Goal: Task Accomplishment & Management: Complete application form

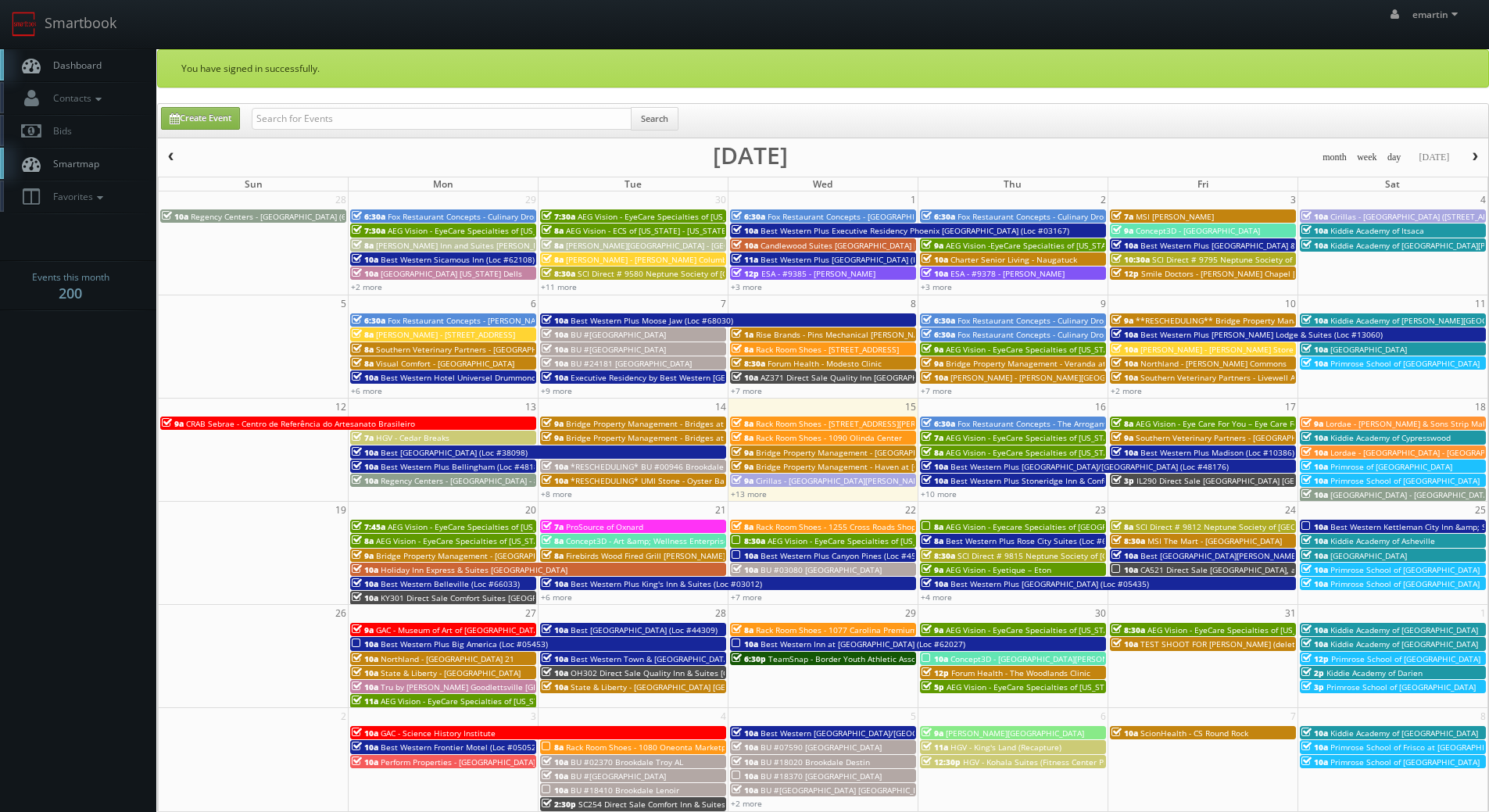
click at [603, 37] on div "emartin emartin Profile Logout" at bounding box center [744, 24] width 1489 height 48
click at [104, 67] on link "Dashboard" at bounding box center [77, 65] width 156 height 32
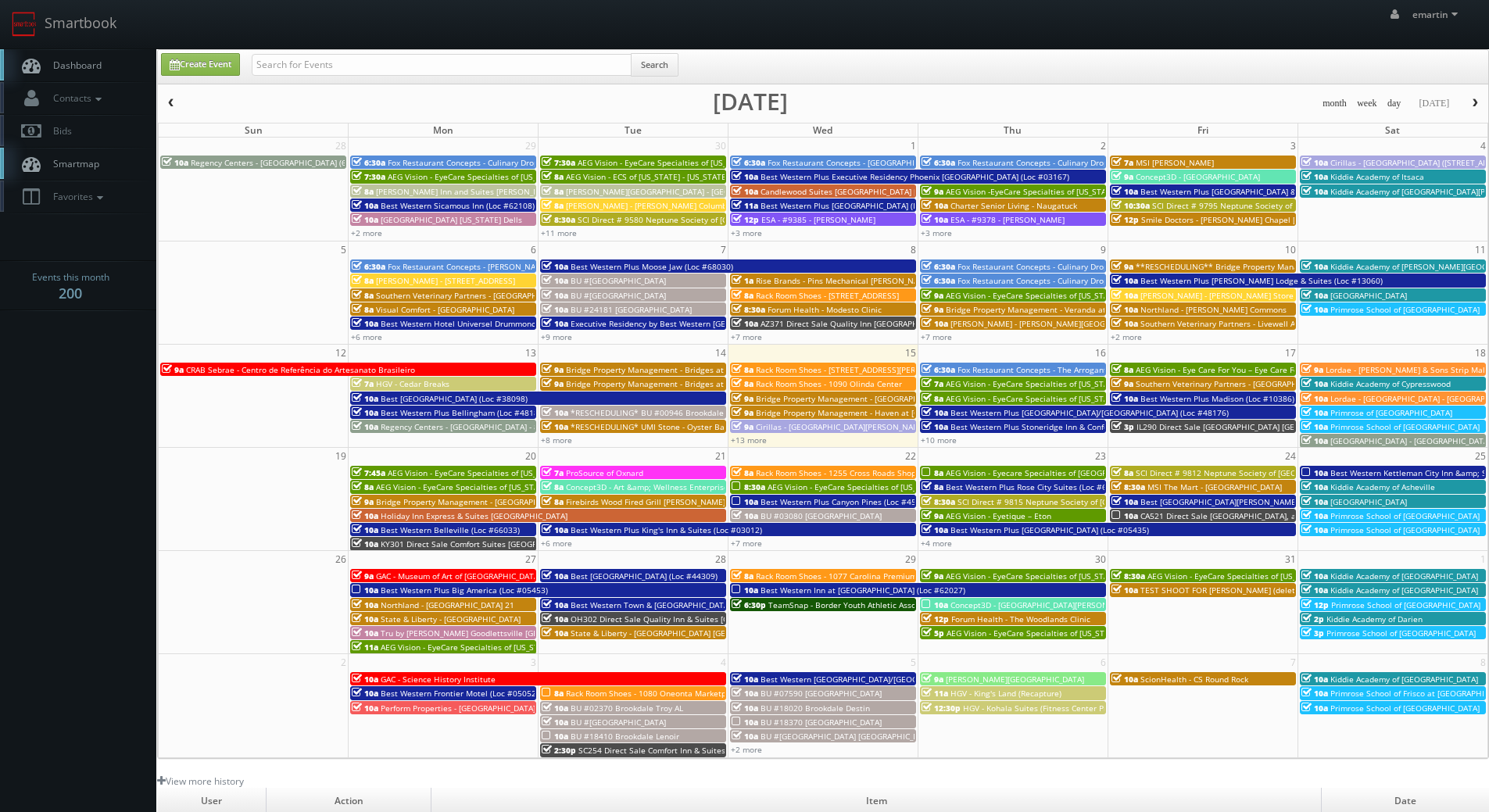
click at [103, 61] on link "Dashboard" at bounding box center [77, 65] width 156 height 32
click at [87, 66] on span "Dashboard" at bounding box center [74, 66] width 56 height 14
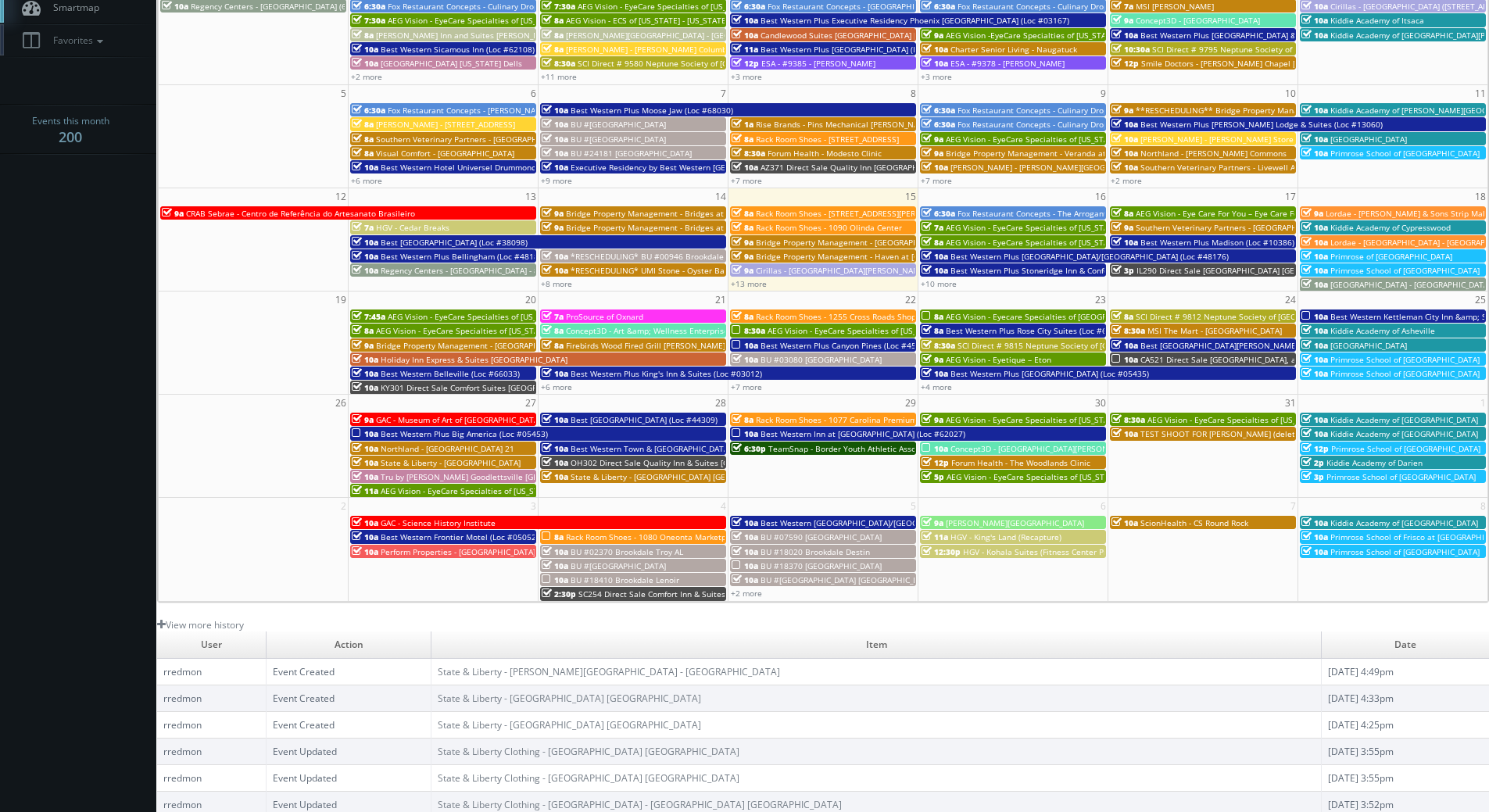
scroll to position [78, 0]
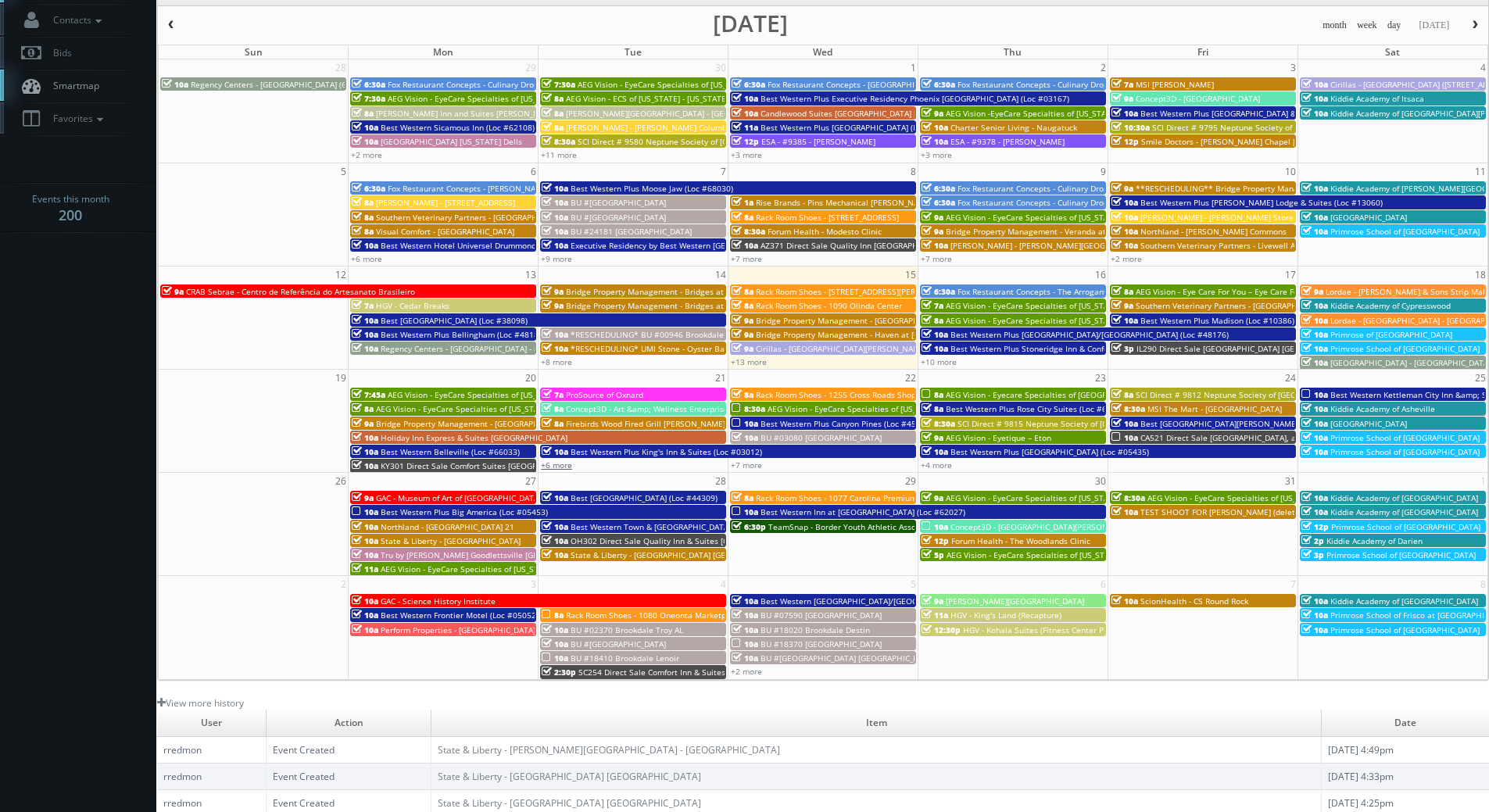
click at [563, 468] on link "+6 more" at bounding box center [557, 465] width 31 height 11
click at [752, 466] on link "+7 more" at bounding box center [746, 465] width 31 height 11
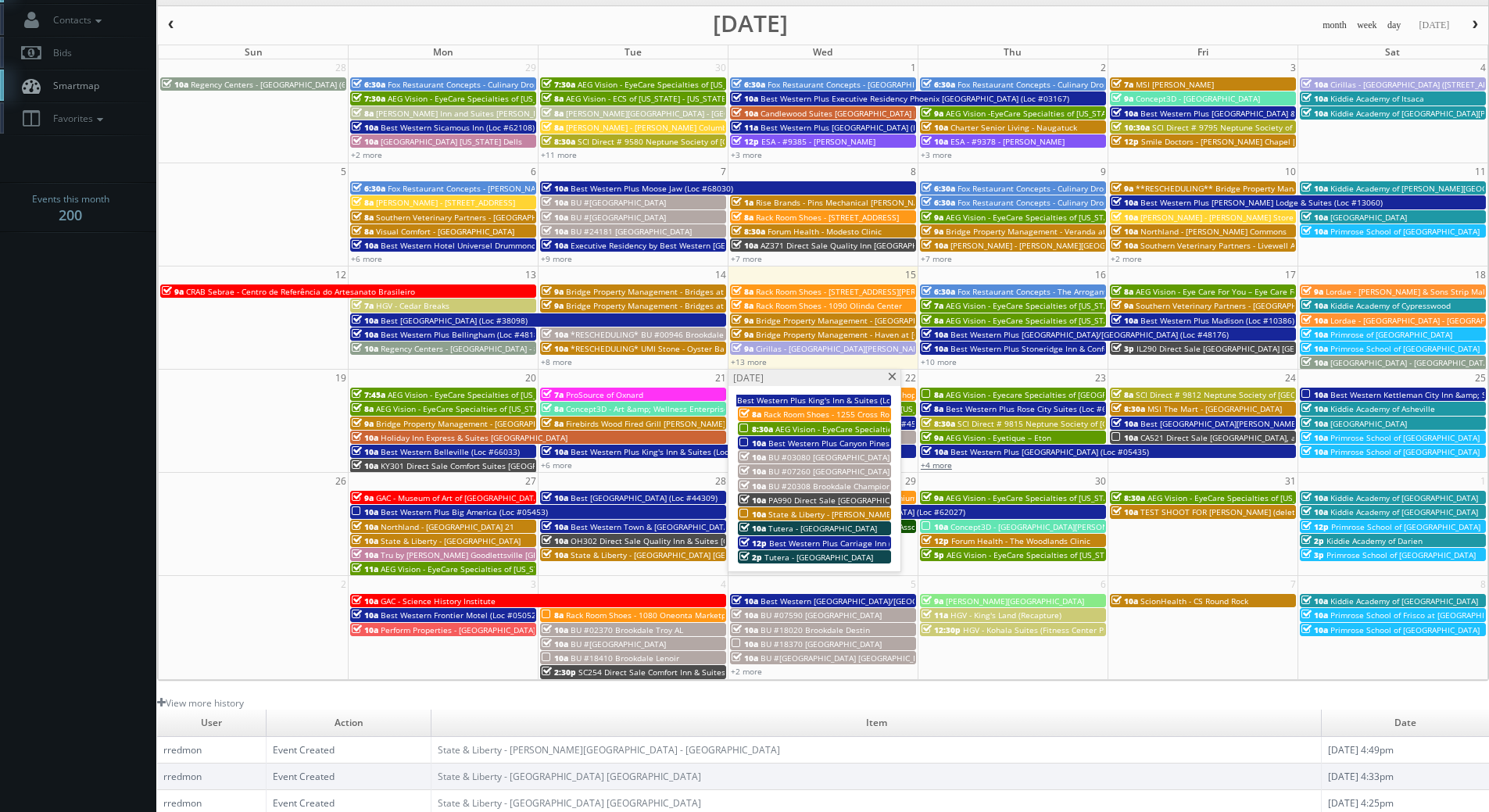
click at [937, 461] on link "+4 more" at bounding box center [936, 465] width 31 height 11
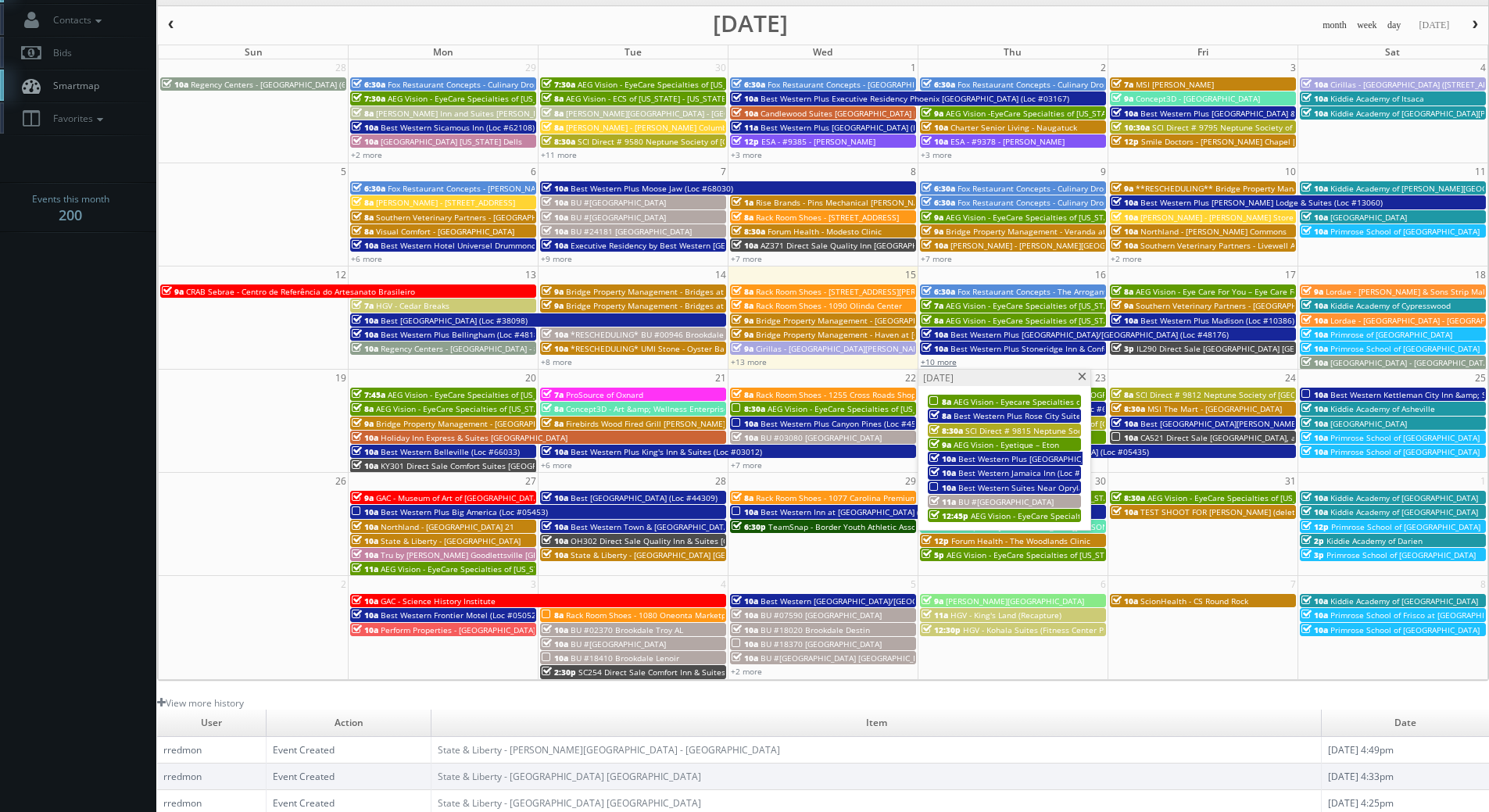
click at [950, 362] on link "+10 more" at bounding box center [938, 361] width 36 height 11
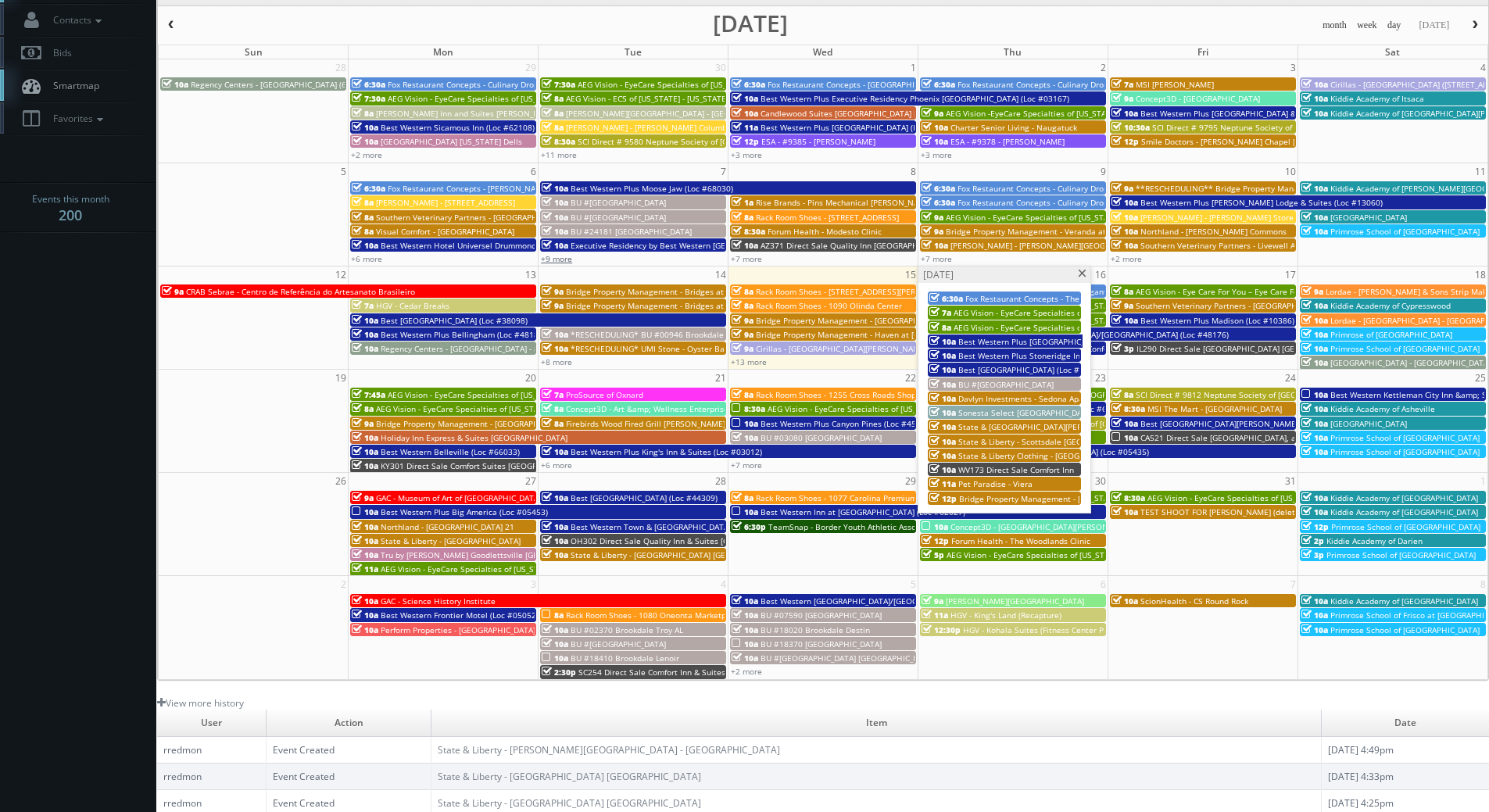
click at [556, 260] on link "+9 more" at bounding box center [557, 258] width 31 height 11
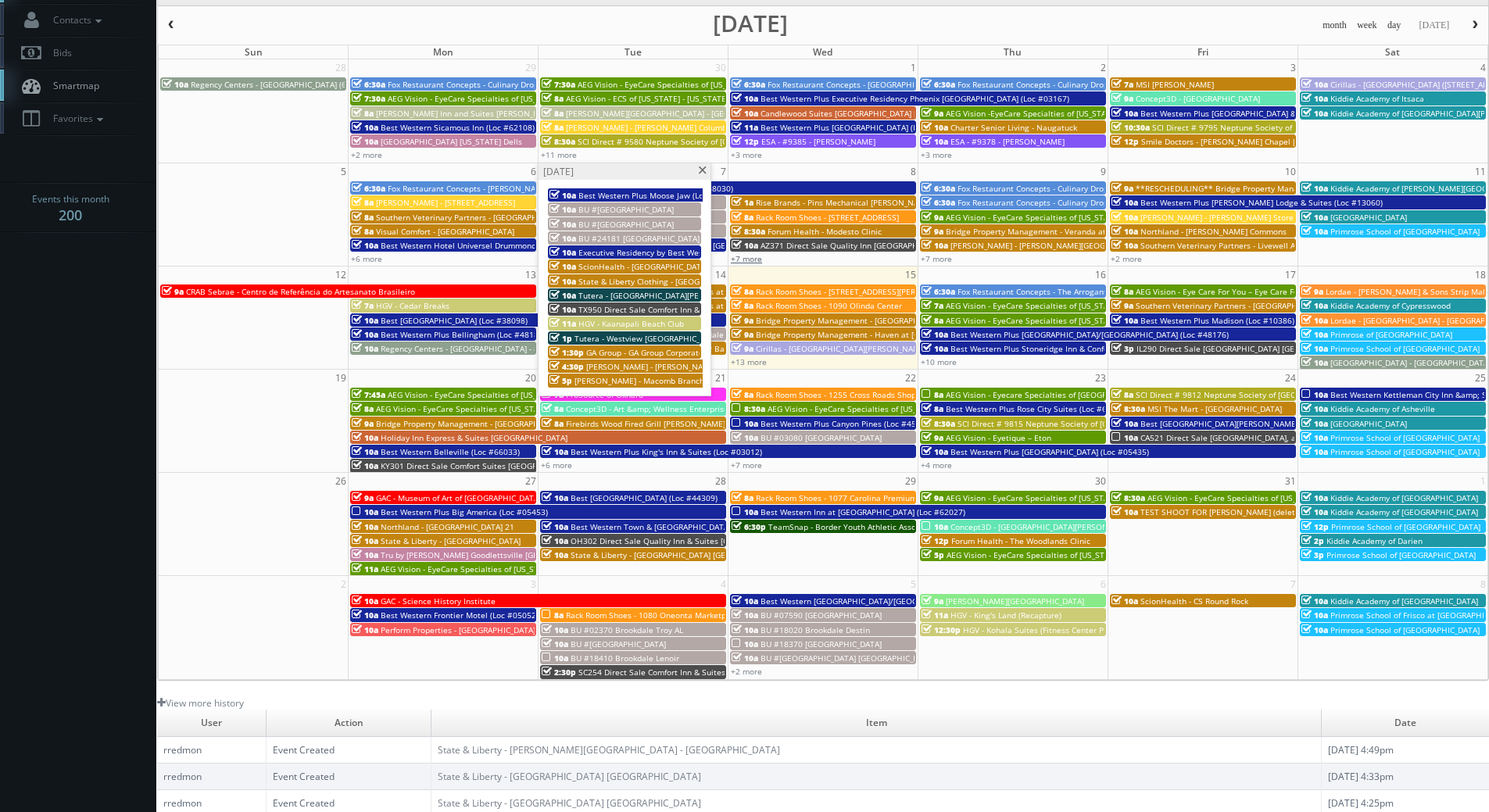
click at [754, 257] on link "+7 more" at bounding box center [746, 258] width 31 height 11
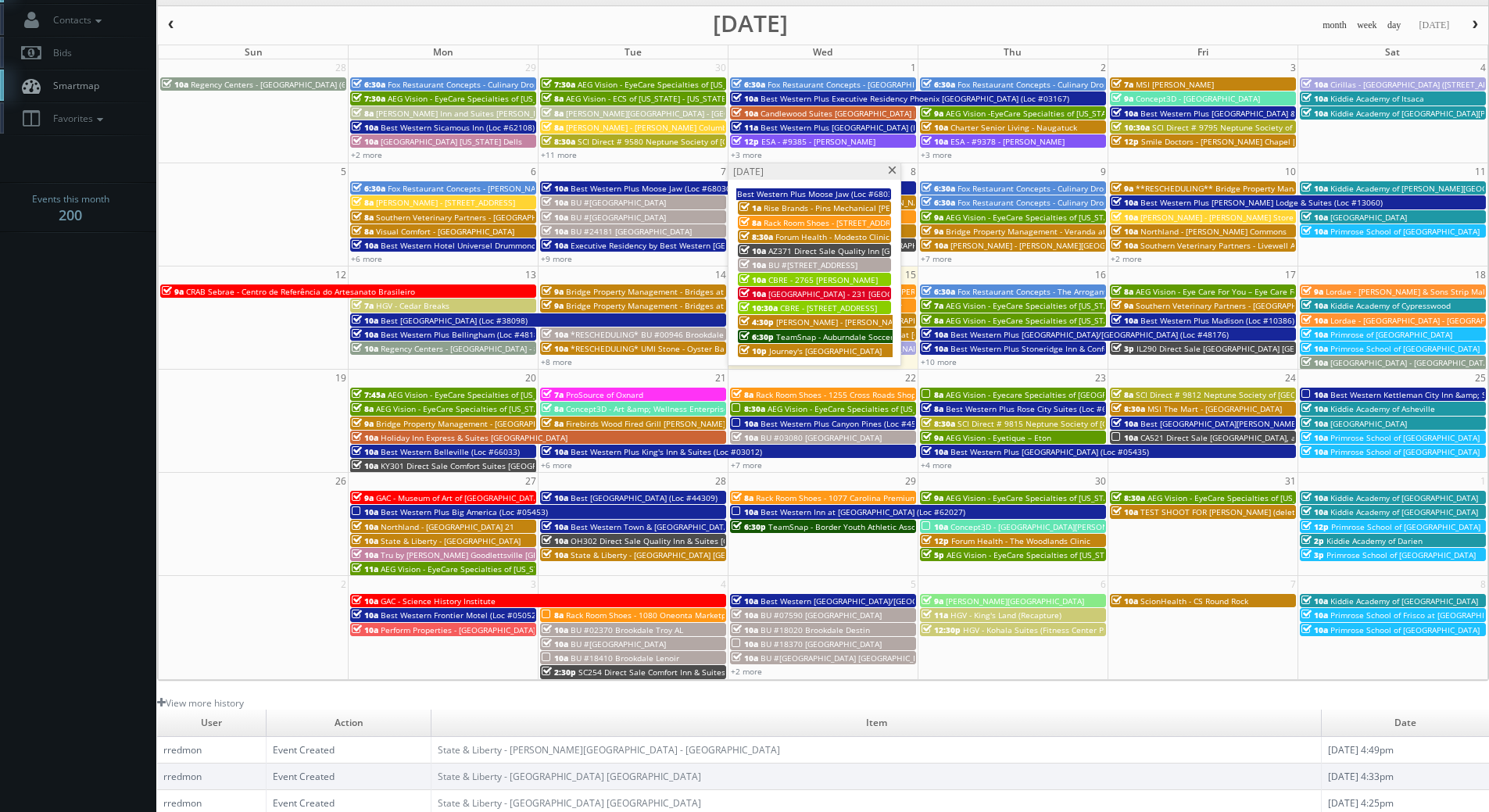
click at [891, 168] on span at bounding box center [892, 170] width 10 height 9
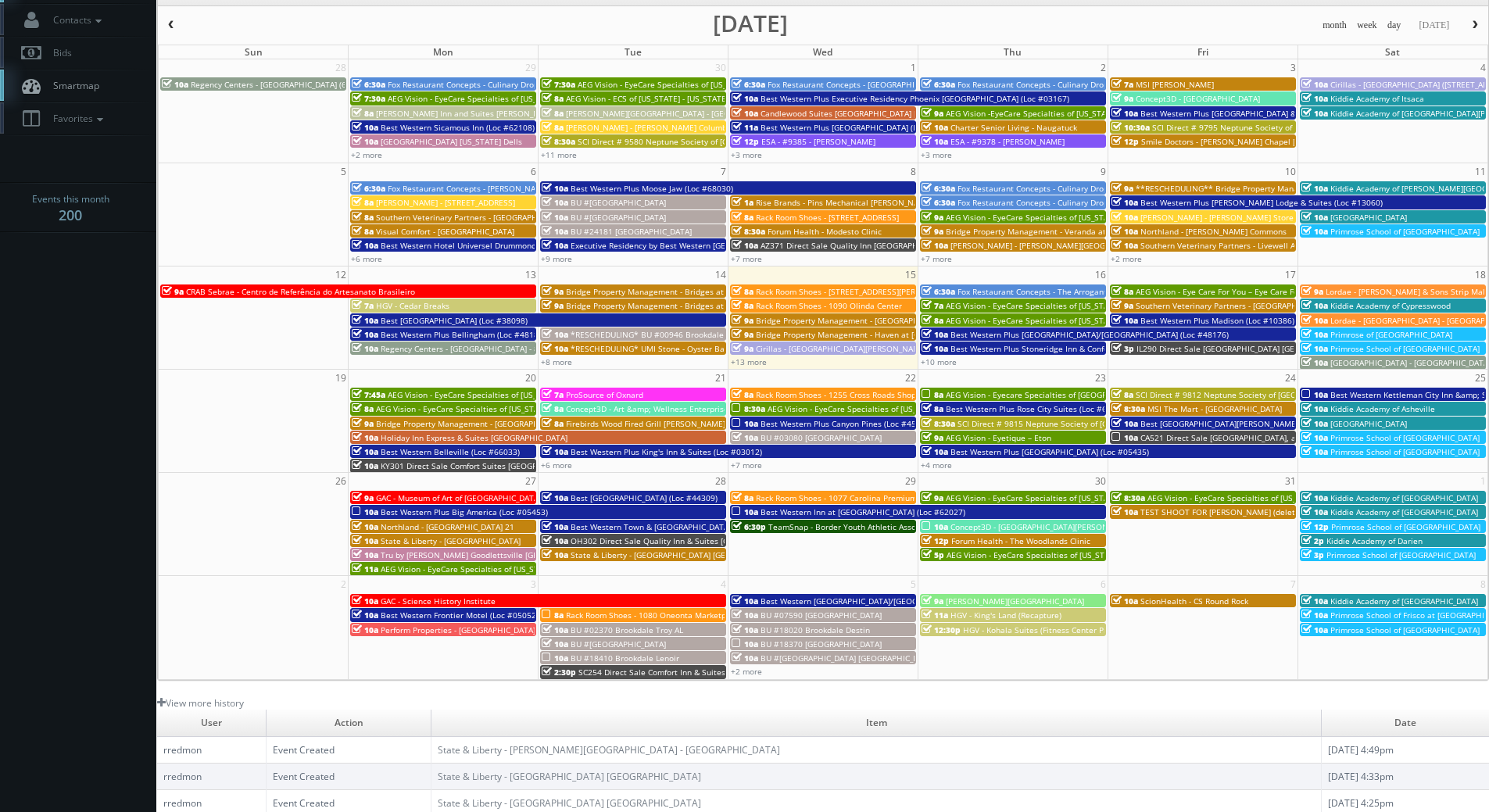
scroll to position [0, 0]
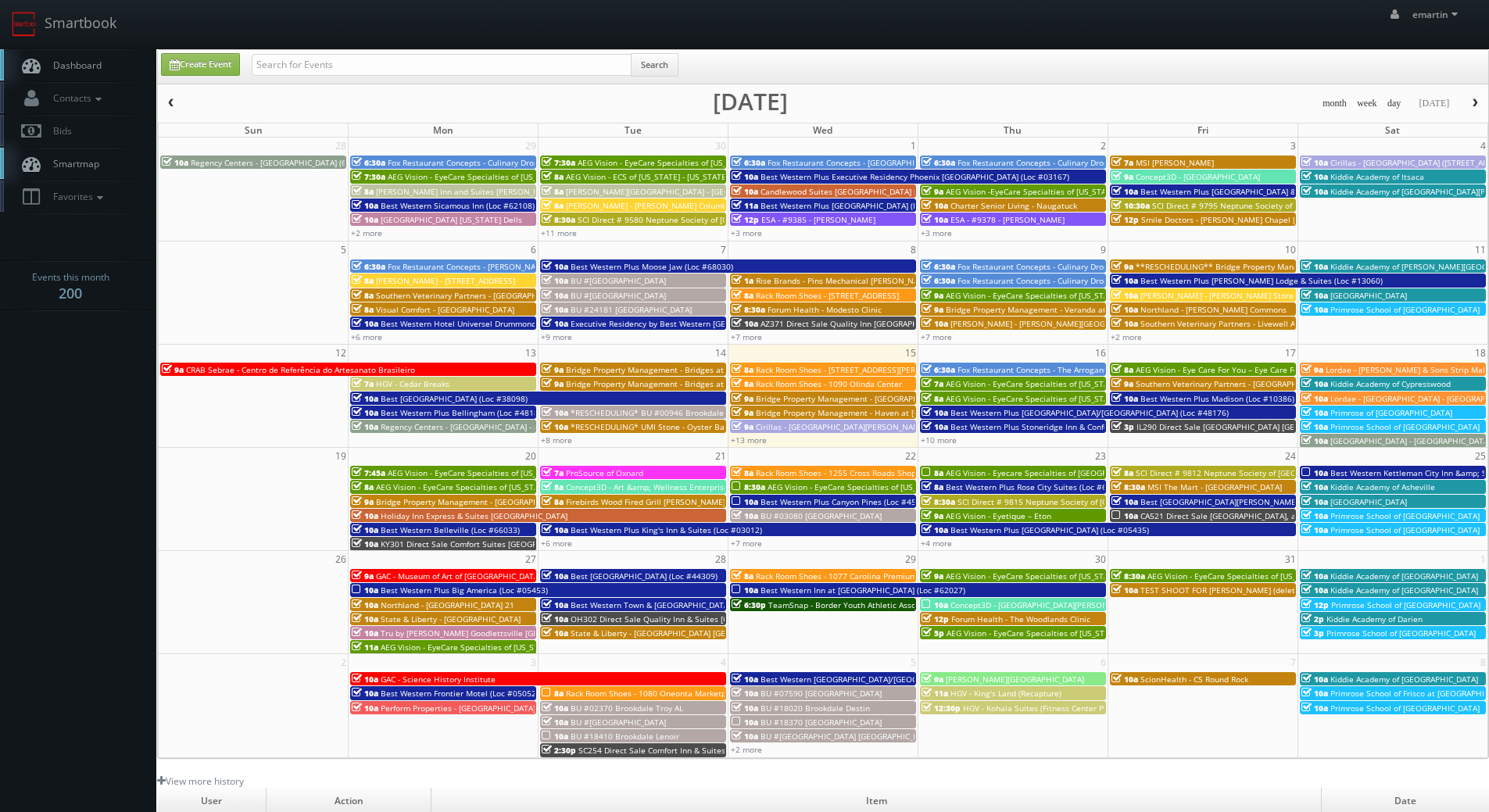
click at [76, 70] on span "Dashboard" at bounding box center [74, 66] width 56 height 14
click at [591, 42] on div "emartin emartin Profile Logout" at bounding box center [744, 24] width 1489 height 48
click at [92, 66] on span "Dashboard" at bounding box center [74, 66] width 56 height 14
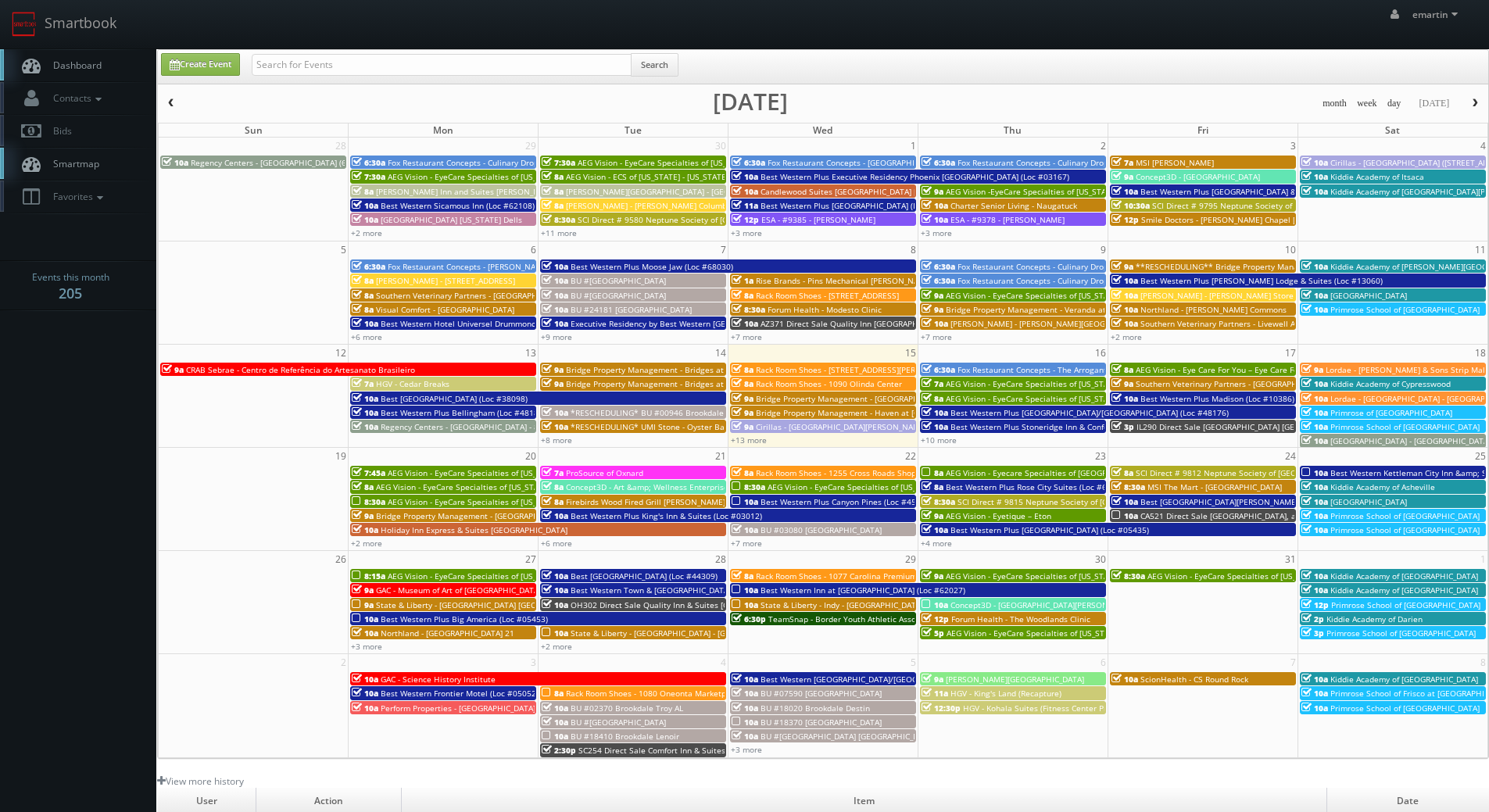
click at [54, 436] on body "Smartbook Toggle Side Navigation Toggle Top Navigation emartin emartin Profile …" at bounding box center [744, 540] width 1489 height 1080
click at [941, 437] on link "+10 more" at bounding box center [938, 439] width 36 height 11
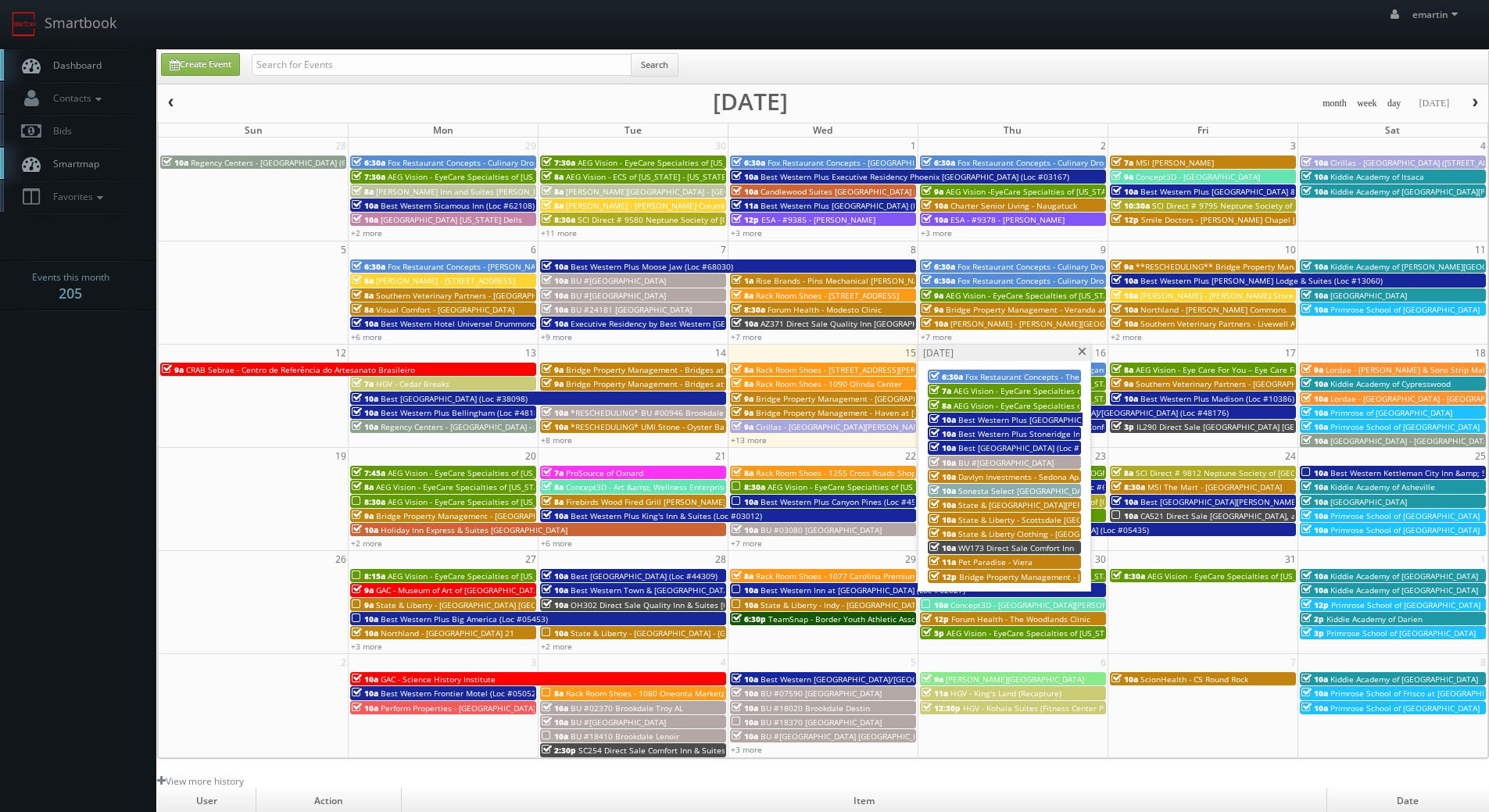
click at [965, 420] on span "Best Western Plus [GEOGRAPHIC_DATA]/[GEOGRAPHIC_DATA] (Loc #48176)" at bounding box center [1097, 419] width 278 height 11
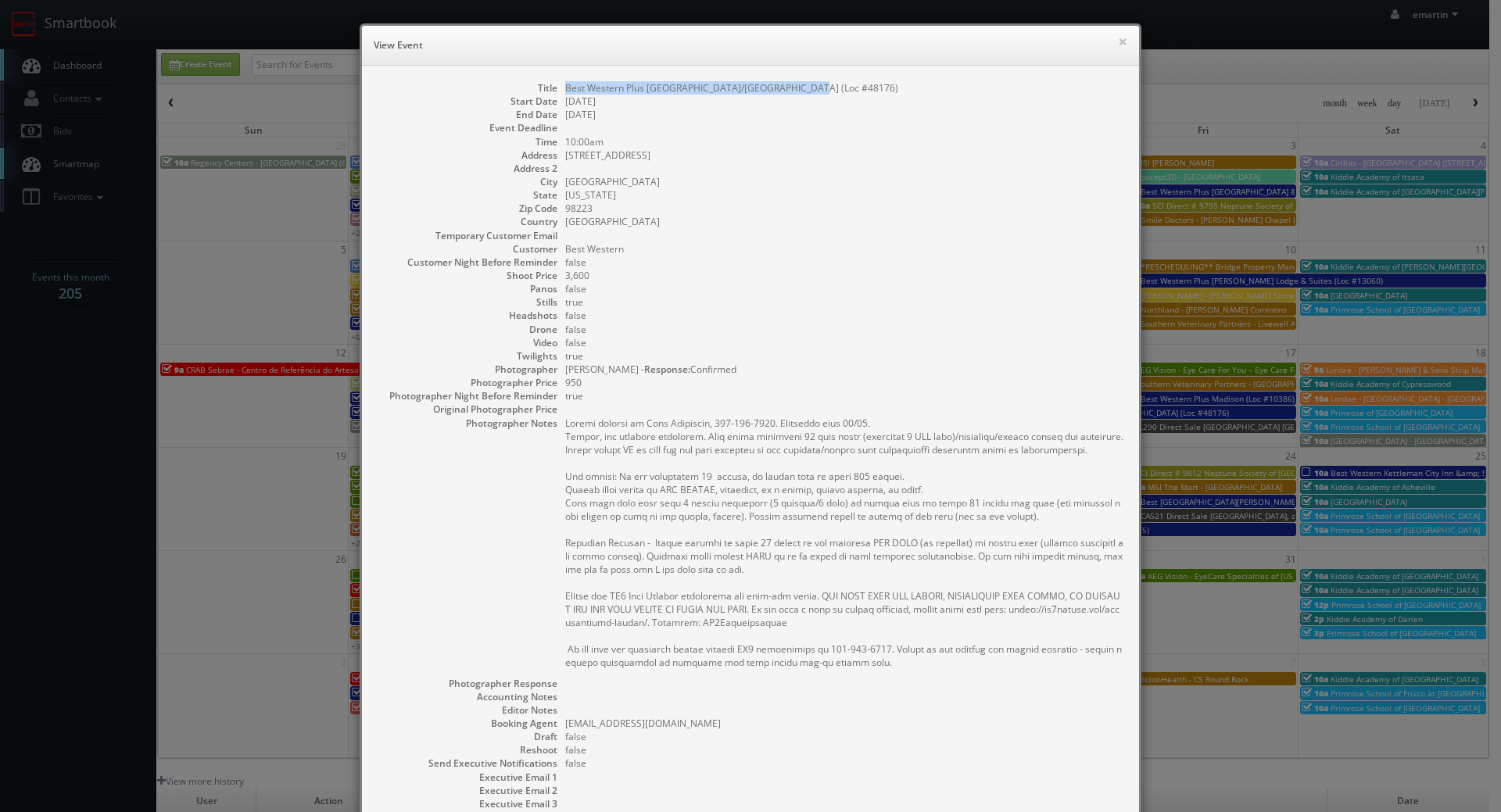
drag, startPoint x: 823, startPoint y: 93, endPoint x: 562, endPoint y: 88, distance: 261.0
click at [566, 88] on dd "Best Western Plus [GEOGRAPHIC_DATA]/[GEOGRAPHIC_DATA] (Loc #48176)" at bounding box center [844, 88] width 558 height 14
copy dd "Best Western Plus [GEOGRAPHIC_DATA]/[GEOGRAPHIC_DATA] (Loc #48176)"
click at [993, 63] on div "× View Event" at bounding box center [750, 45] width 777 height 40
click at [1118, 41] on button "×" at bounding box center [1122, 41] width 10 height 11
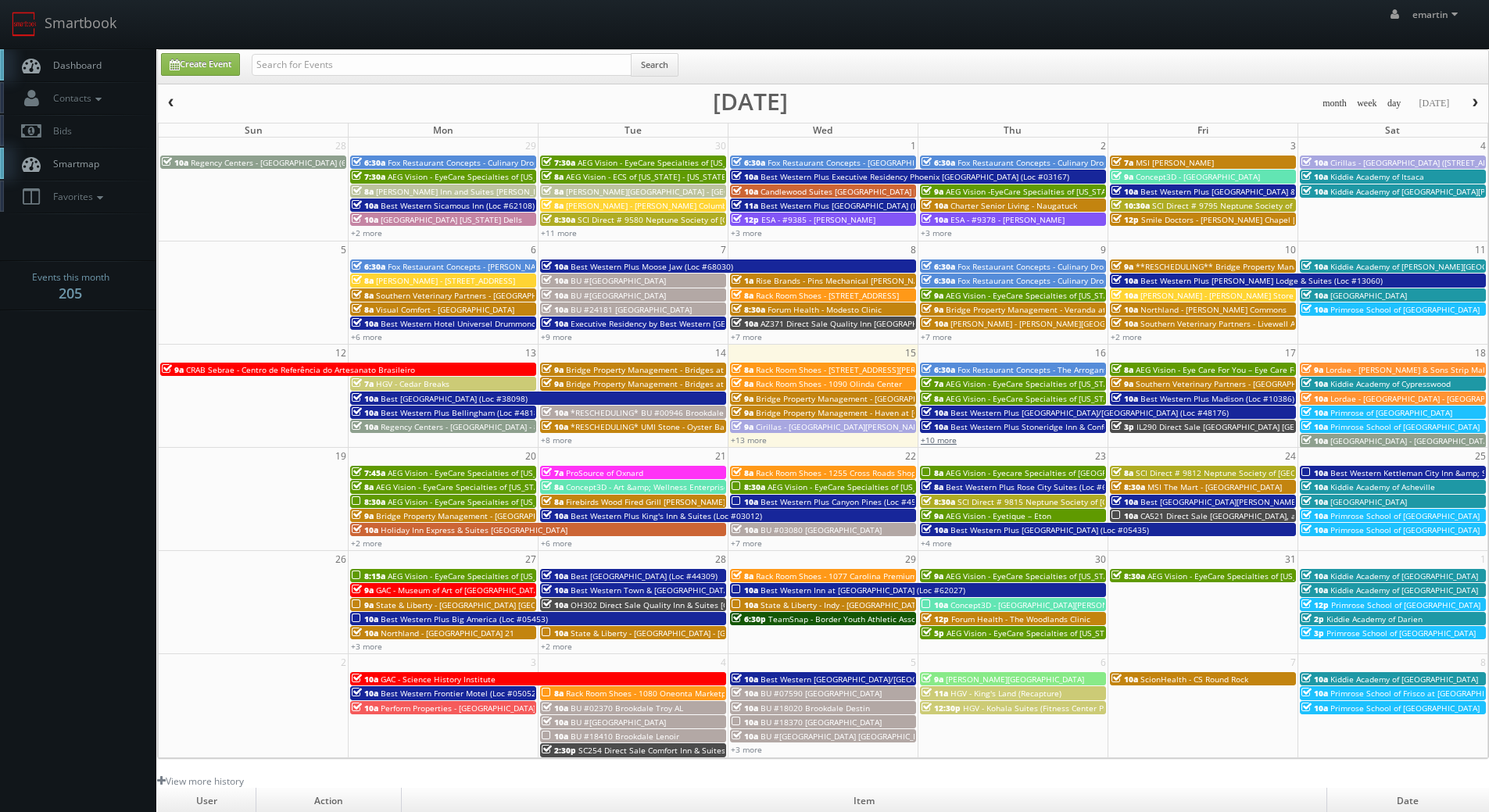
click at [951, 438] on link "+10 more" at bounding box center [938, 439] width 36 height 11
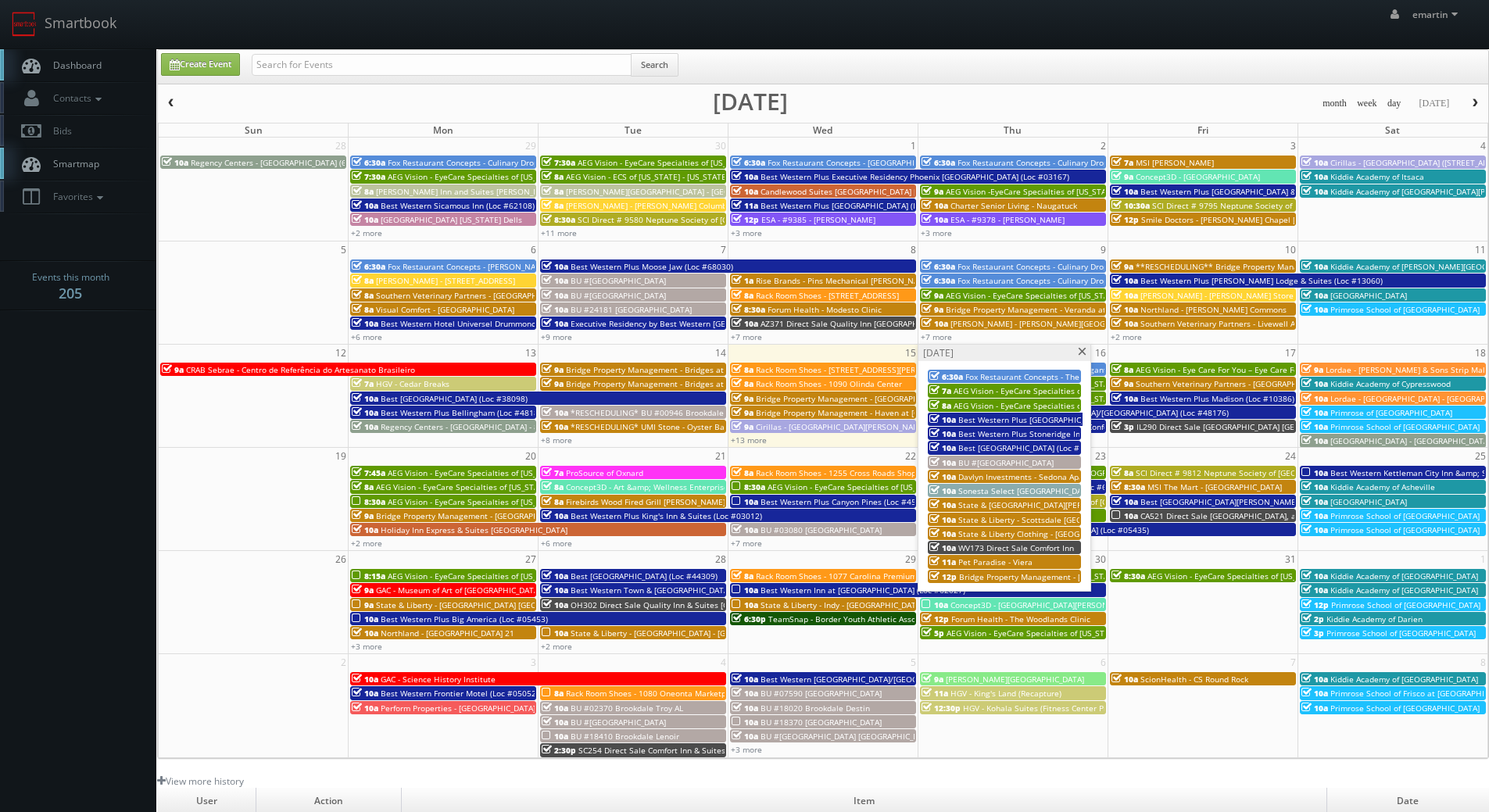
click at [1003, 429] on span "Best Western Plus Stoneridge Inn & Conference Centre (Loc #66085)" at bounding box center [1087, 433] width 258 height 11
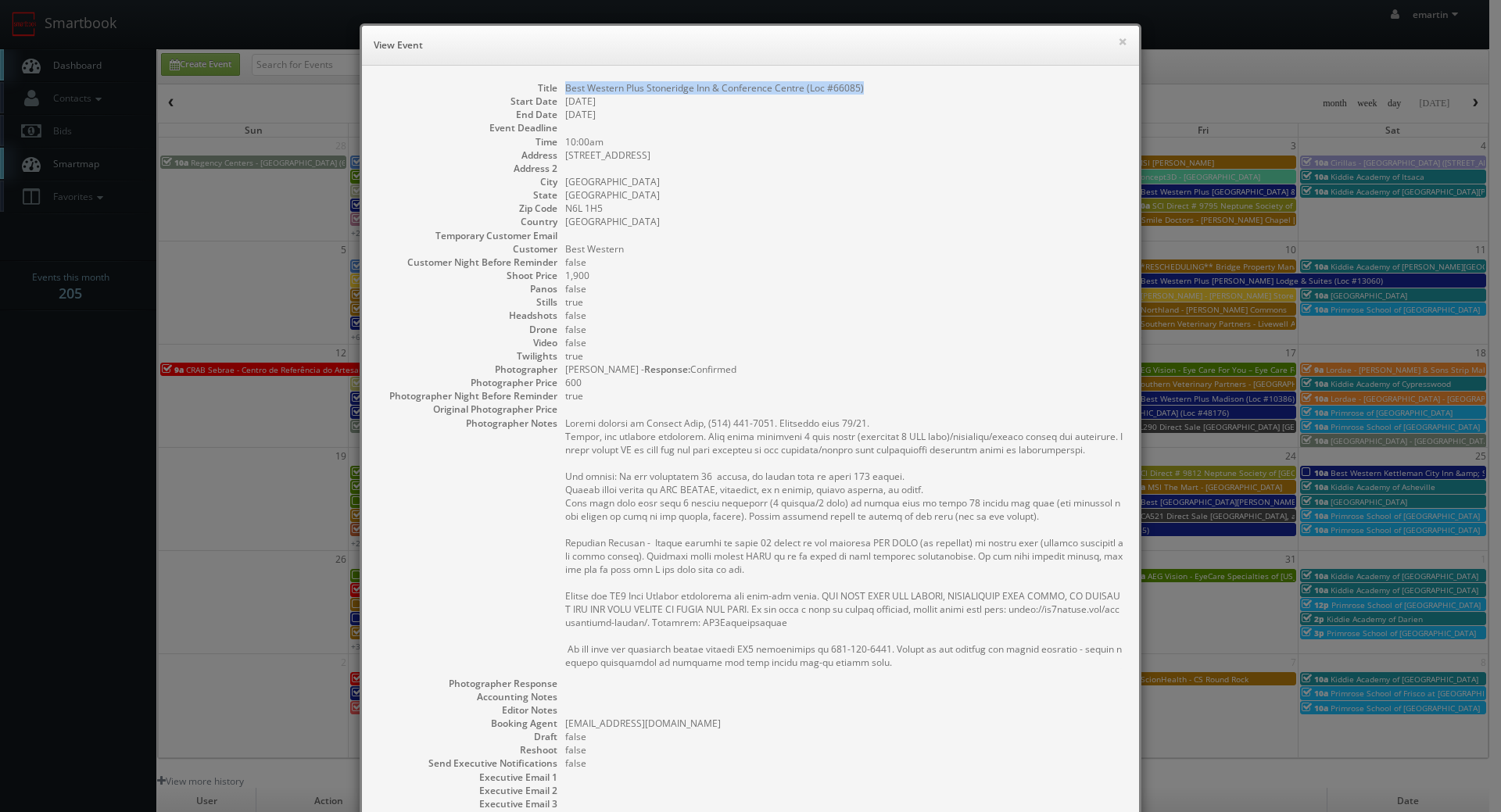
drag, startPoint x: 867, startPoint y: 88, endPoint x: 562, endPoint y: 84, distance: 305.0
click at [566, 84] on dd "Best Western Plus Stoneridge Inn & Conference Centre (Loc #66085)" at bounding box center [844, 88] width 558 height 14
copy dd "Best Western Plus Stoneridge Inn & Conference Centre (Loc #66085)"
click at [1105, 45] on h6 "View Event" at bounding box center [750, 45] width 753 height 15
click at [1109, 42] on h6 "View Event" at bounding box center [750, 45] width 753 height 15
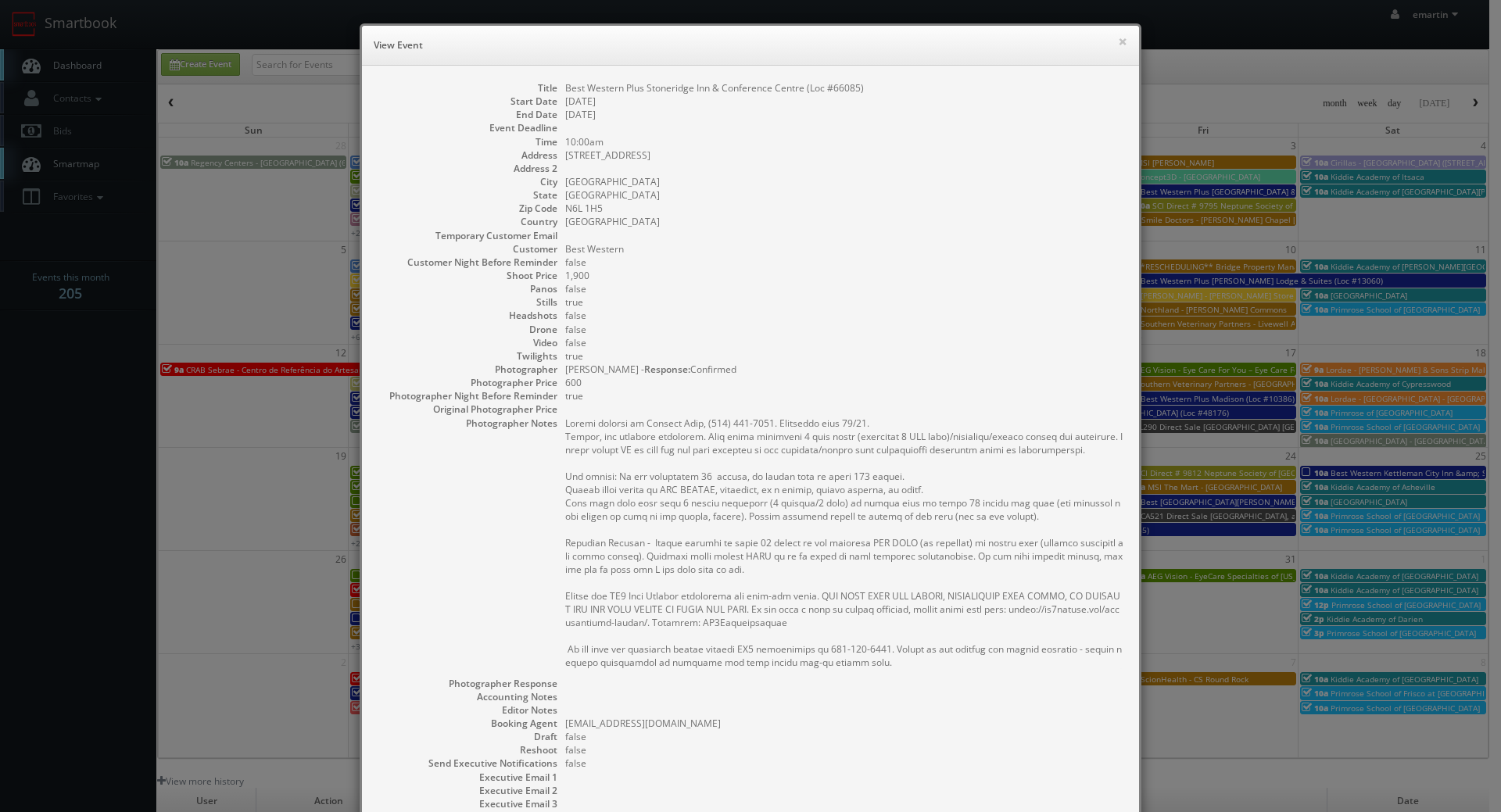
click at [1121, 50] on div "× View Event" at bounding box center [750, 45] width 777 height 40
click at [1118, 41] on button "×" at bounding box center [1122, 41] width 10 height 11
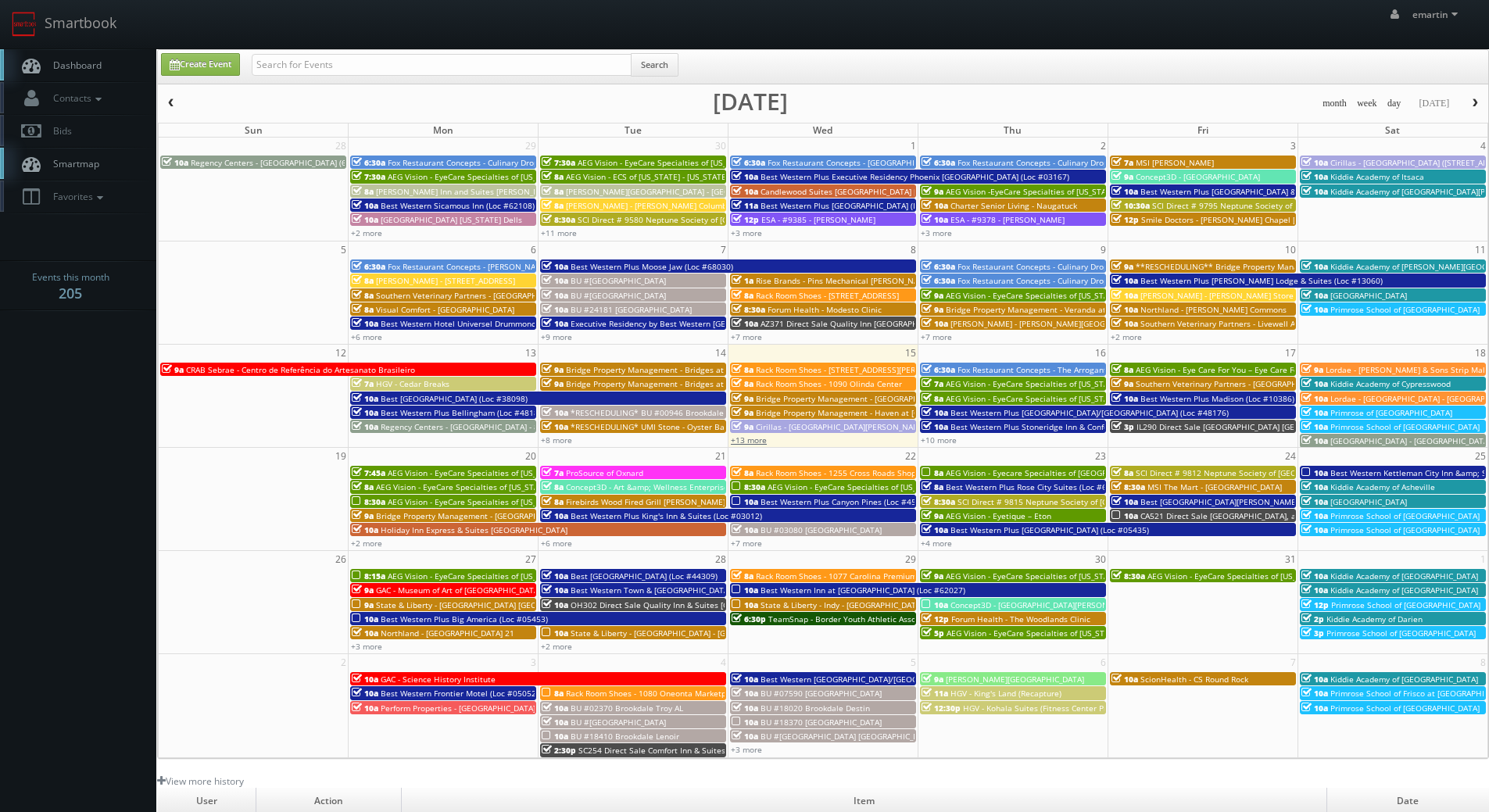
click at [752, 443] on link "+13 more" at bounding box center [748, 439] width 36 height 11
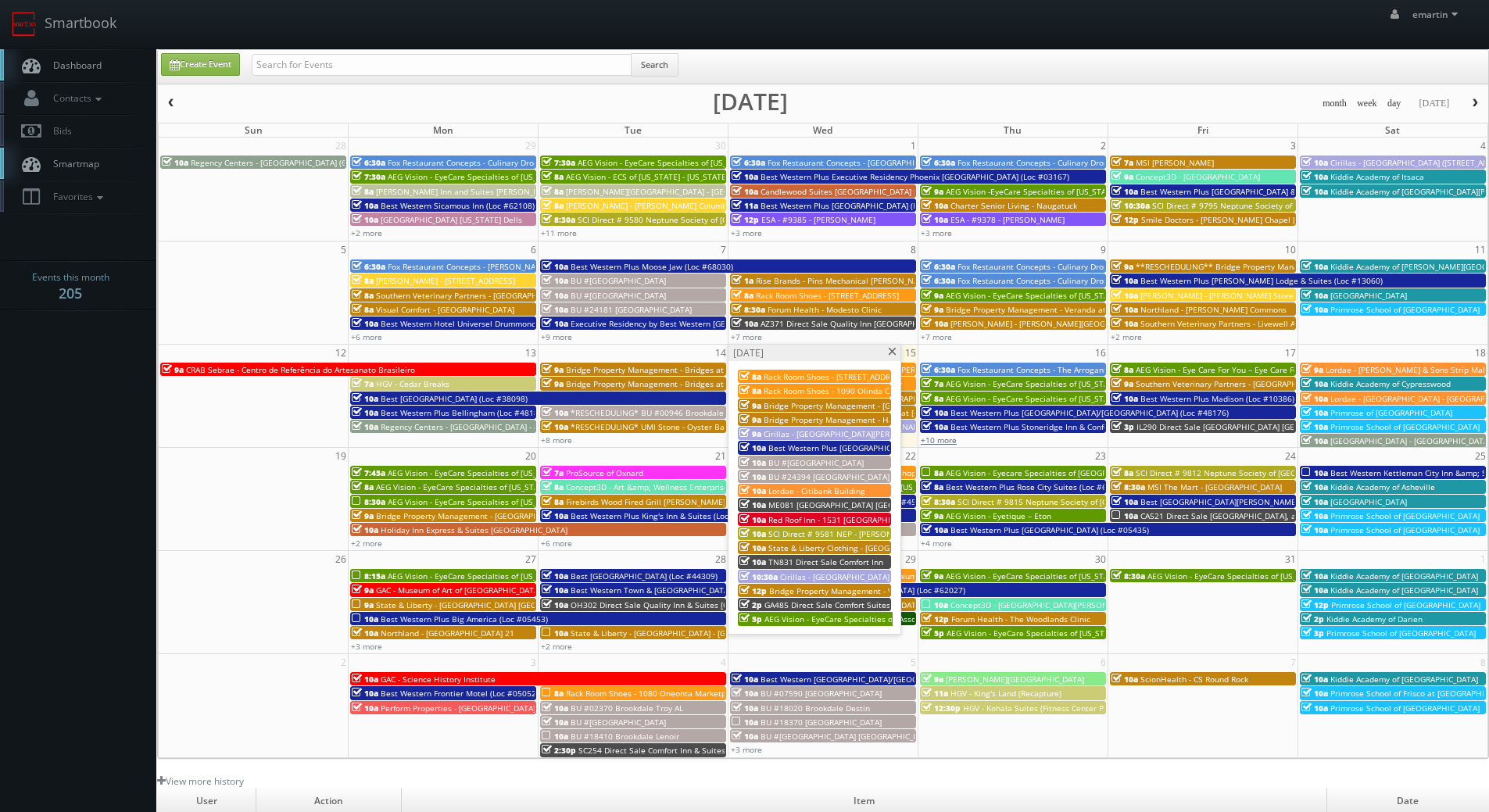
click at [929, 437] on link "+10 more" at bounding box center [938, 439] width 36 height 11
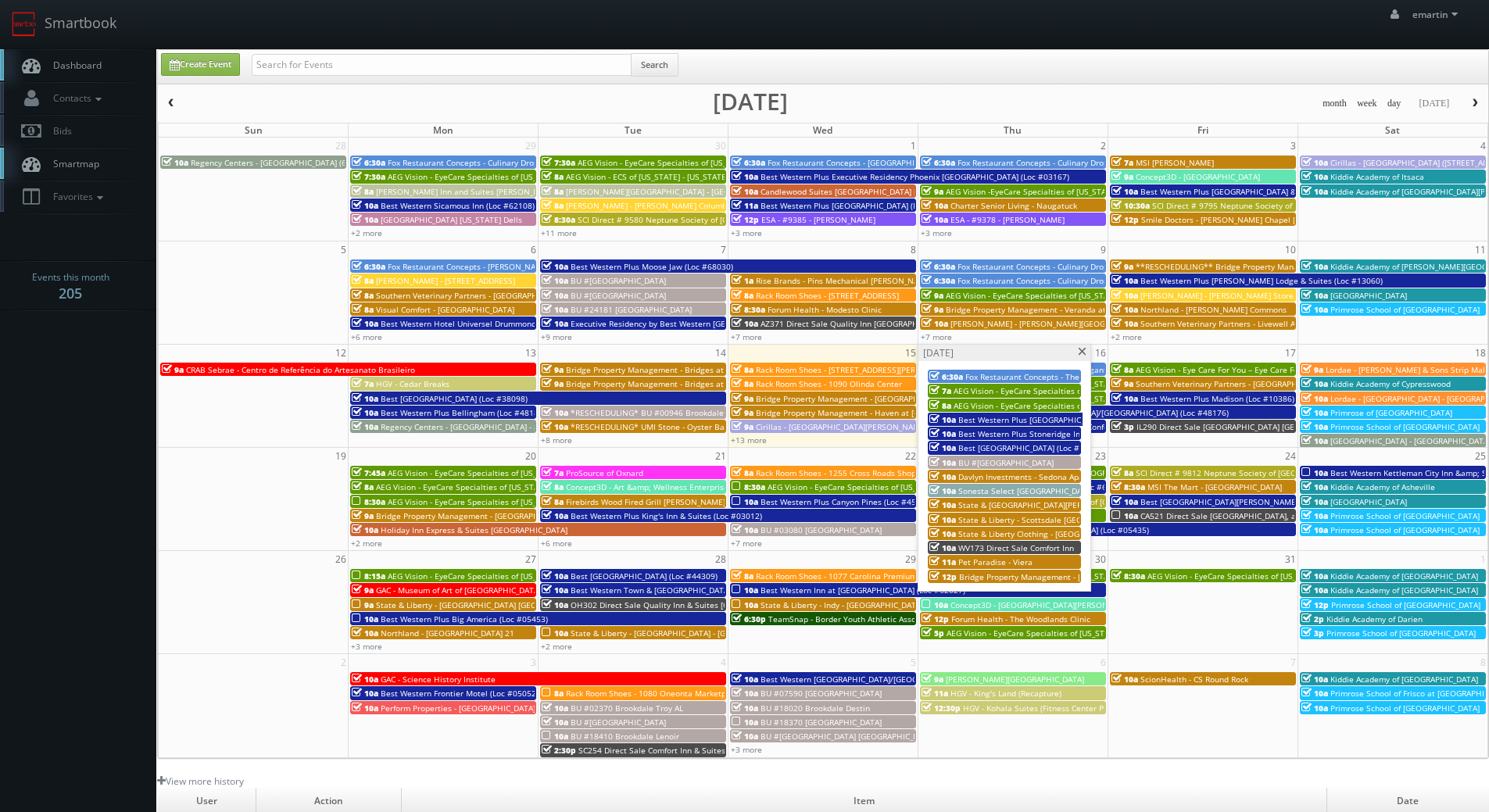
click at [1017, 452] on span "Best [GEOGRAPHIC_DATA] (Loc #19062)" at bounding box center [1032, 447] width 147 height 11
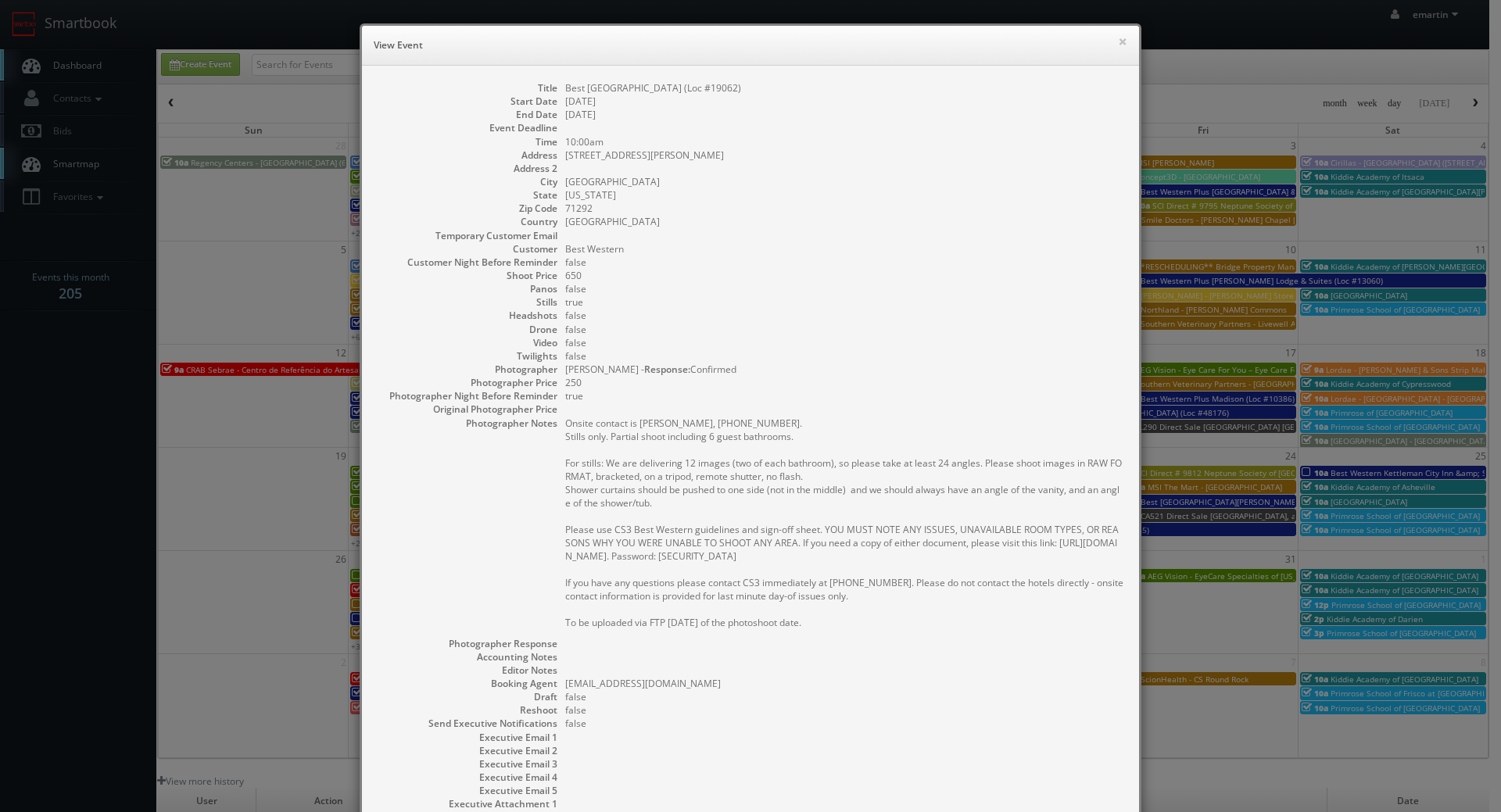
drag, startPoint x: 808, startPoint y: 100, endPoint x: 649, endPoint y: 84, distance: 159.8
click at [647, 84] on dl "Title Best Western West Monroe Inn (Loc #19062) Start Date 10/16/2025 End Date …" at bounding box center [750, 466] width 746 height 769
click at [655, 83] on dd "Best [GEOGRAPHIC_DATA] (Loc #19062)" at bounding box center [844, 88] width 558 height 14
click at [790, 91] on dd "Best [GEOGRAPHIC_DATA] (Loc #19062)" at bounding box center [844, 88] width 558 height 14
drag, startPoint x: 785, startPoint y: 84, endPoint x: 558, endPoint y: 86, distance: 227.0
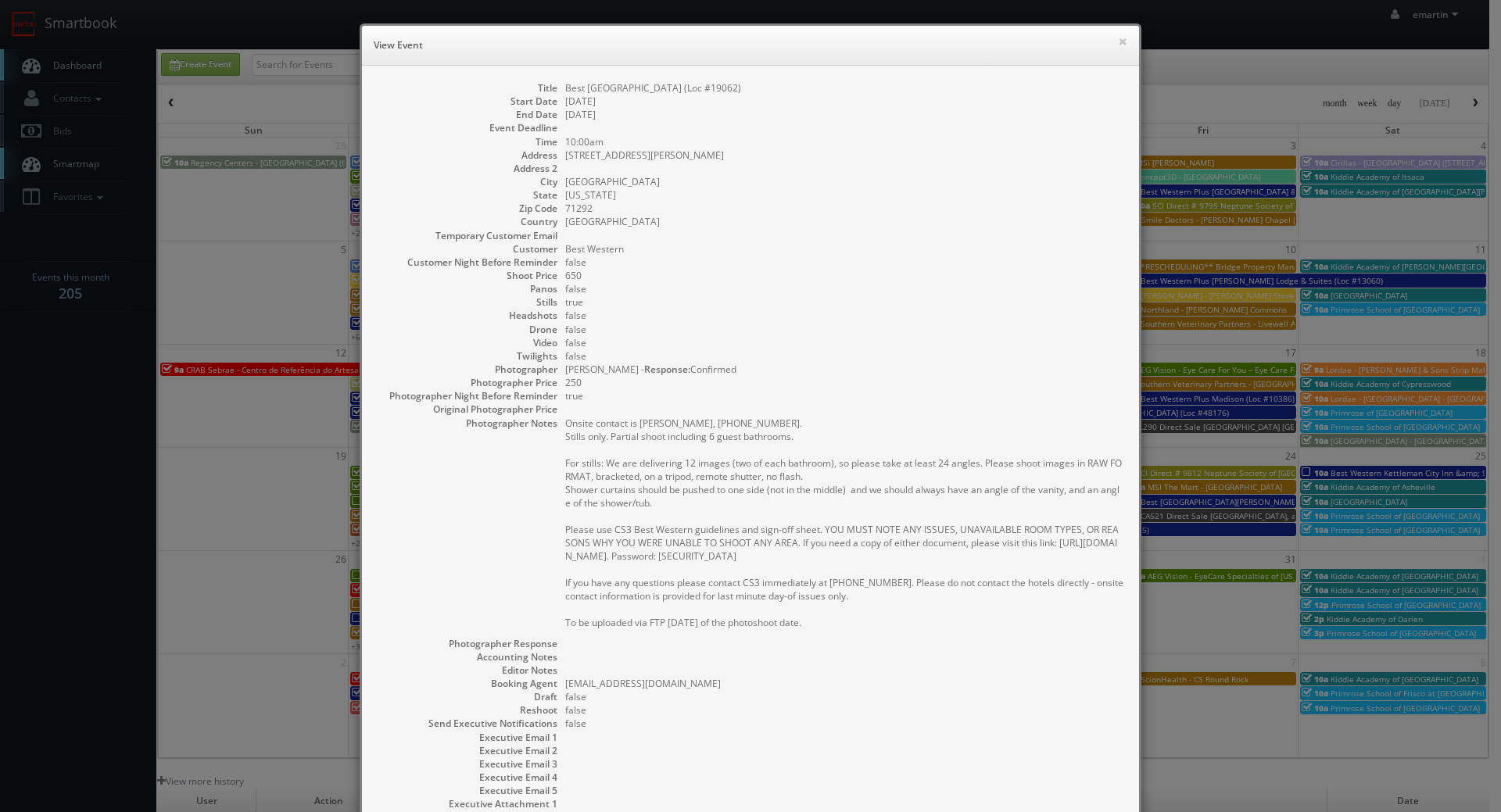
click at [558, 86] on dl "Title Best Western West Monroe Inn (Loc #19062) Start Date 10/16/2025 End Date …" at bounding box center [750, 466] width 746 height 769
copy dd "Best [GEOGRAPHIC_DATA] (Loc #19062)"
drag, startPoint x: 1110, startPoint y: 50, endPoint x: 1117, endPoint y: 43, distance: 9.9
click at [1110, 50] on h6 "View Event" at bounding box center [750, 45] width 753 height 15
click at [1118, 43] on button "×" at bounding box center [1122, 41] width 10 height 11
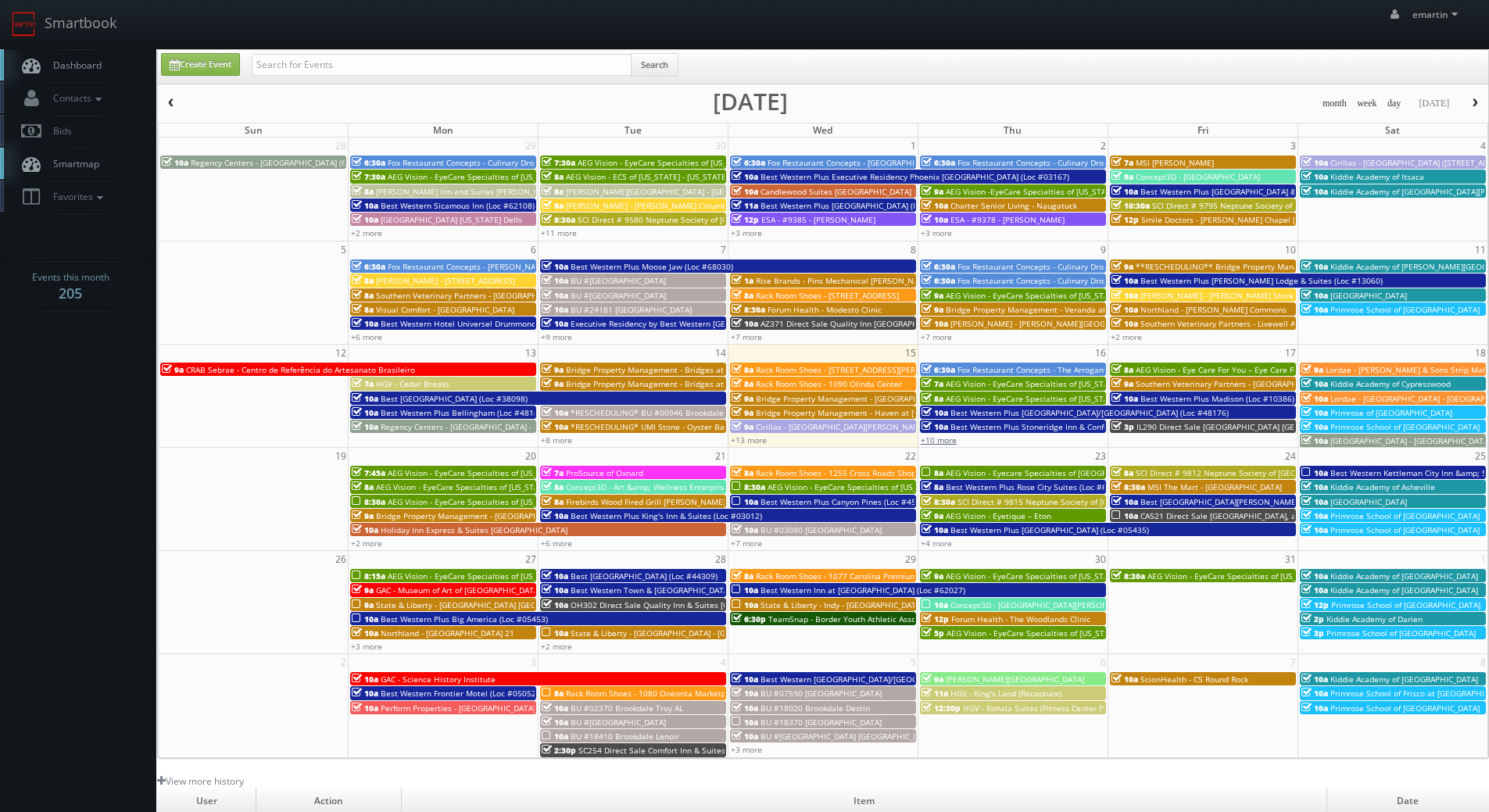
click at [939, 440] on link "+10 more" at bounding box center [938, 439] width 36 height 11
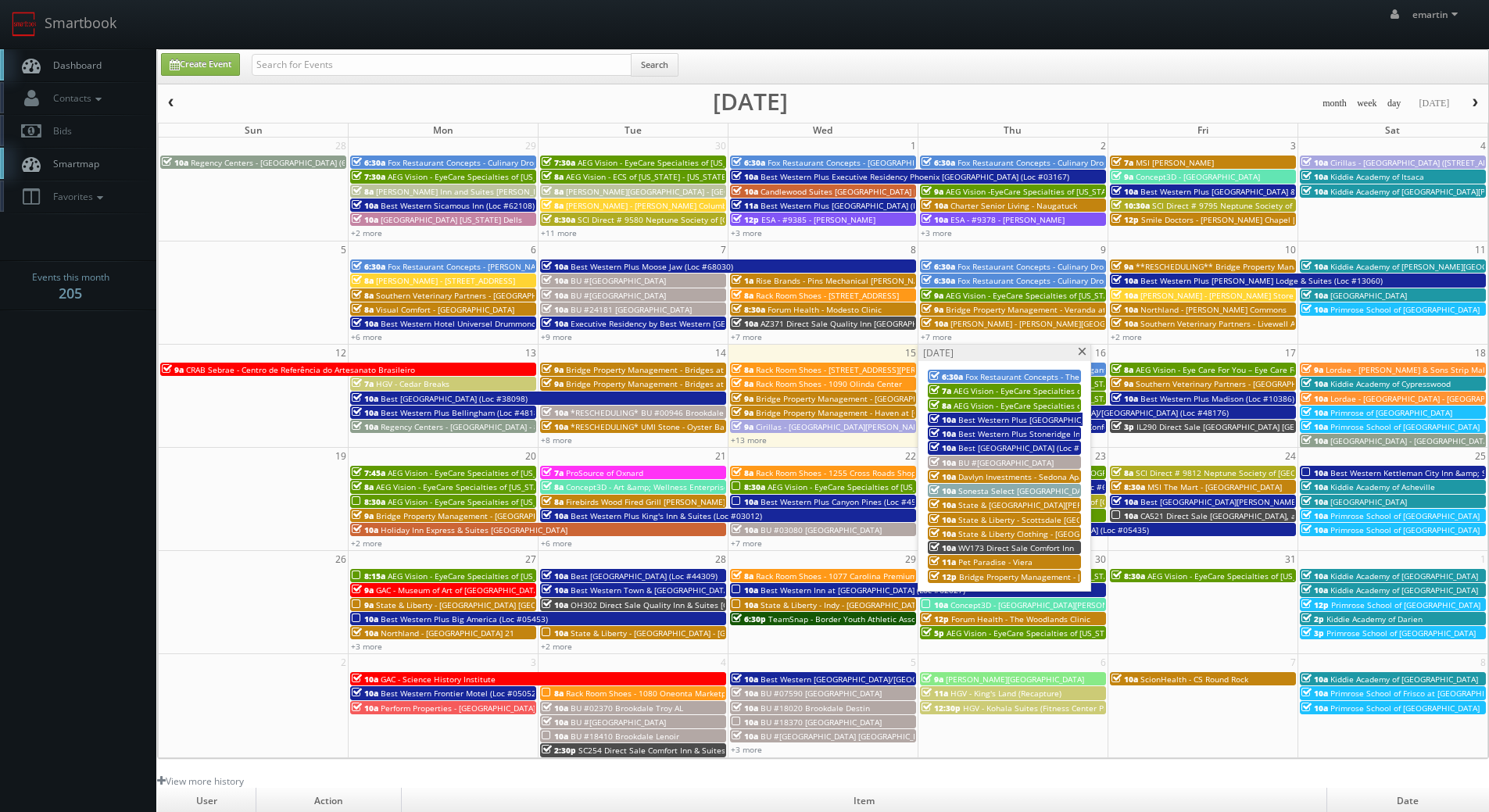
click at [968, 462] on span "BU #[GEOGRAPHIC_DATA]" at bounding box center [1006, 462] width 95 height 11
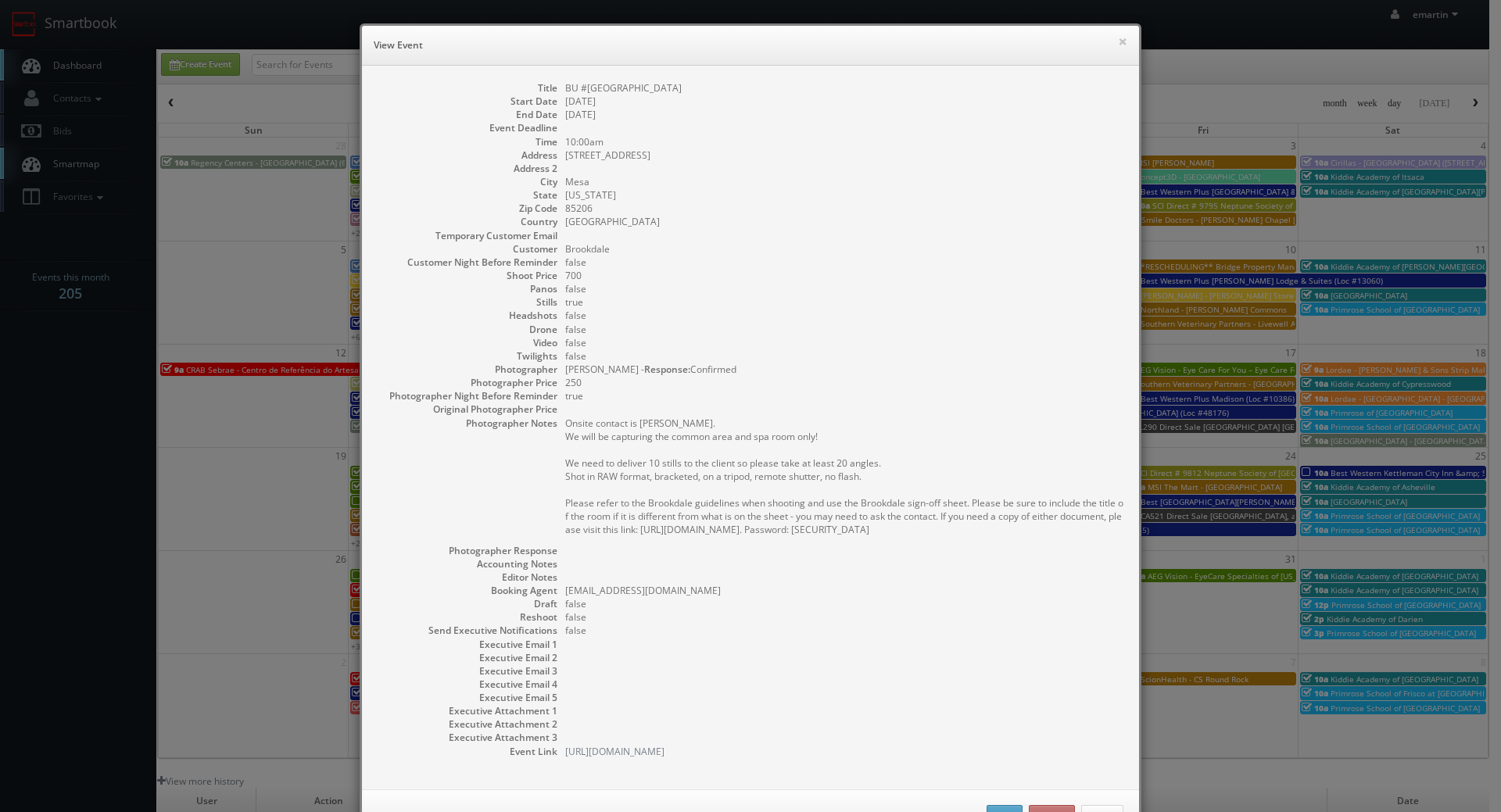
drag, startPoint x: 731, startPoint y: 91, endPoint x: 643, endPoint y: 98, distance: 88.3
click at [606, 95] on dd "10/16/2025" at bounding box center [844, 102] width 558 height 14
click at [668, 101] on dd "10/16/2025" at bounding box center [844, 102] width 558 height 14
drag, startPoint x: 705, startPoint y: 90, endPoint x: 549, endPoint y: 89, distance: 156.0
click at [549, 89] on dl "Title BU #24300 Brookdale East Mesa Start Date 10/16/2025 End Date 10/16/2025 E…" at bounding box center [750, 419] width 746 height 677
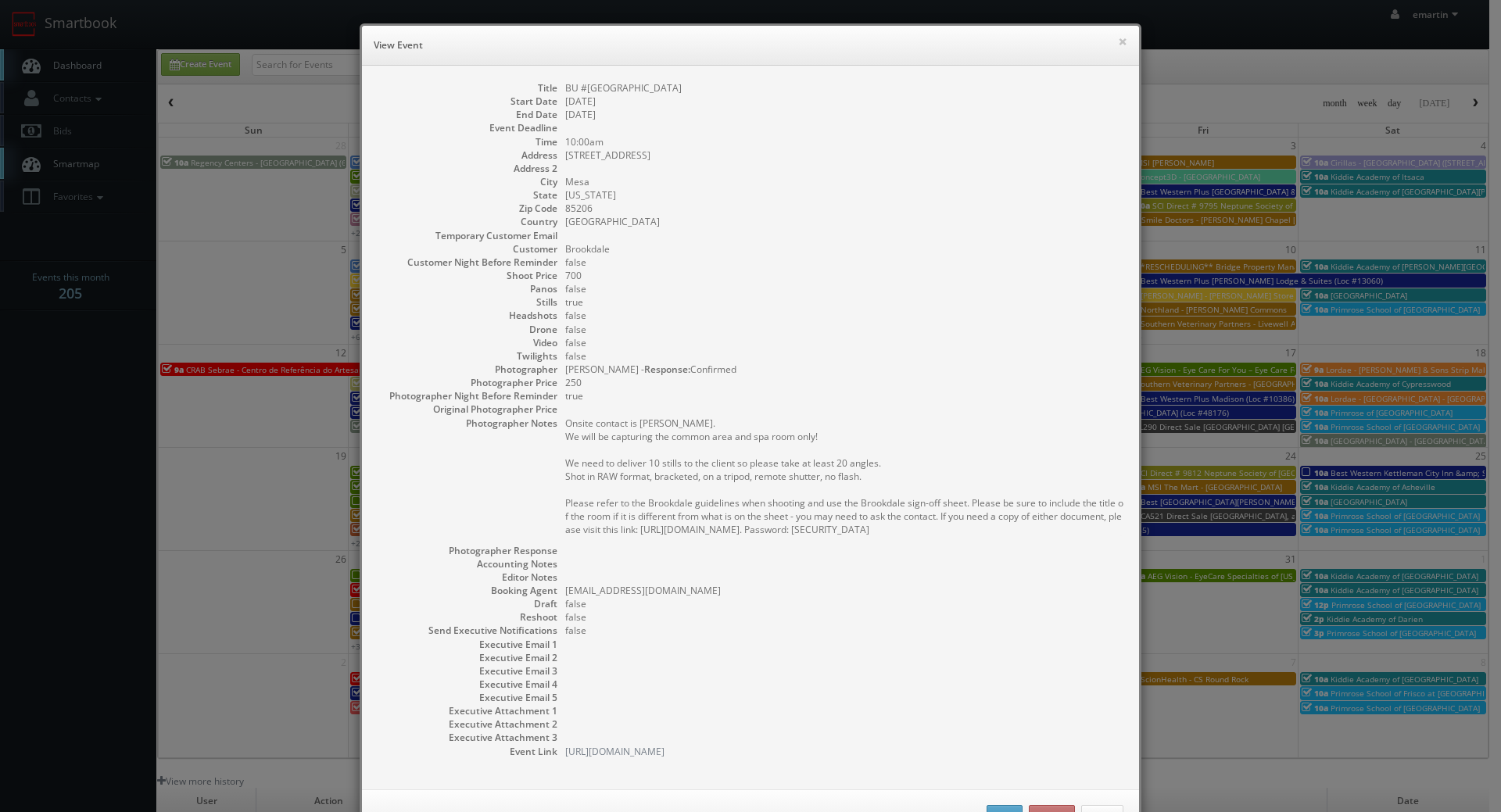
click at [680, 82] on dd "BU #[GEOGRAPHIC_DATA]" at bounding box center [844, 88] width 558 height 14
drag, startPoint x: 732, startPoint y: 85, endPoint x: 559, endPoint y: 87, distance: 173.0
click at [566, 87] on dd "BU #[GEOGRAPHIC_DATA]" at bounding box center [844, 88] width 558 height 14
copy dd "BU #[GEOGRAPHIC_DATA]"
click at [1131, 40] on div "× View Event" at bounding box center [750, 45] width 777 height 40
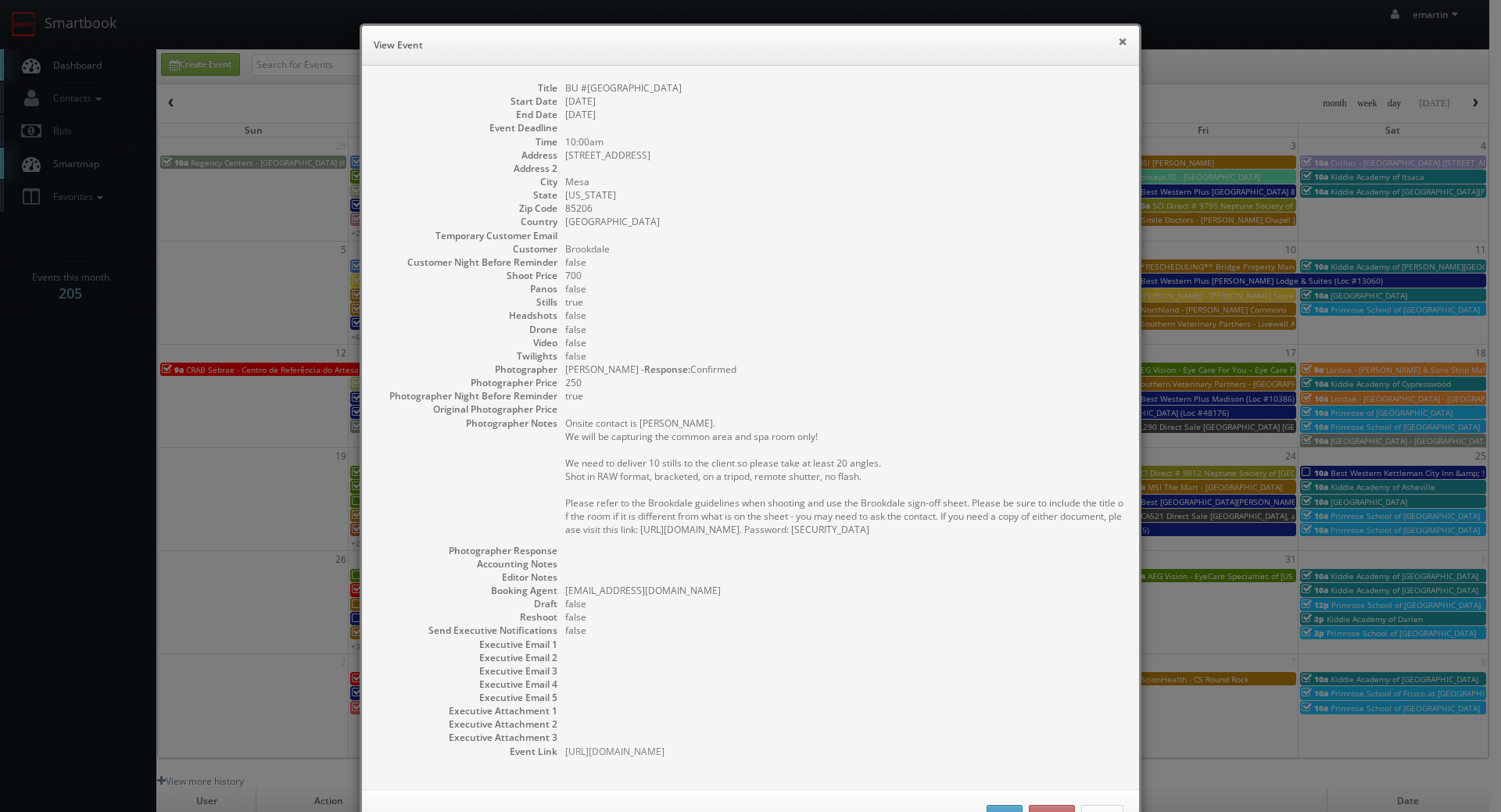
click at [1119, 41] on button "×" at bounding box center [1122, 41] width 10 height 11
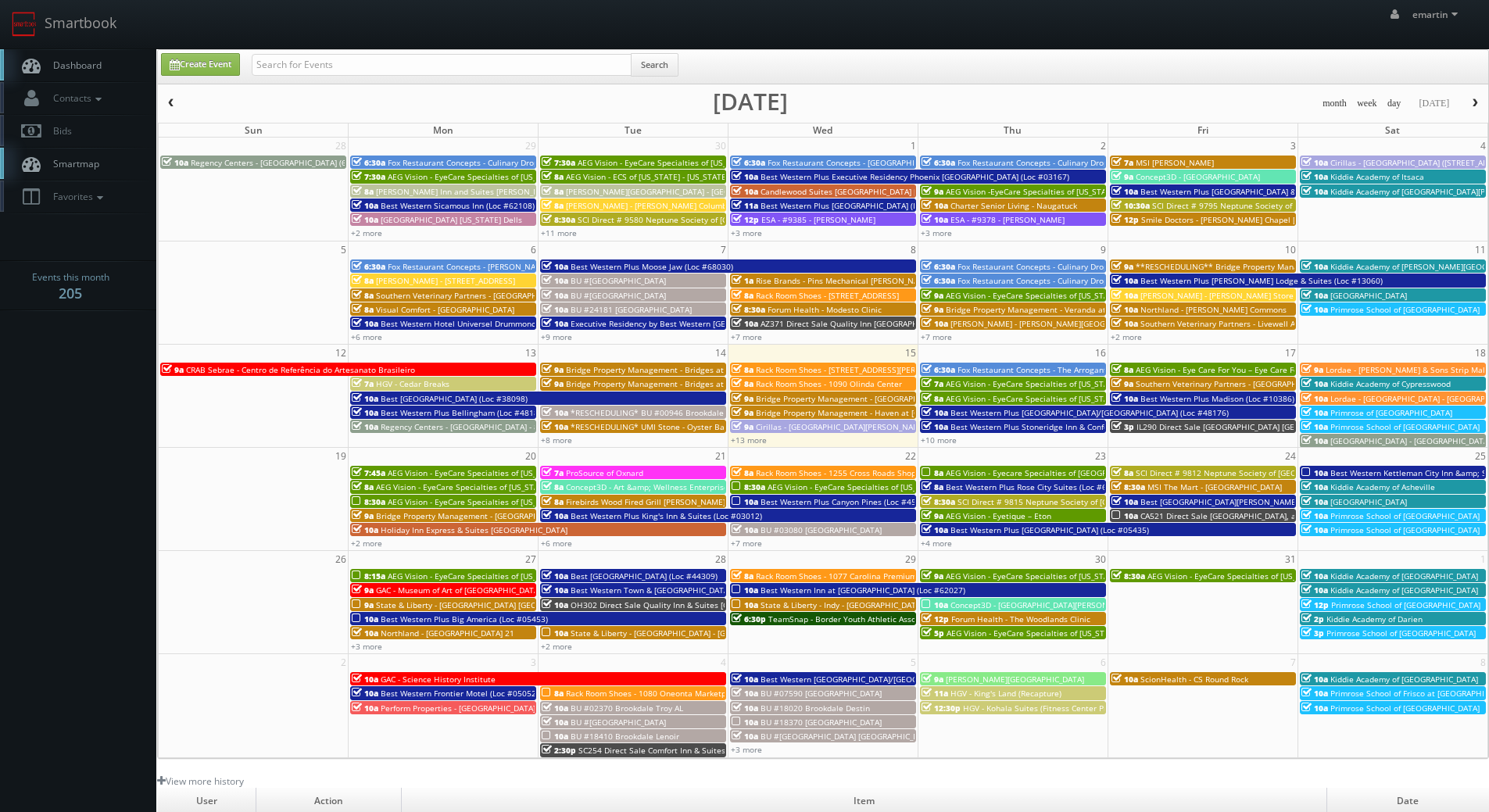
click at [761, 445] on div "+13 more" at bounding box center [822, 439] width 189 height 14
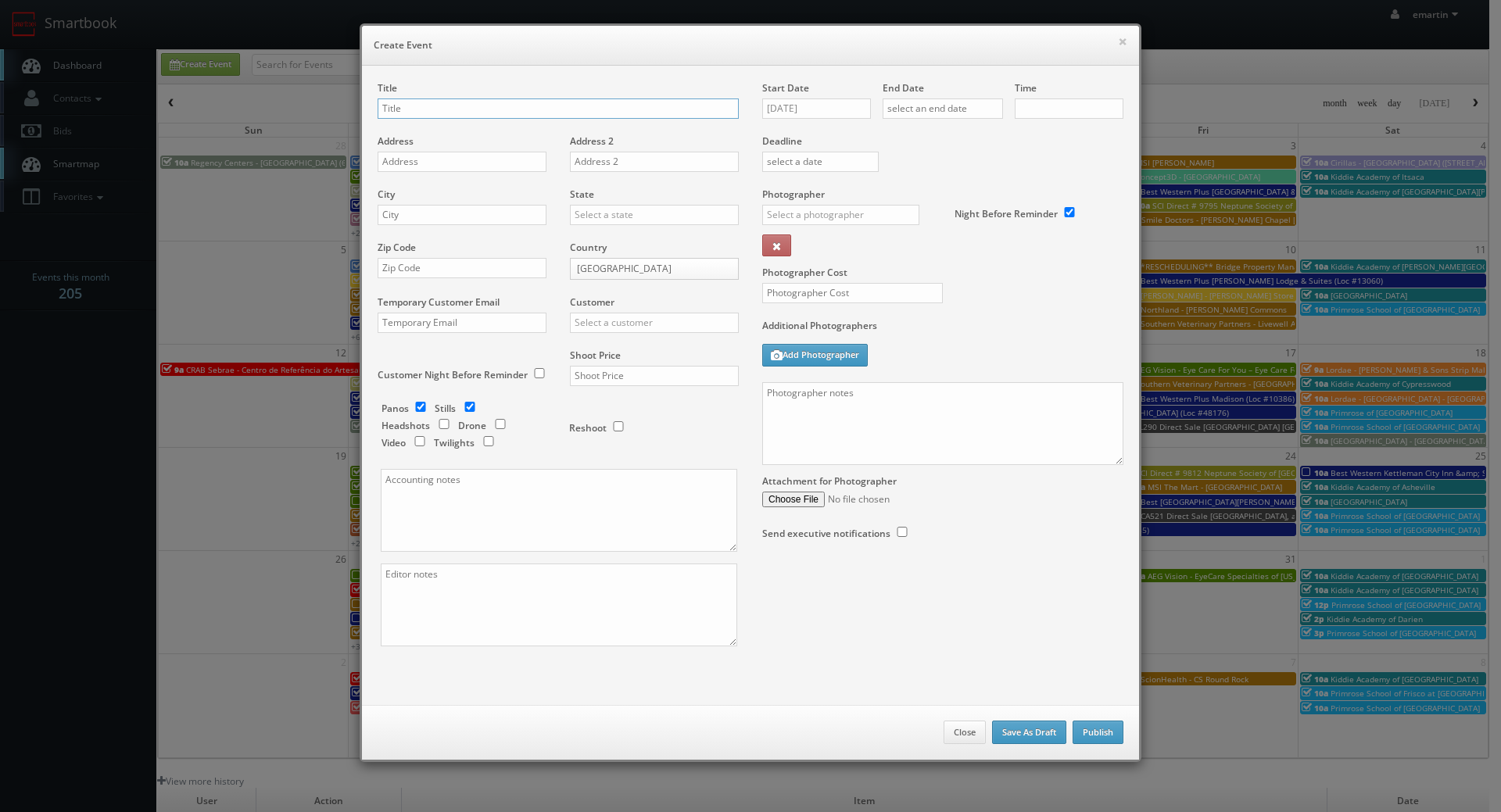
checkbox input "true"
type input "10:00am"
checkbox input "true"
click at [961, 737] on button "Close" at bounding box center [965, 732] width 43 height 23
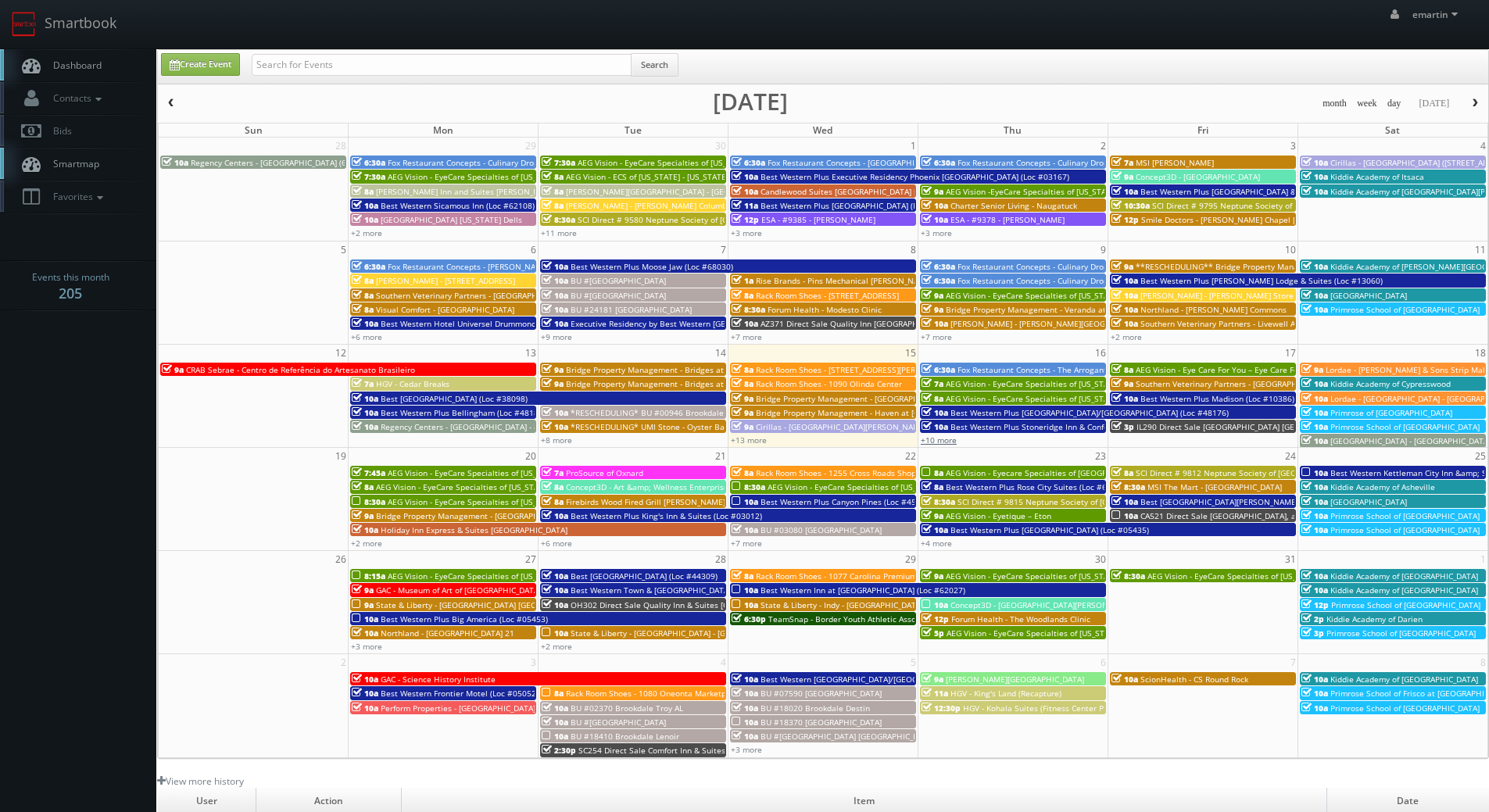
click at [936, 443] on link "+10 more" at bounding box center [938, 439] width 36 height 11
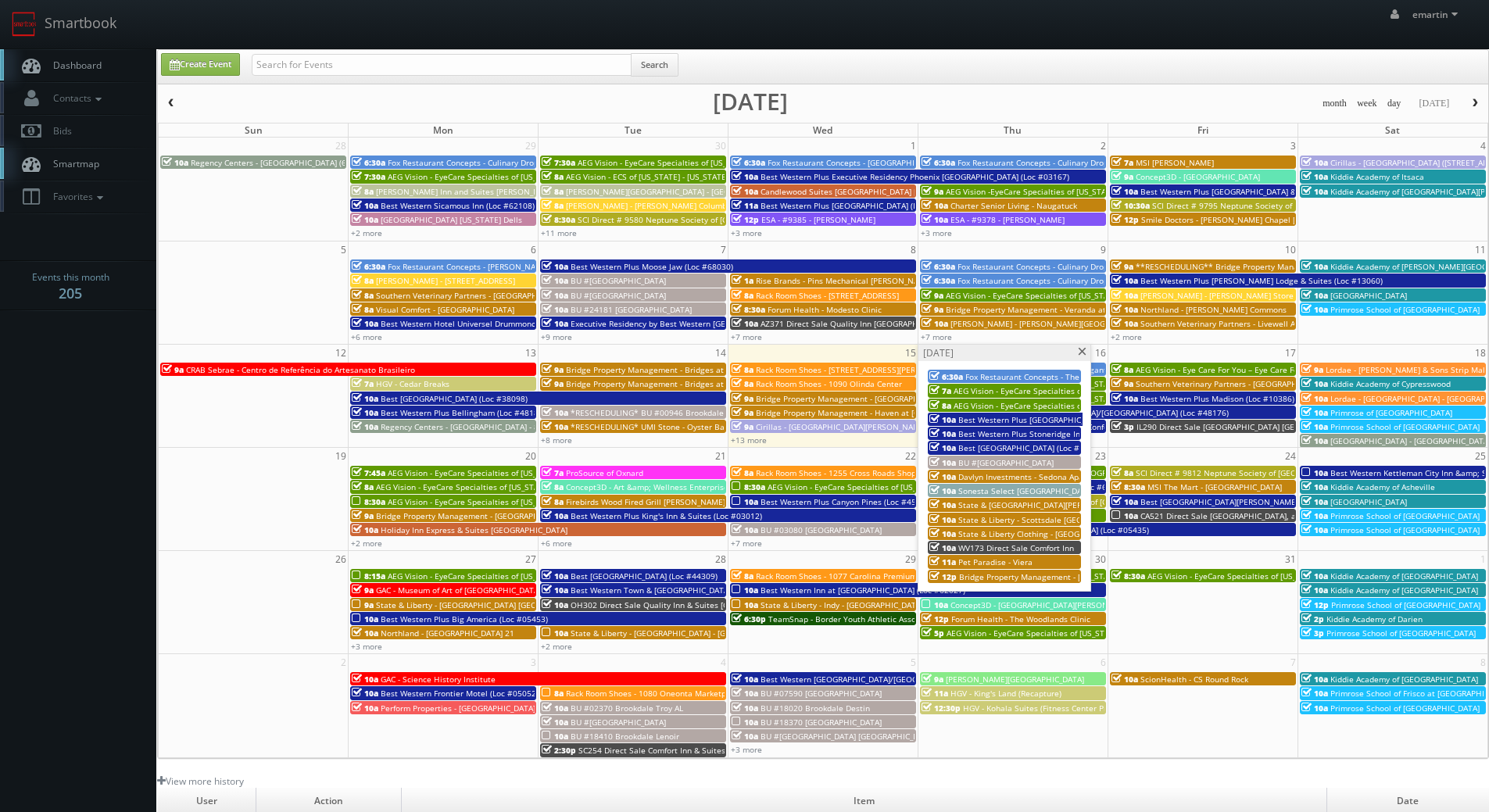
click at [995, 491] on span "Sonesta Select [GEOGRAPHIC_DATA]" at bounding box center [1026, 490] width 136 height 11
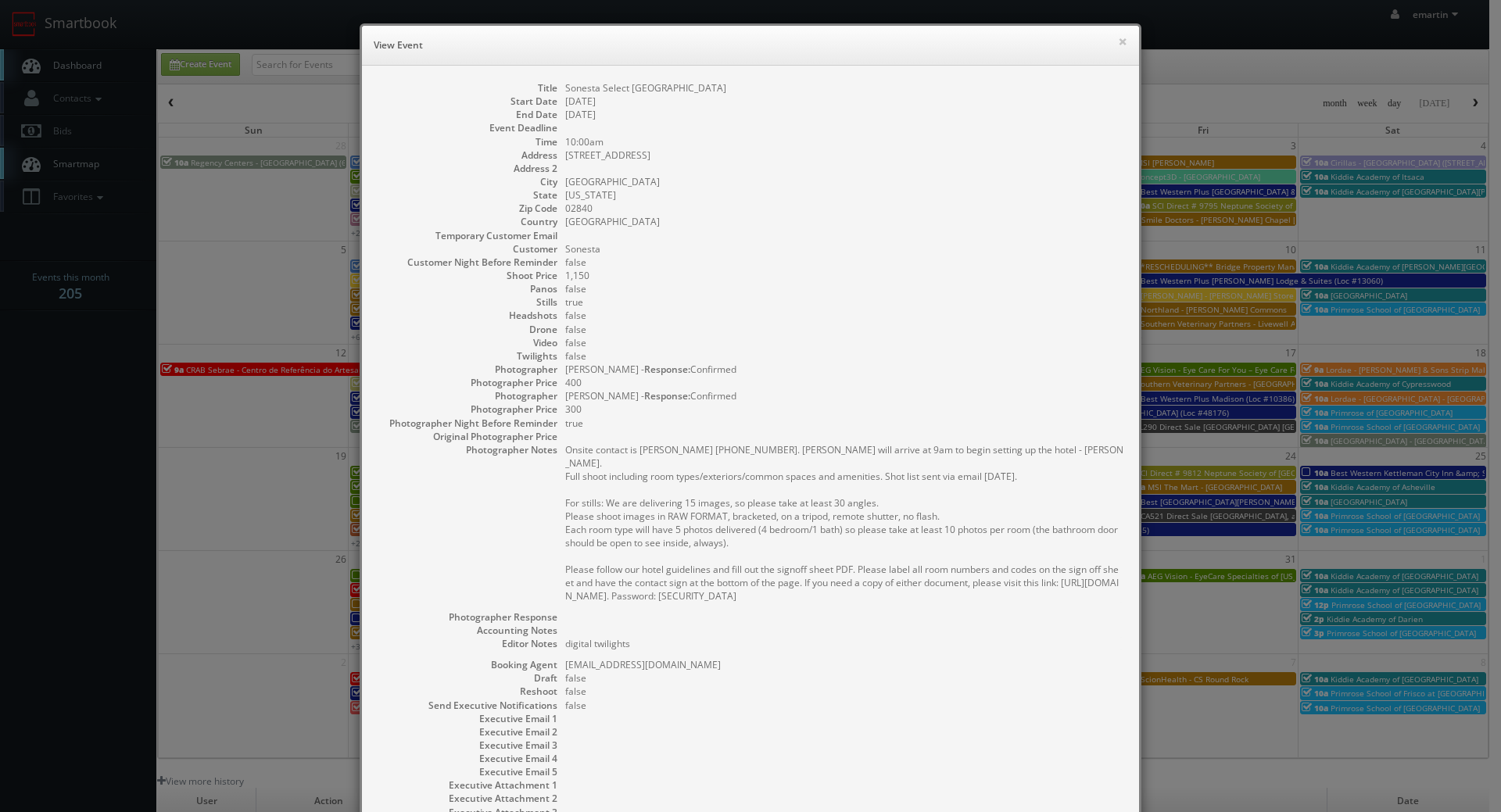
drag, startPoint x: 742, startPoint y: 87, endPoint x: 558, endPoint y: 85, distance: 184.0
click at [558, 85] on dl "Title Sonesta Select Newport Middletown Start Date 10/16/2025 End Date 10/16/20…" at bounding box center [750, 457] width 746 height 751
copy dd "Sonesta Select Newport Middletown"
click at [1109, 45] on h6 "View Event" at bounding box center [750, 45] width 753 height 15
click at [1123, 42] on div "× View Event" at bounding box center [750, 45] width 777 height 40
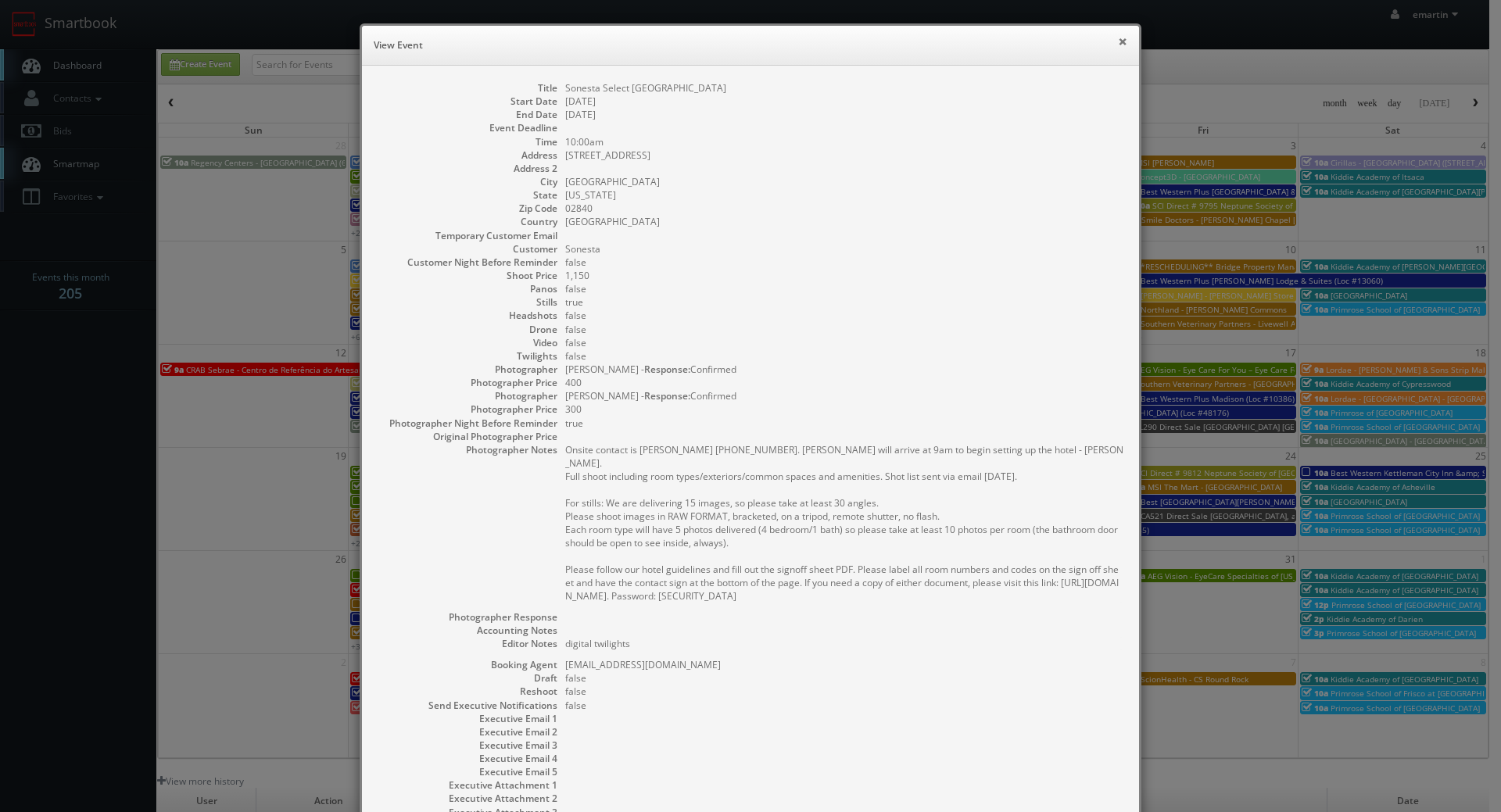
click at [1118, 41] on button "×" at bounding box center [1122, 41] width 10 height 11
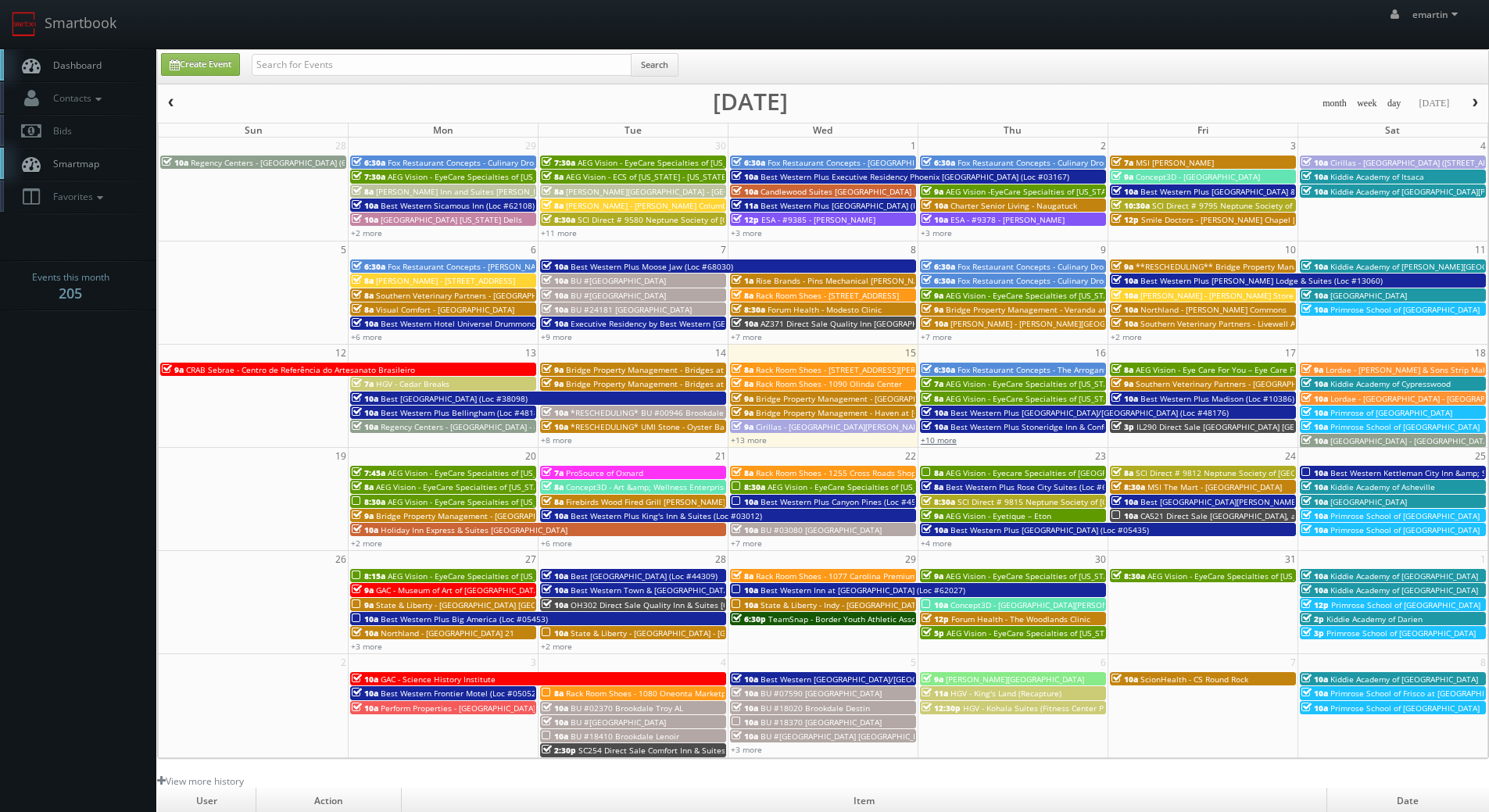
click at [932, 436] on link "+10 more" at bounding box center [938, 439] width 36 height 11
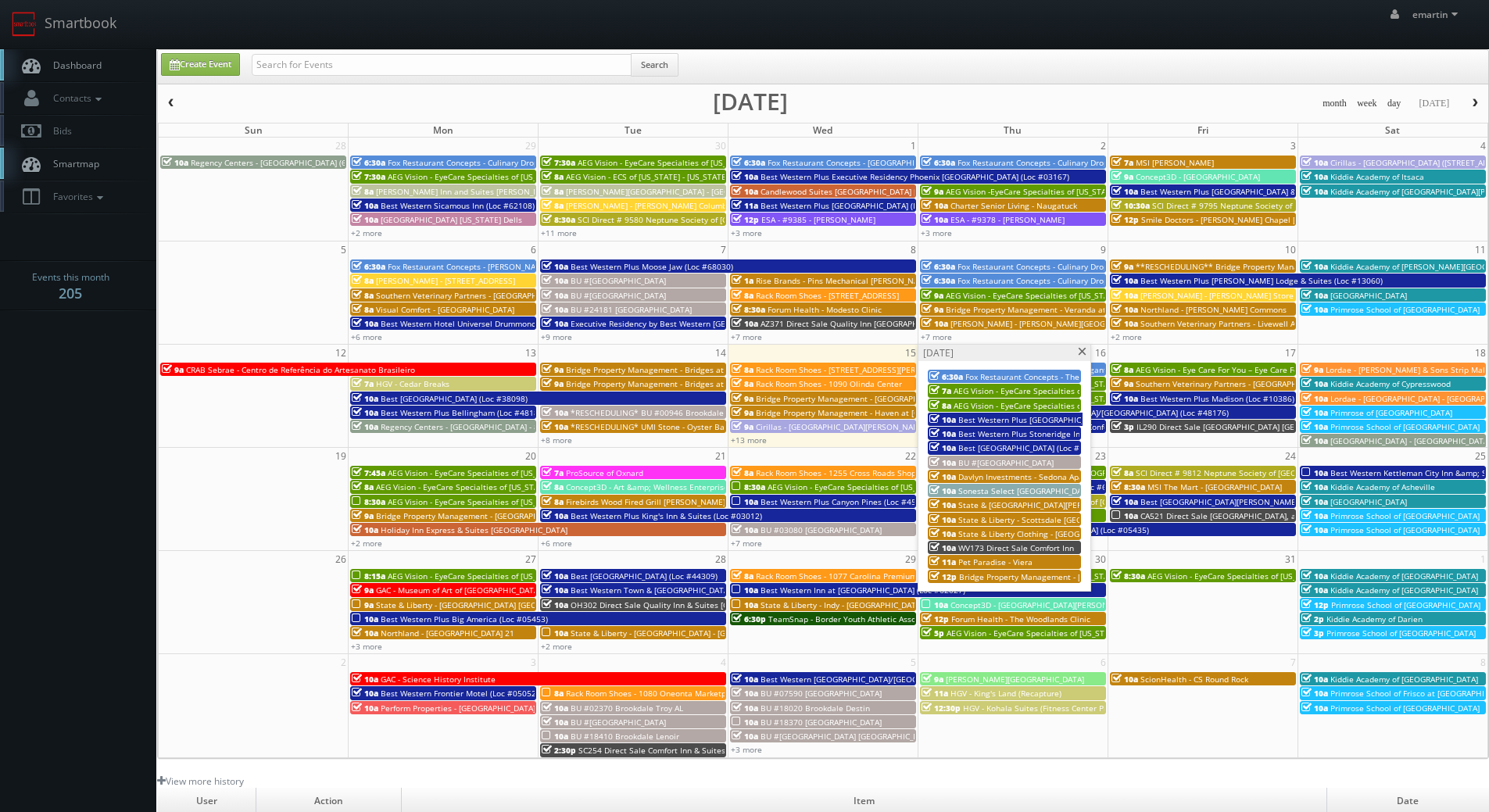
click at [979, 548] on span "WV173 Direct Sale Comfort Inn" at bounding box center [1016, 547] width 115 height 11
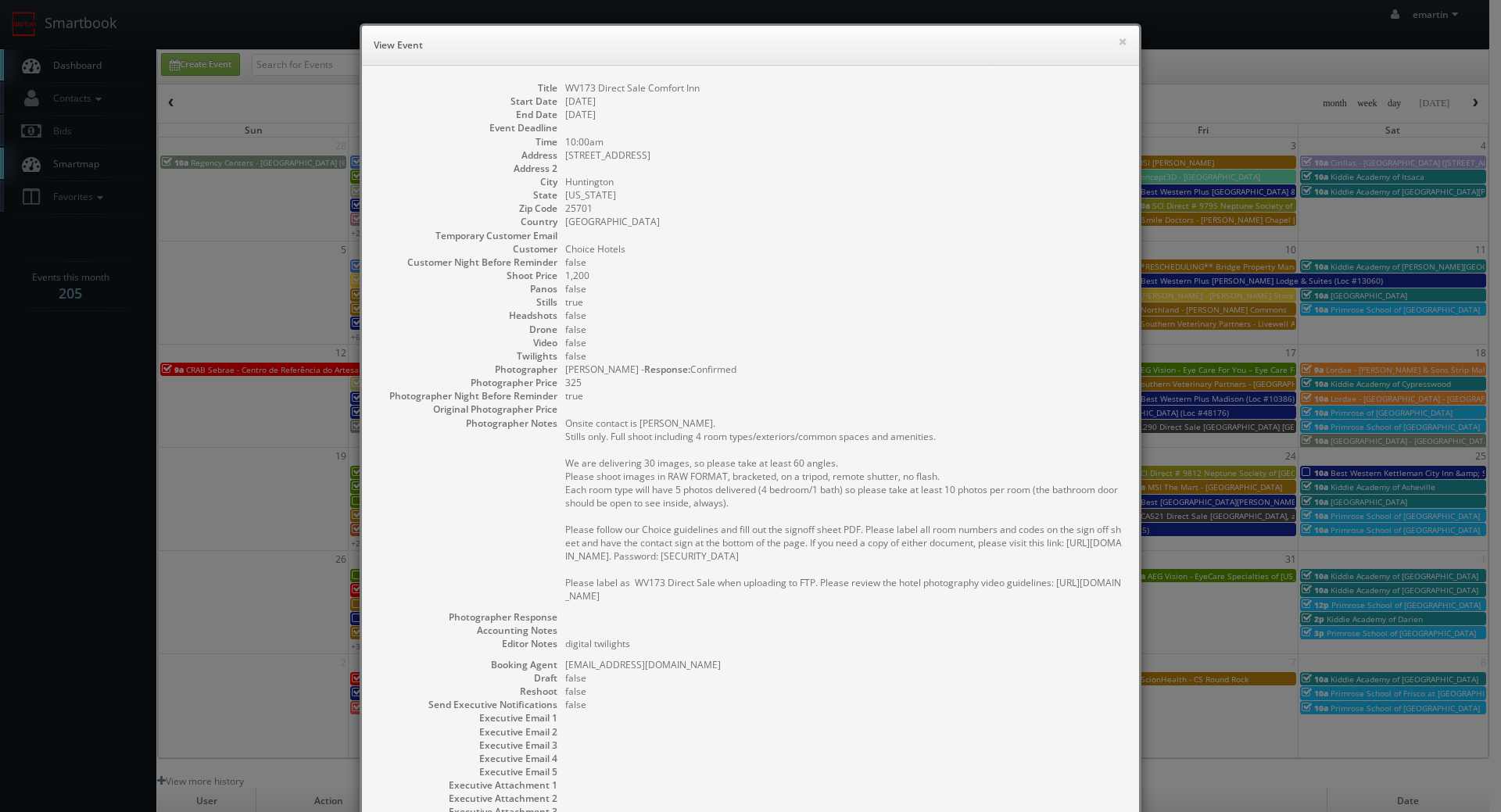
click at [734, 96] on dd "10/16/2025" at bounding box center [844, 102] width 558 height 14
drag, startPoint x: 700, startPoint y: 86, endPoint x: 556, endPoint y: 86, distance: 144.0
click at [556, 86] on dl "Title WV173 Direct Sale Comfort Inn Start Date 10/16/2025 End Date 10/16/2025 E…" at bounding box center [750, 457] width 746 height 751
copy dd "WV173 Direct Sale Comfort Inn"
click at [1107, 70] on div "Title WV173 Direct Sale Comfort Inn Start Date 10/16/2025 End Date 10/16/2025 E…" at bounding box center [750, 465] width 777 height 797
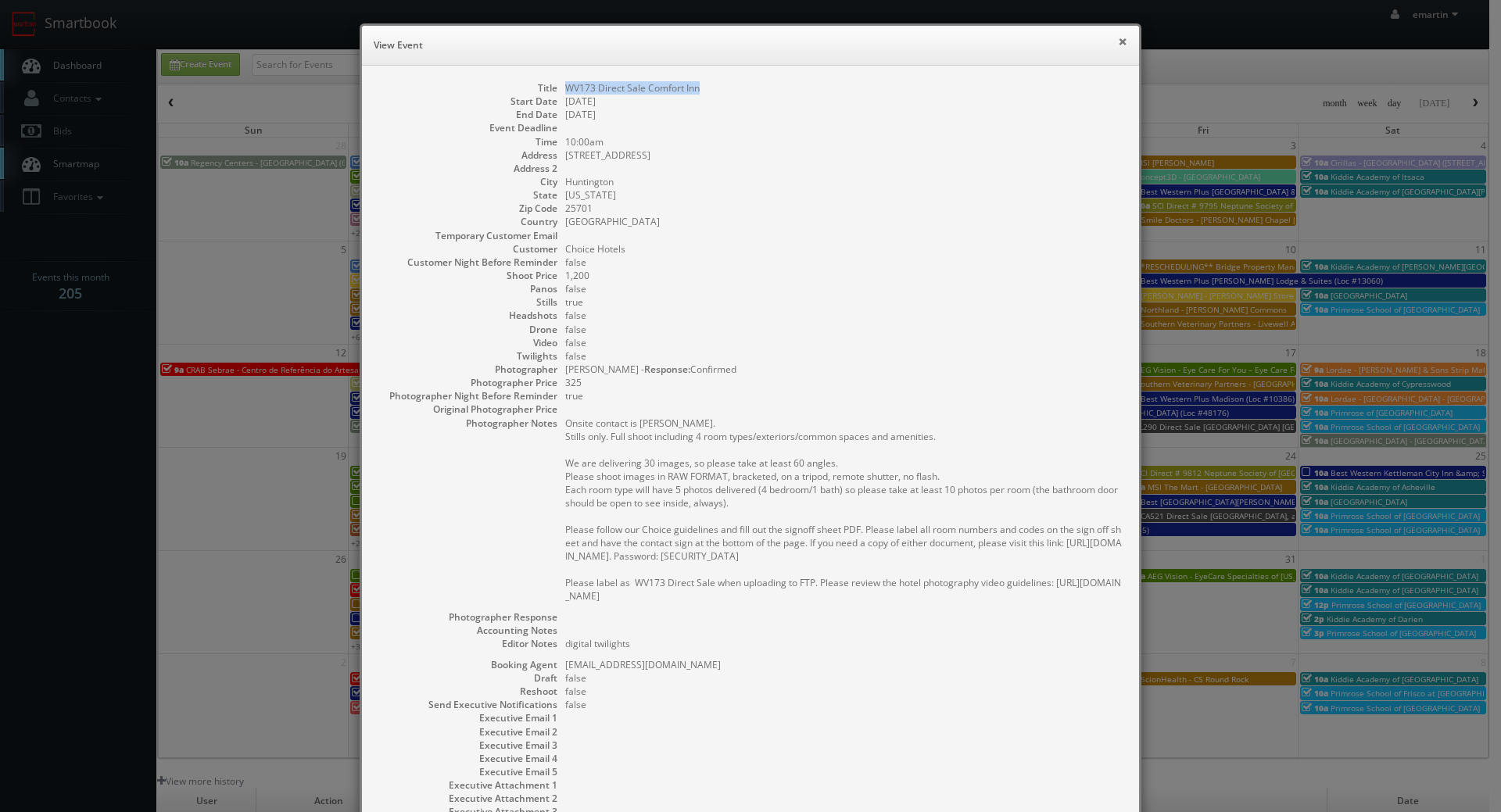
click at [1118, 43] on button "×" at bounding box center [1122, 41] width 10 height 11
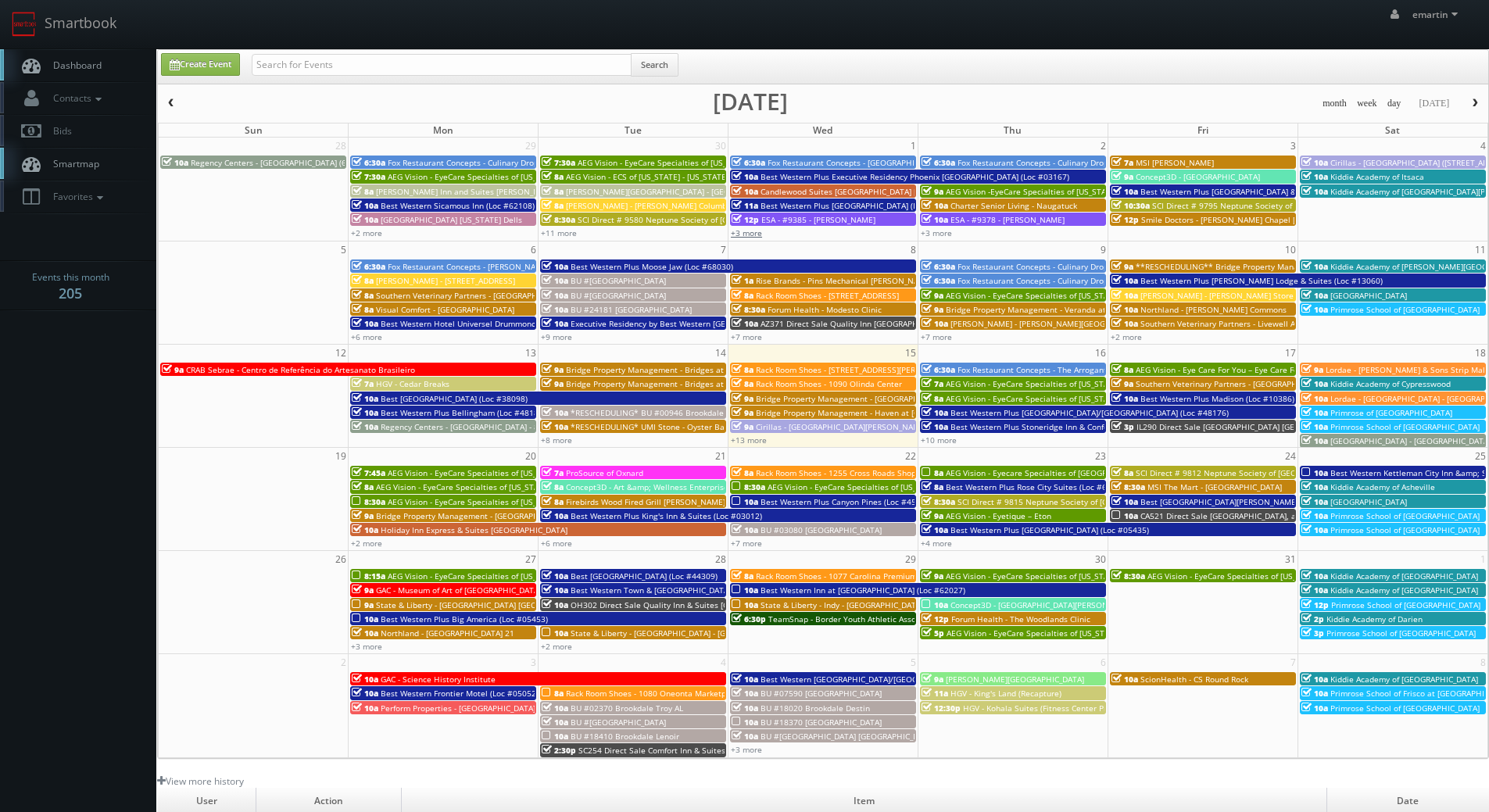
click at [748, 232] on link "+3 more" at bounding box center [746, 232] width 31 height 11
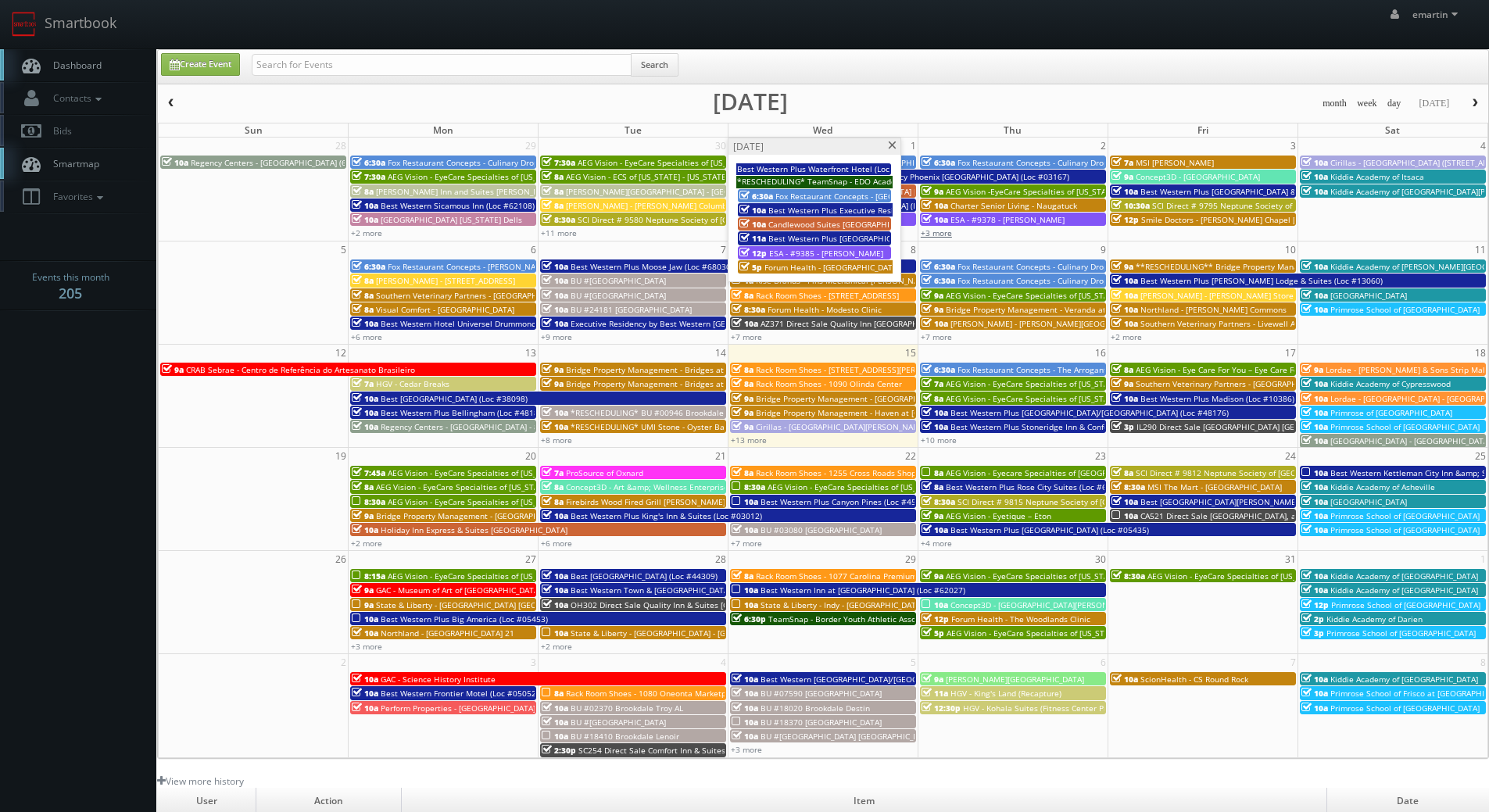
click at [943, 233] on link "+3 more" at bounding box center [936, 232] width 31 height 11
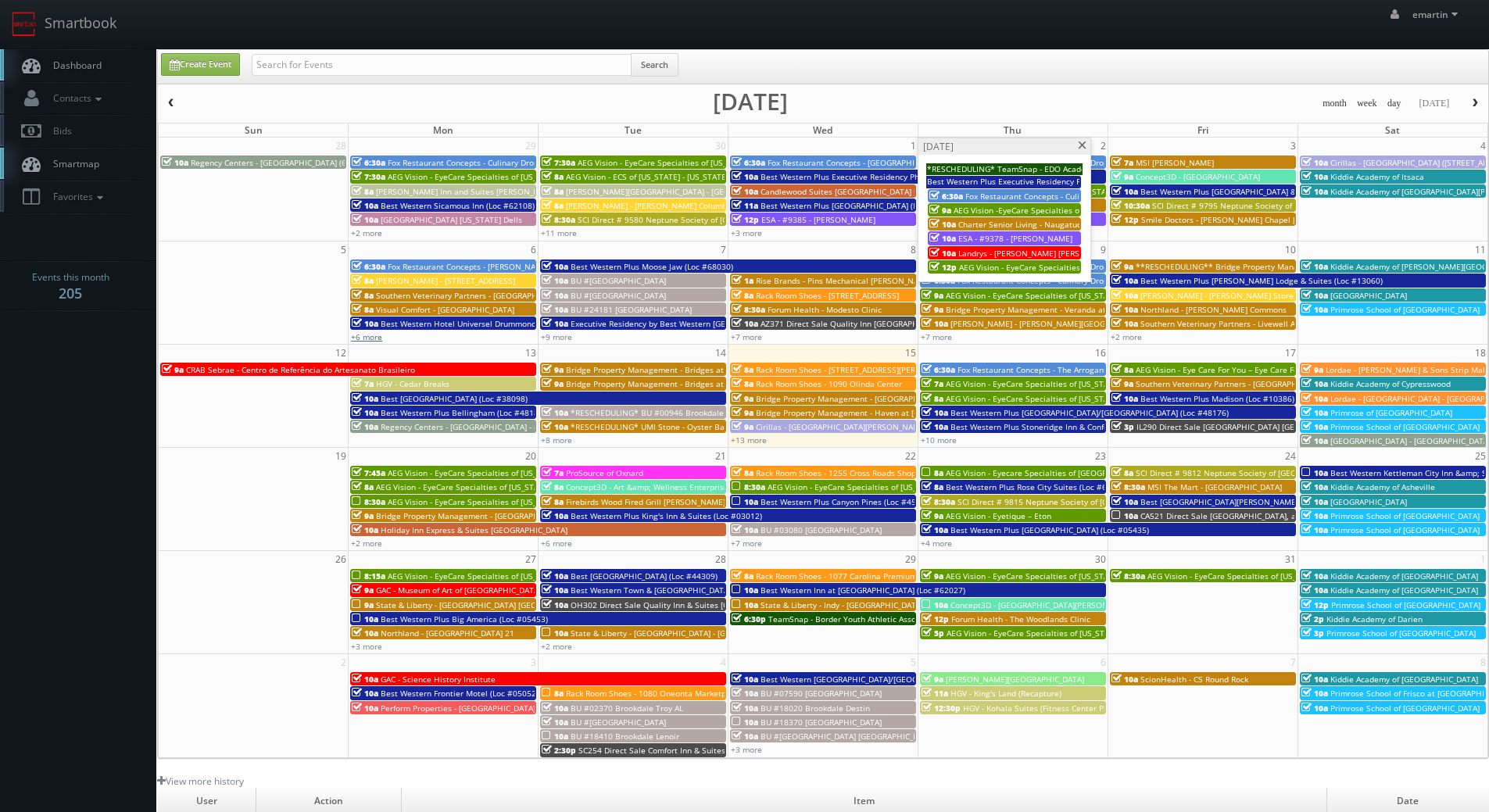
click at [376, 340] on link "+6 more" at bounding box center [366, 336] width 31 height 11
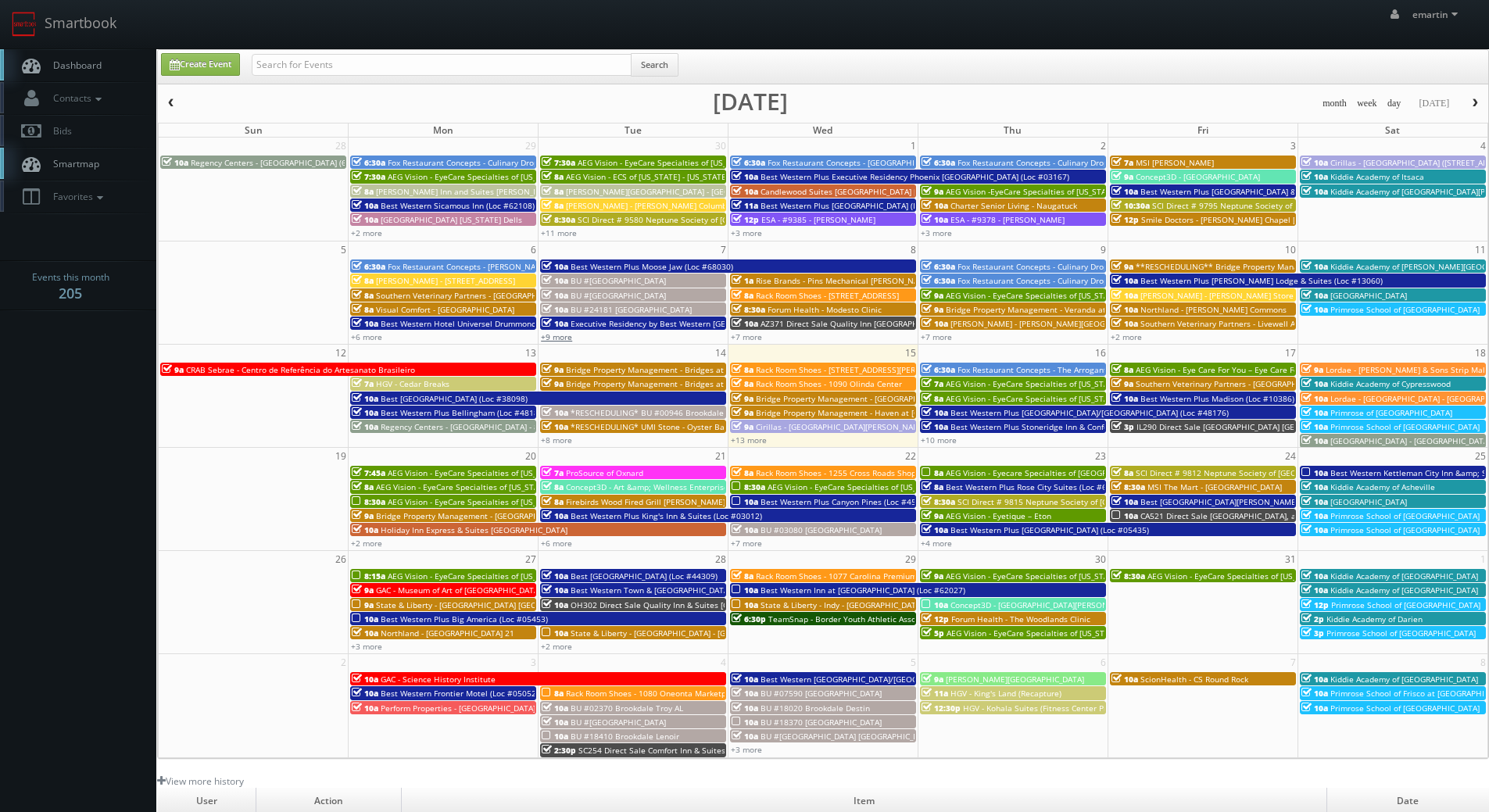
click at [562, 336] on link "+9 more" at bounding box center [557, 336] width 31 height 11
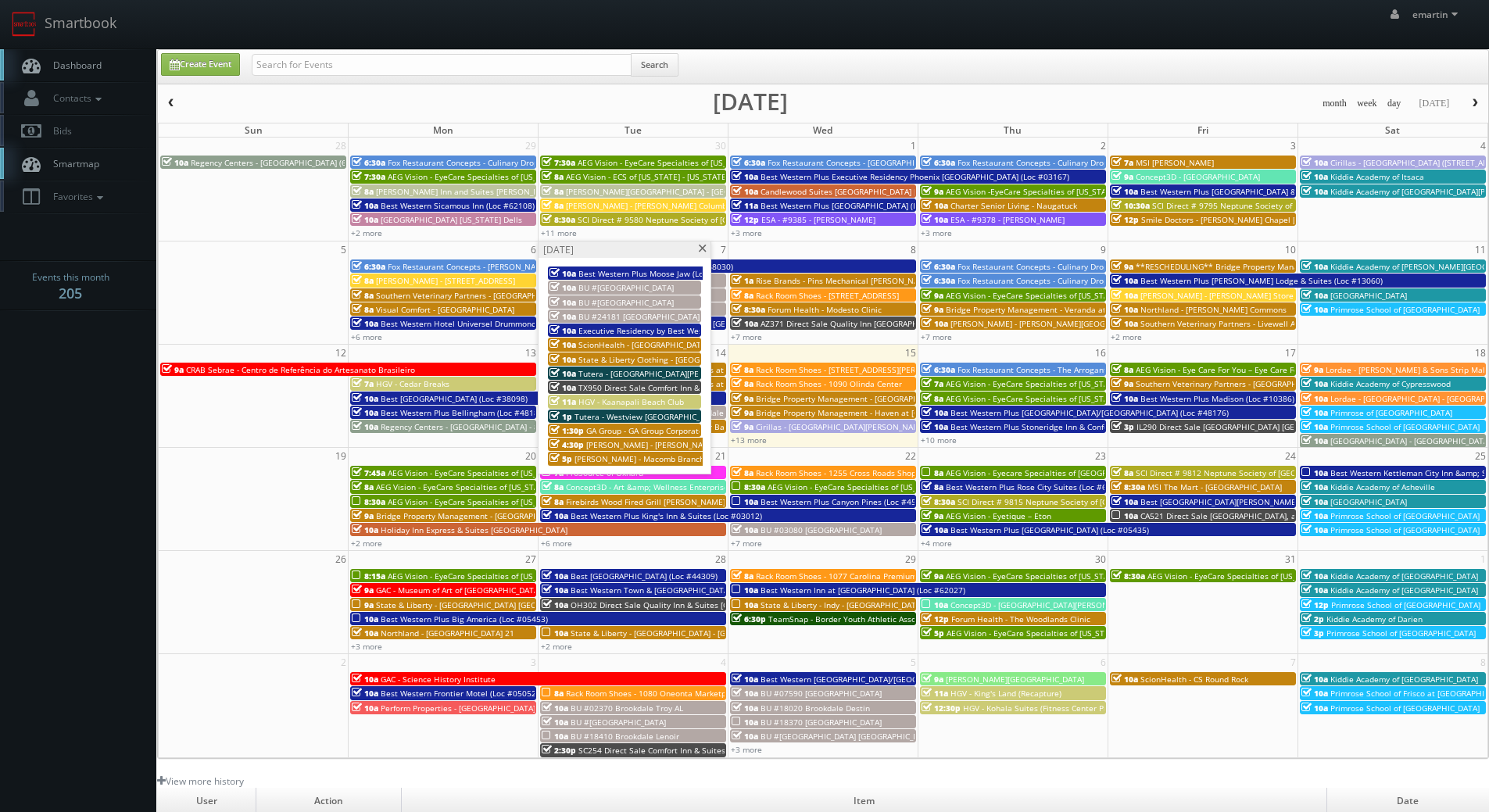
click at [452, 295] on span "Southern Veterinary Partners - [GEOGRAPHIC_DATA]" at bounding box center [472, 294] width 194 height 11
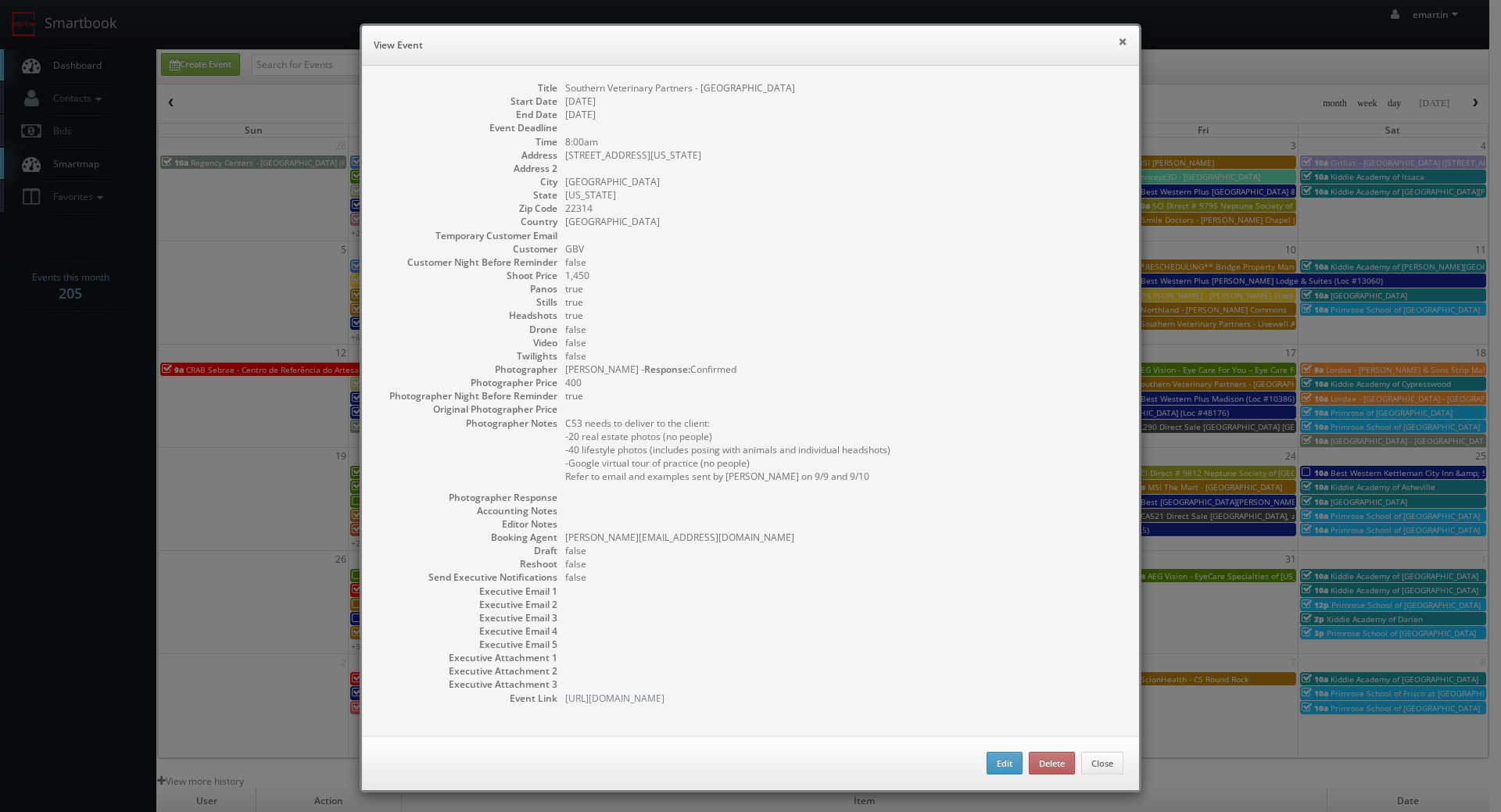
click at [1118, 36] on button "×" at bounding box center [1122, 41] width 10 height 11
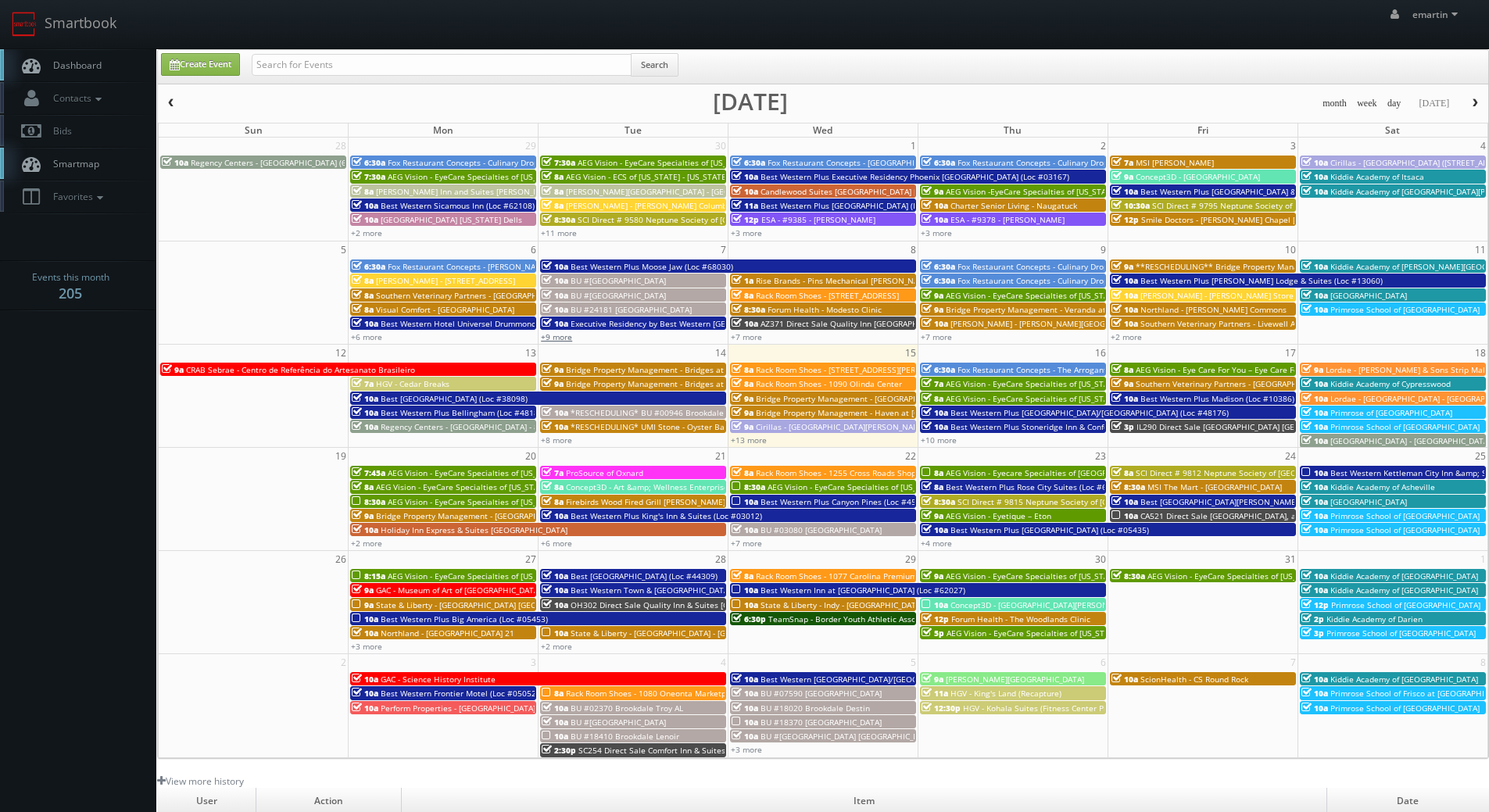
click at [553, 339] on link "+9 more" at bounding box center [557, 336] width 31 height 11
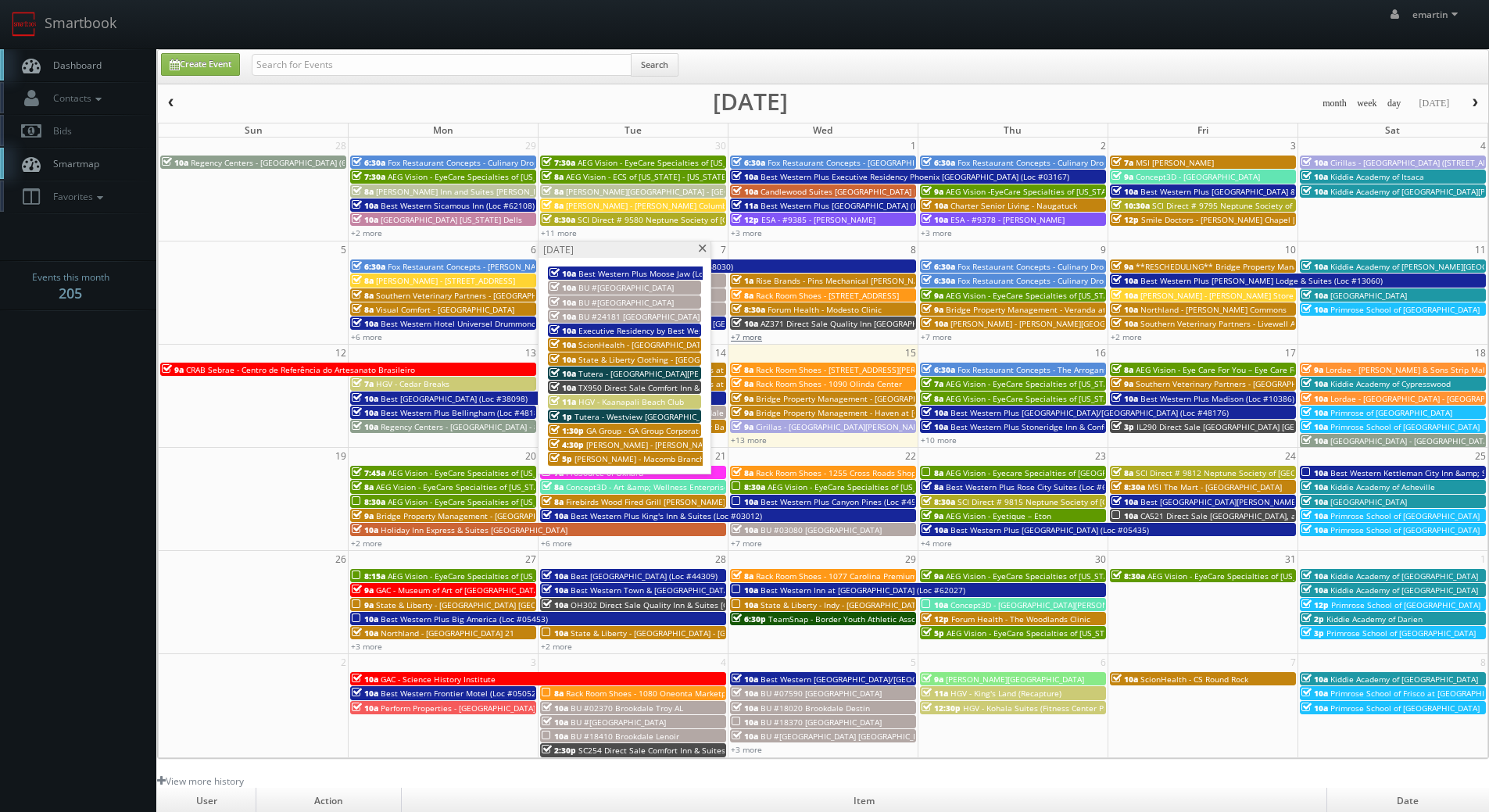
click at [744, 334] on link "+7 more" at bounding box center [746, 336] width 31 height 11
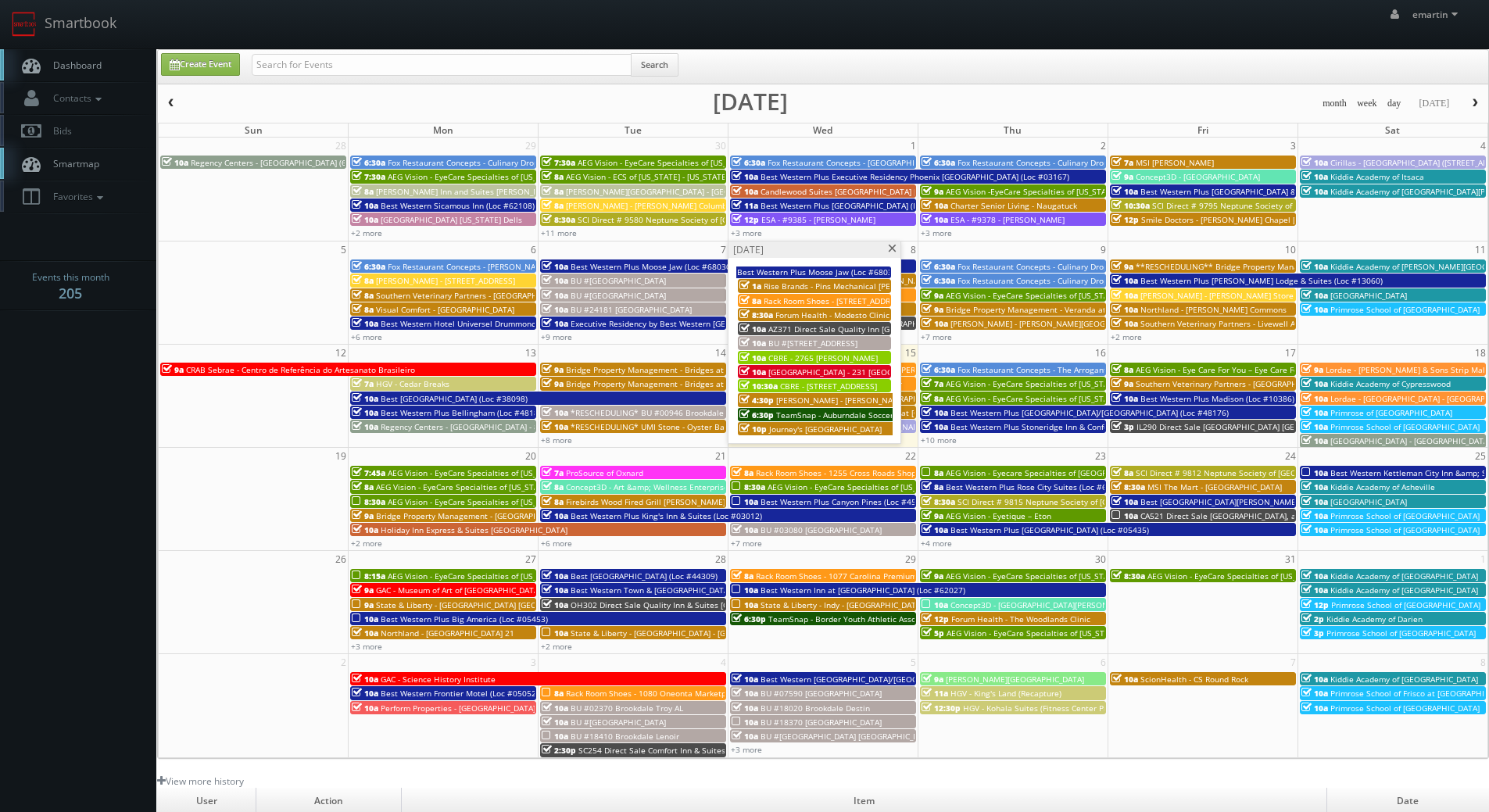
click at [892, 251] on span at bounding box center [892, 249] width 10 height 9
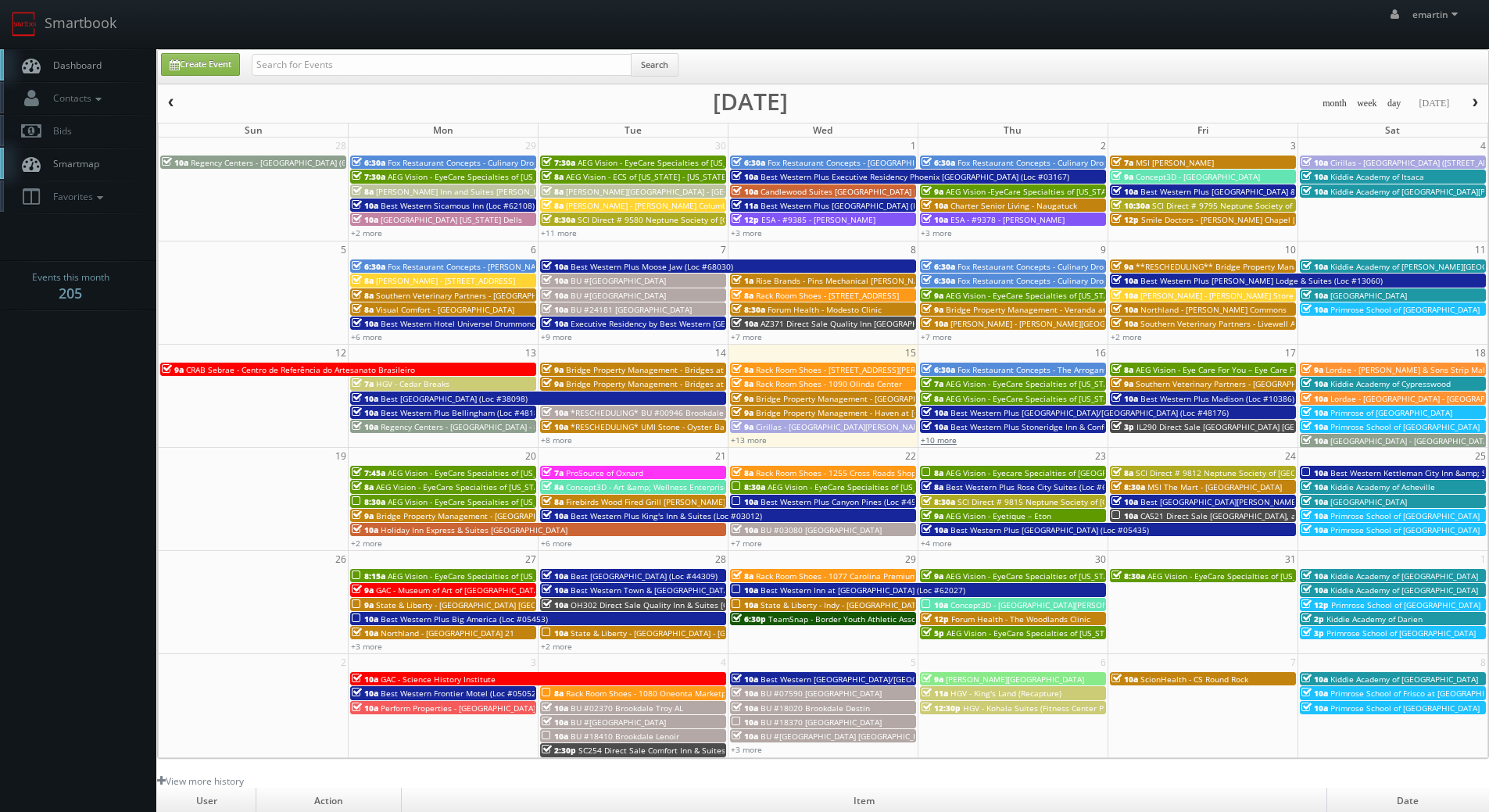
click at [947, 444] on link "+10 more" at bounding box center [938, 439] width 36 height 11
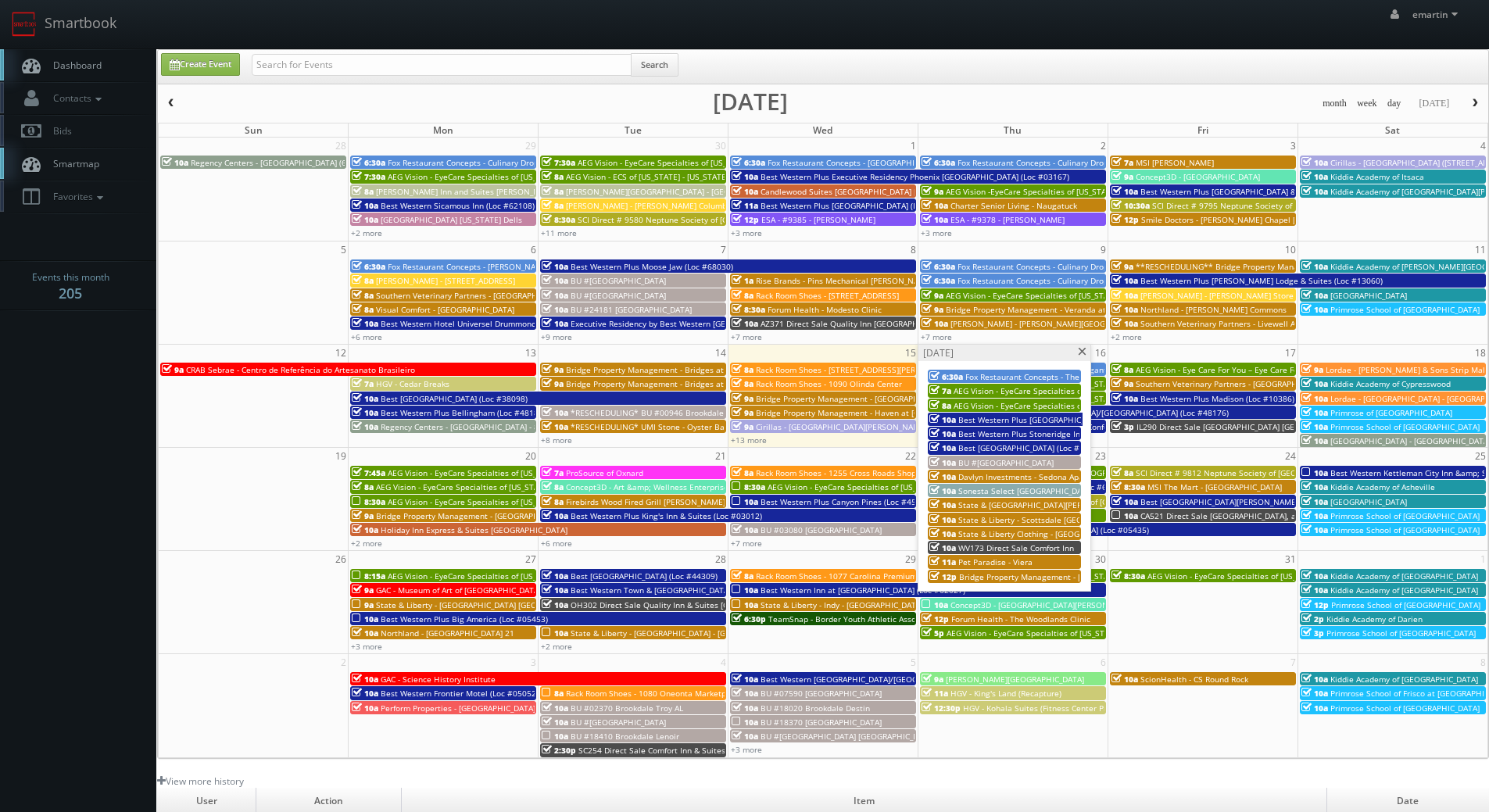
click at [1074, 346] on div "Thursday, October 16" at bounding box center [1004, 352] width 172 height 16
click at [131, 81] on link "Dashboard" at bounding box center [77, 65] width 156 height 32
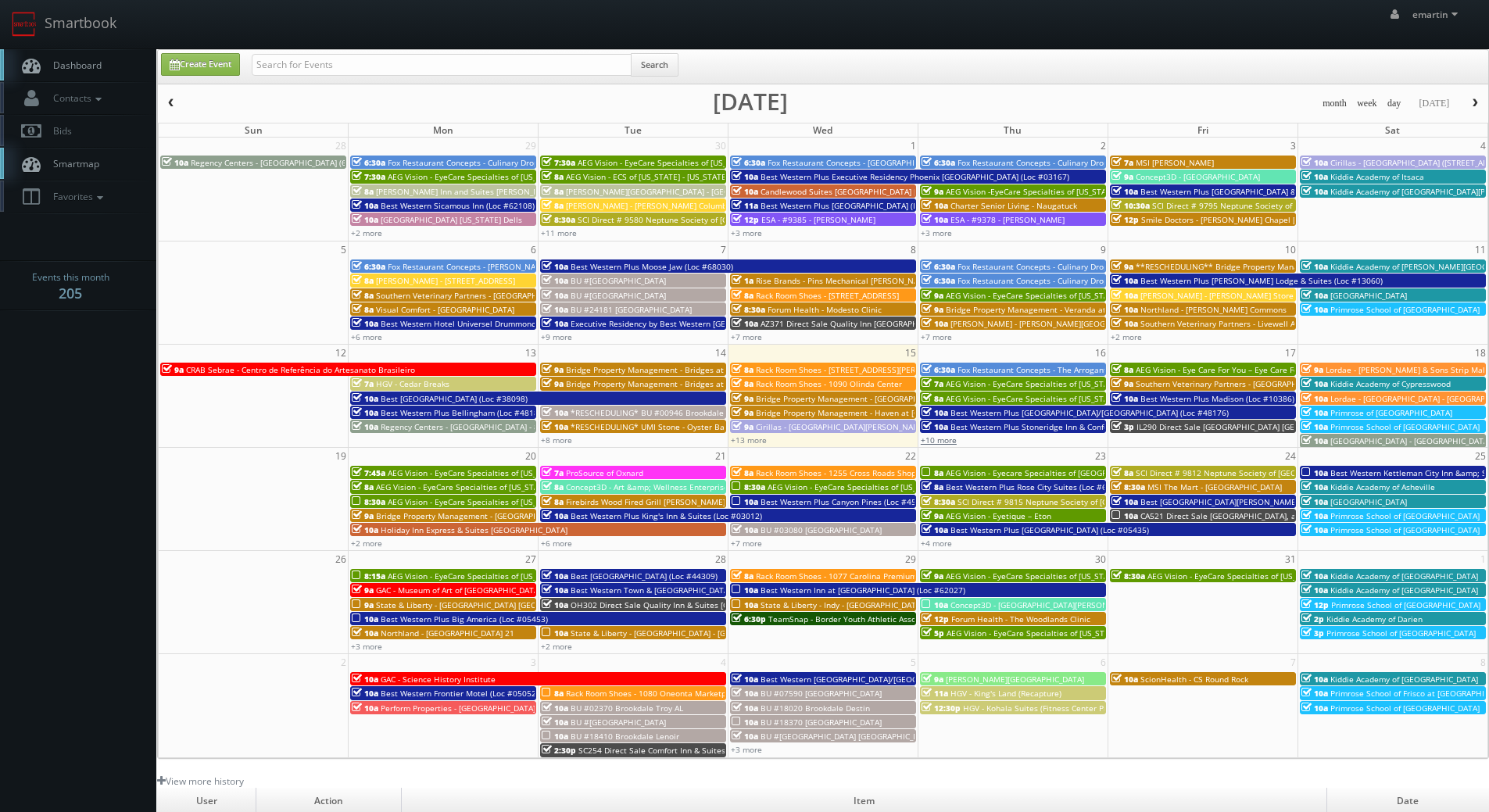
click at [936, 442] on link "+10 more" at bounding box center [938, 439] width 36 height 11
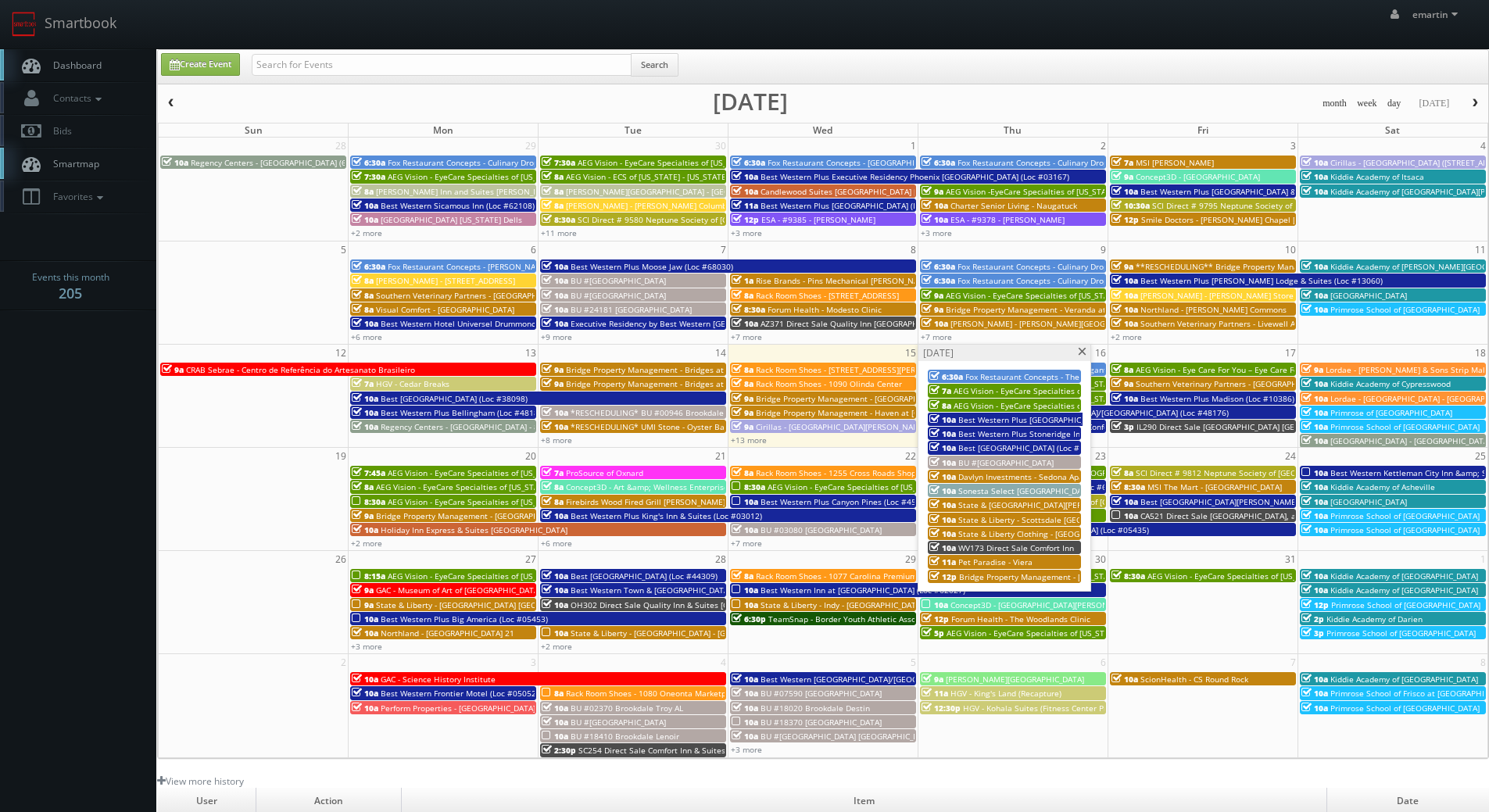
click at [970, 448] on span "Best [GEOGRAPHIC_DATA] (Loc #19062)" at bounding box center [1032, 447] width 147 height 11
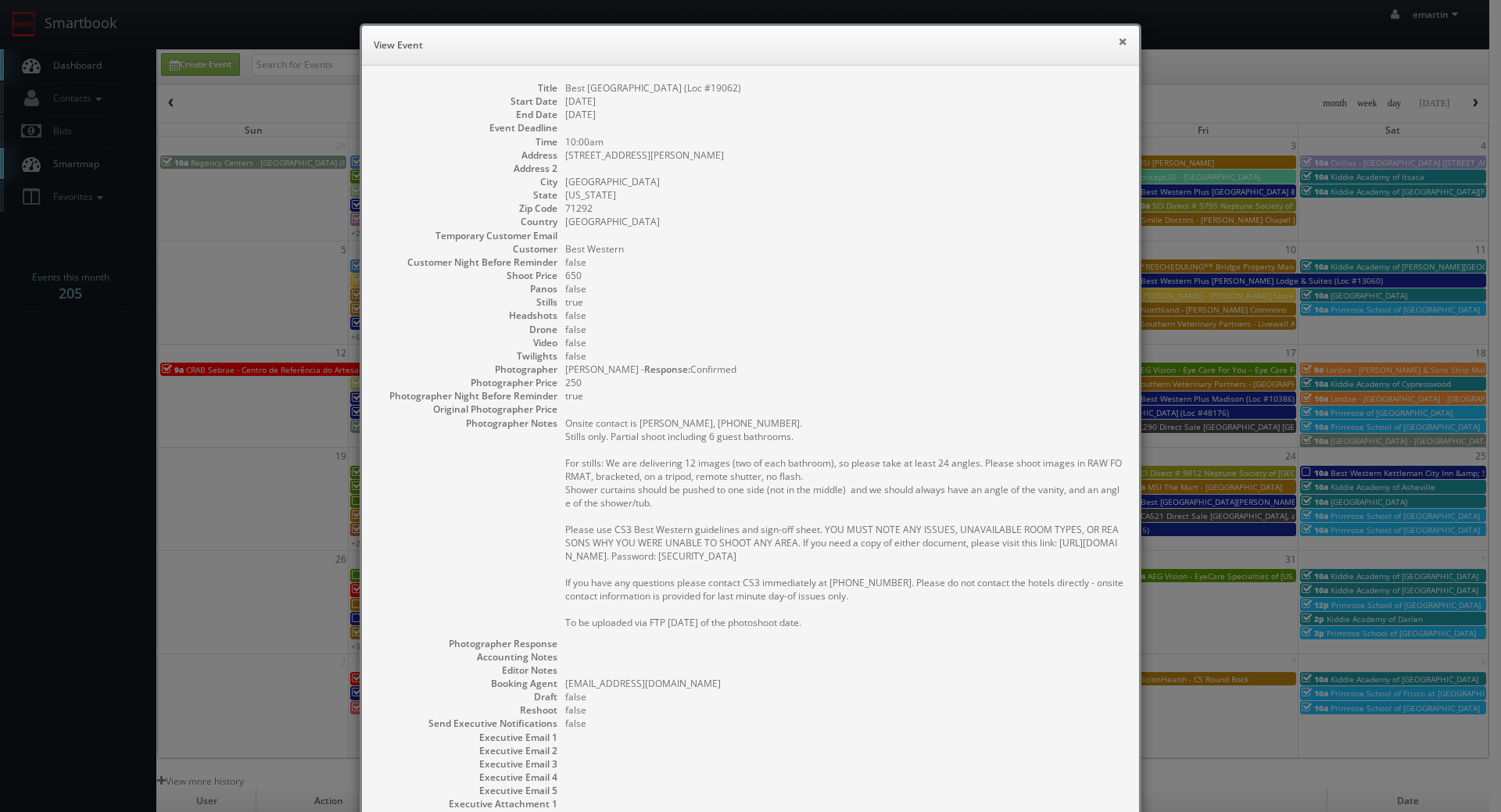
click at [1118, 44] on button "×" at bounding box center [1122, 41] width 10 height 11
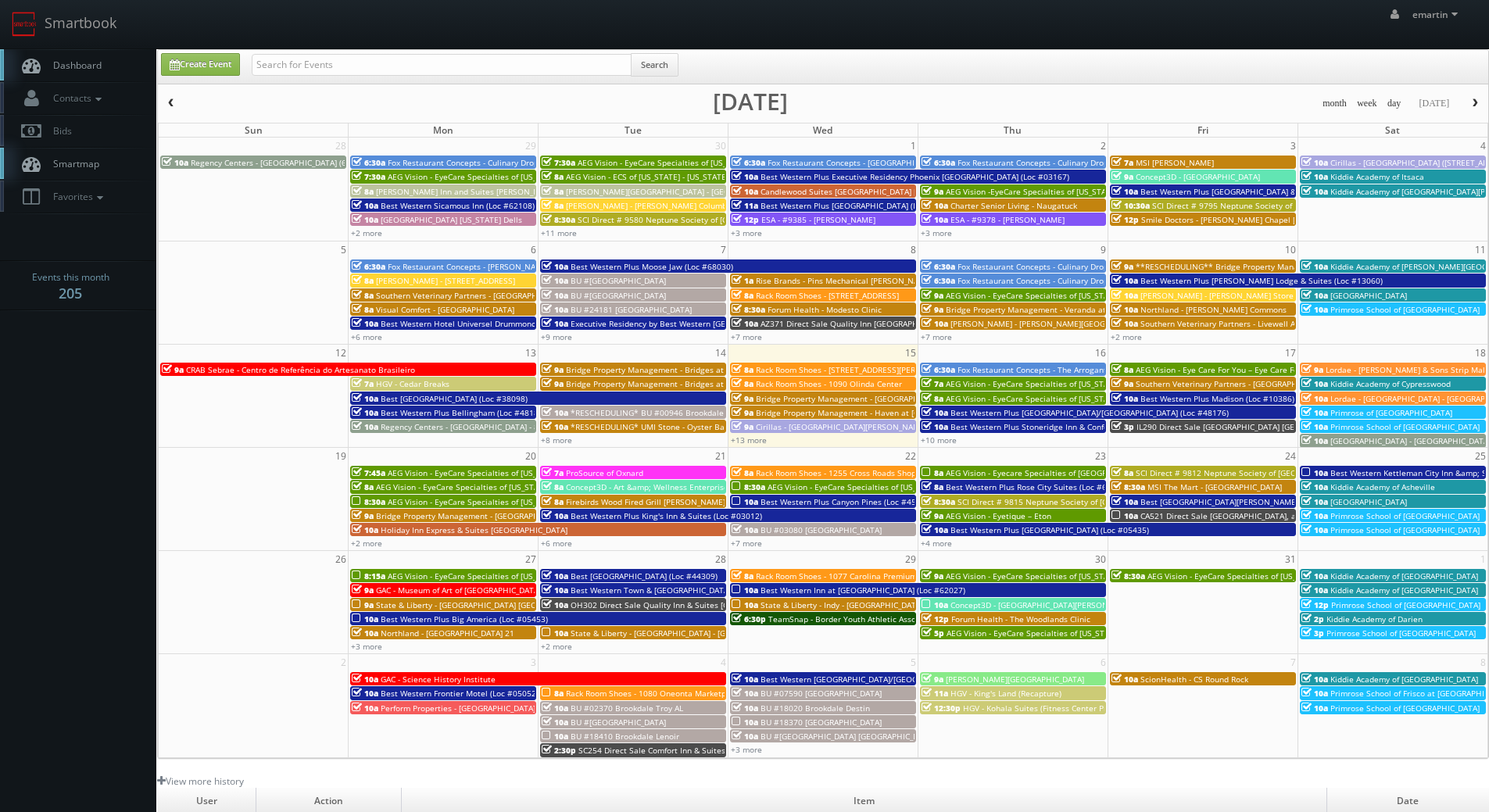
click at [81, 59] on span "Dashboard" at bounding box center [74, 66] width 56 height 14
click at [754, 440] on link "+13 more" at bounding box center [748, 439] width 36 height 11
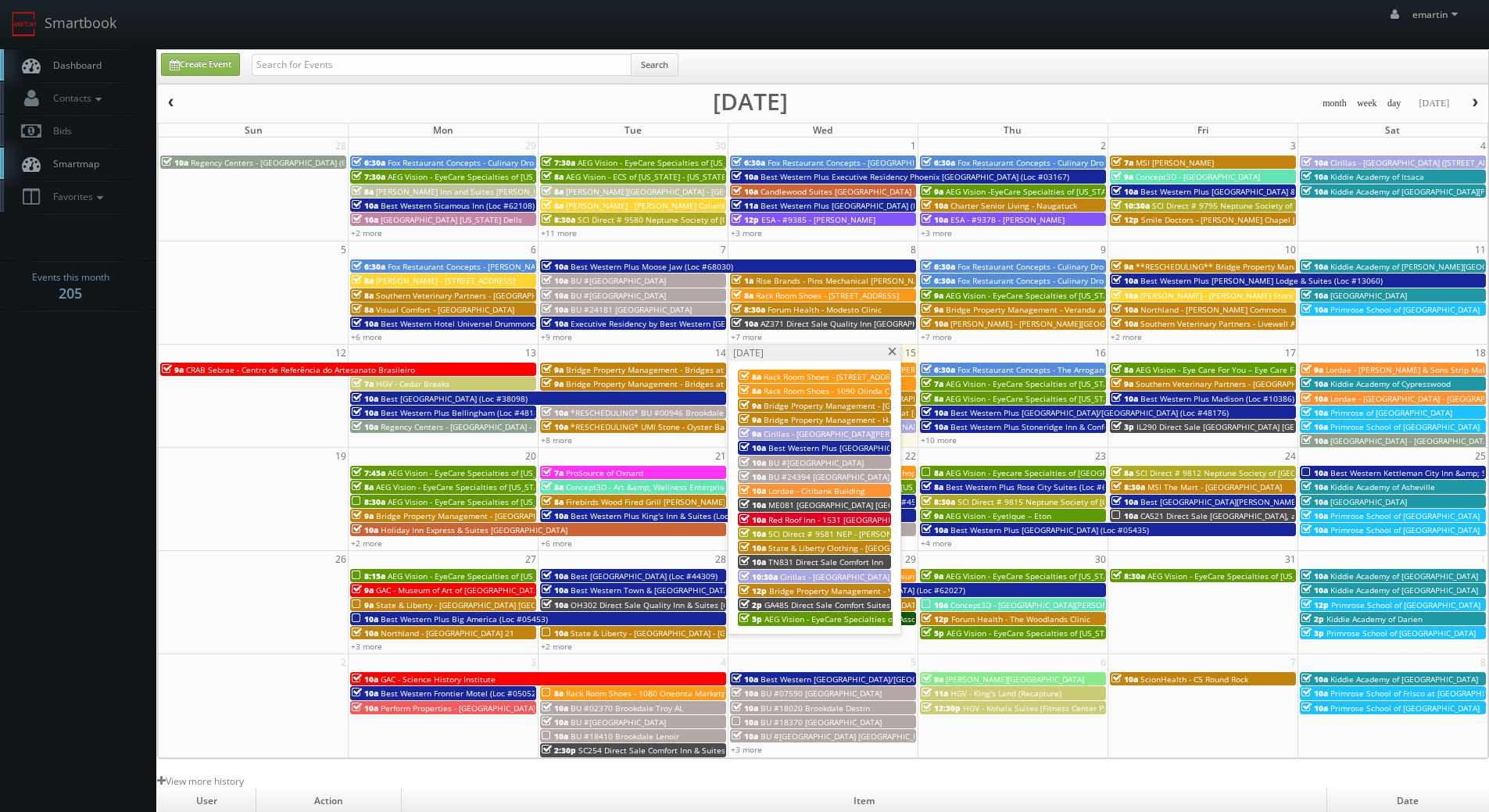
click at [799, 503] on span "ME081 [GEOGRAPHIC_DATA] [GEOGRAPHIC_DATA]" at bounding box center [860, 504] width 184 height 11
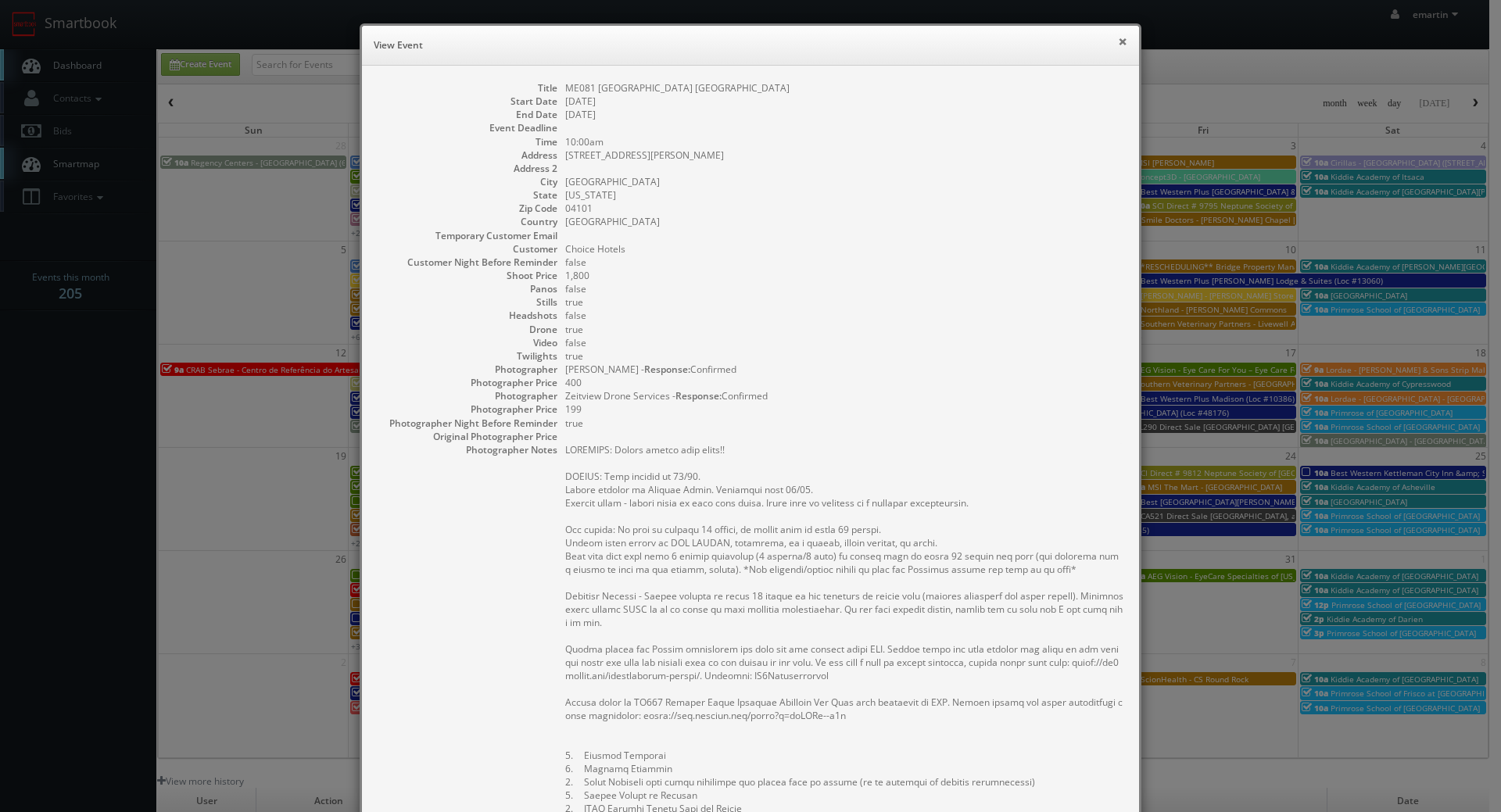
click at [1118, 45] on button "×" at bounding box center [1122, 41] width 10 height 11
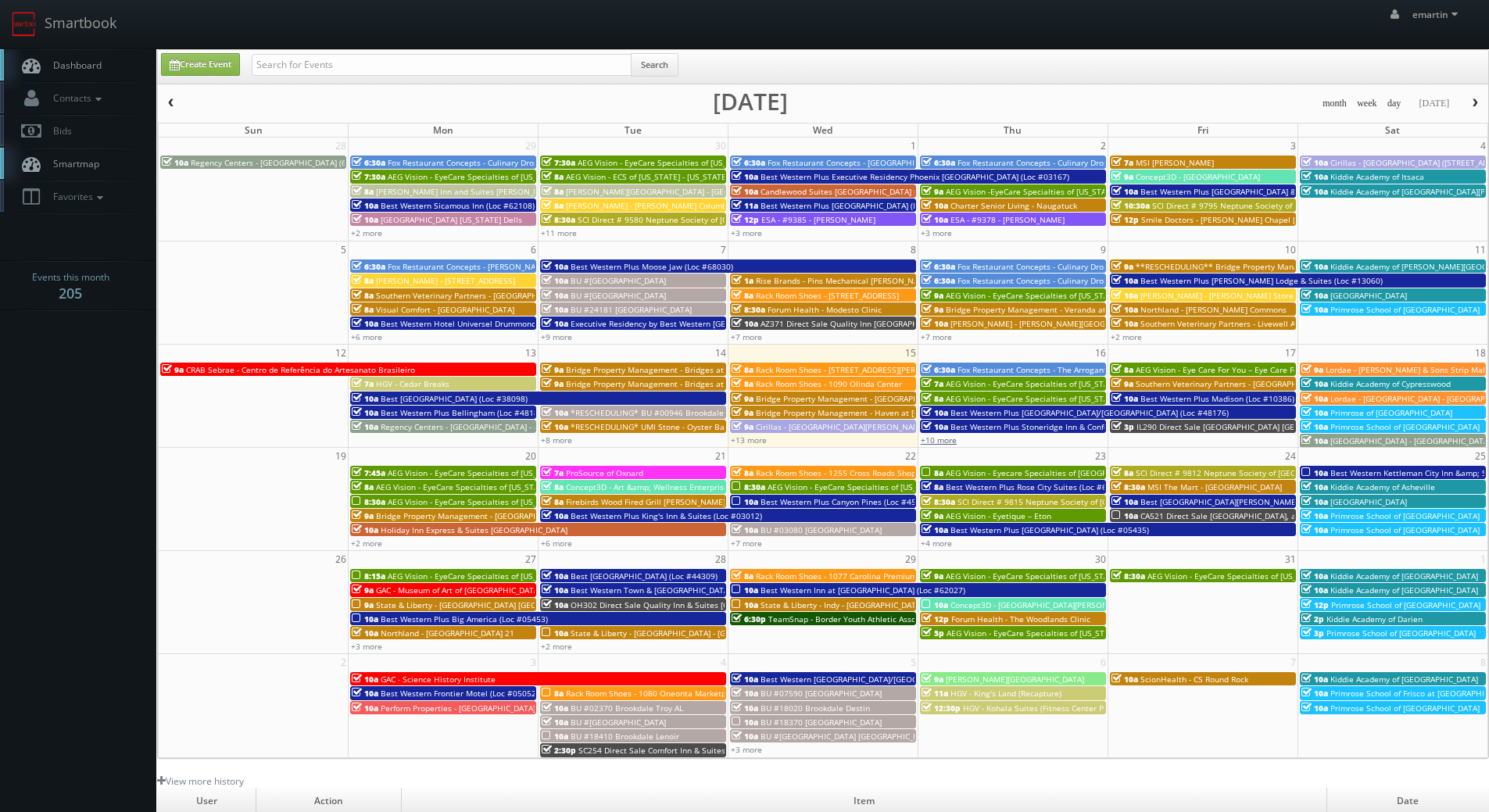
click at [947, 436] on link "+10 more" at bounding box center [938, 439] width 36 height 11
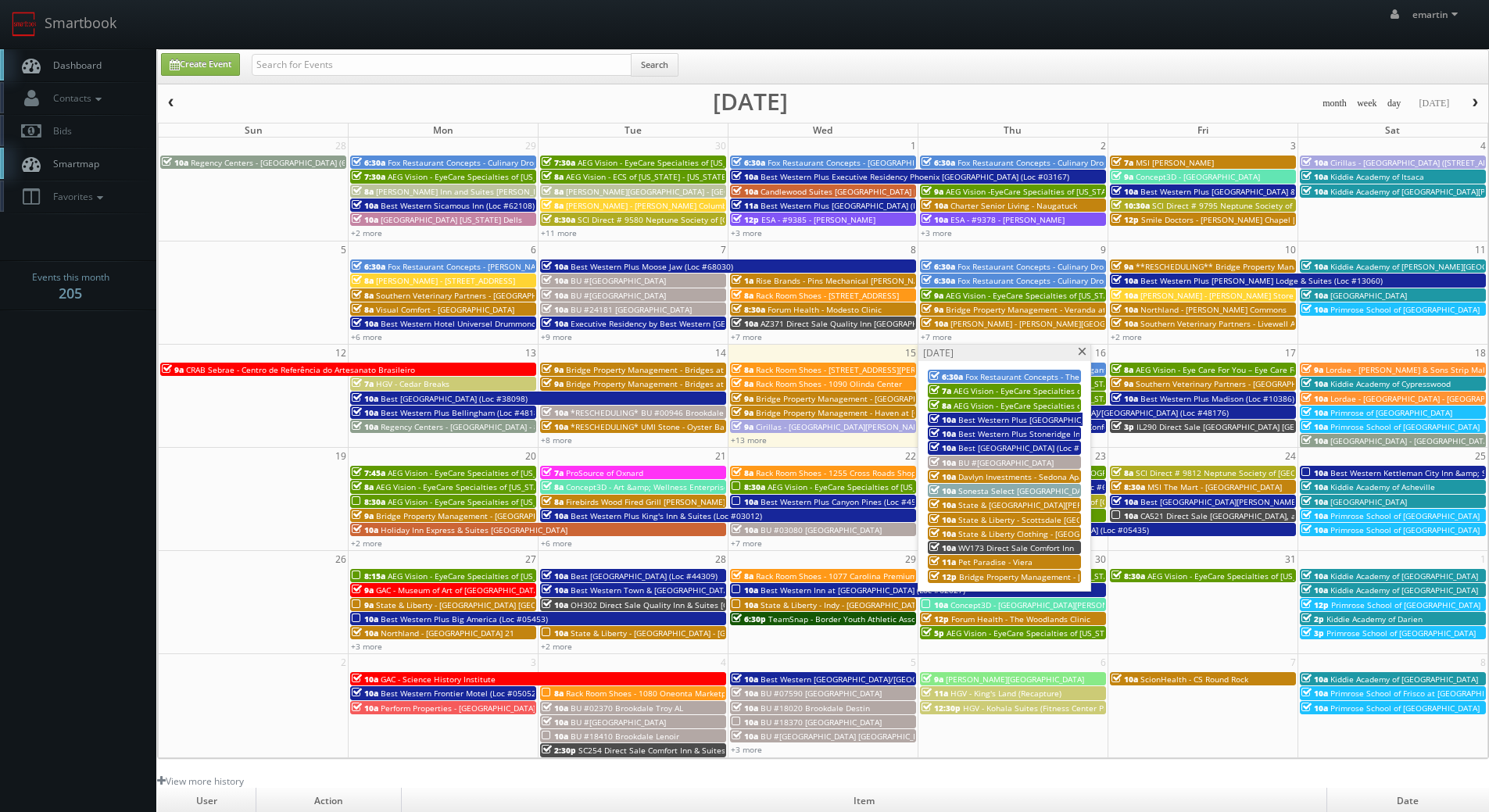
click at [989, 476] on span "Davlyn Investments - Sedona Apartments" at bounding box center [1036, 476] width 155 height 11
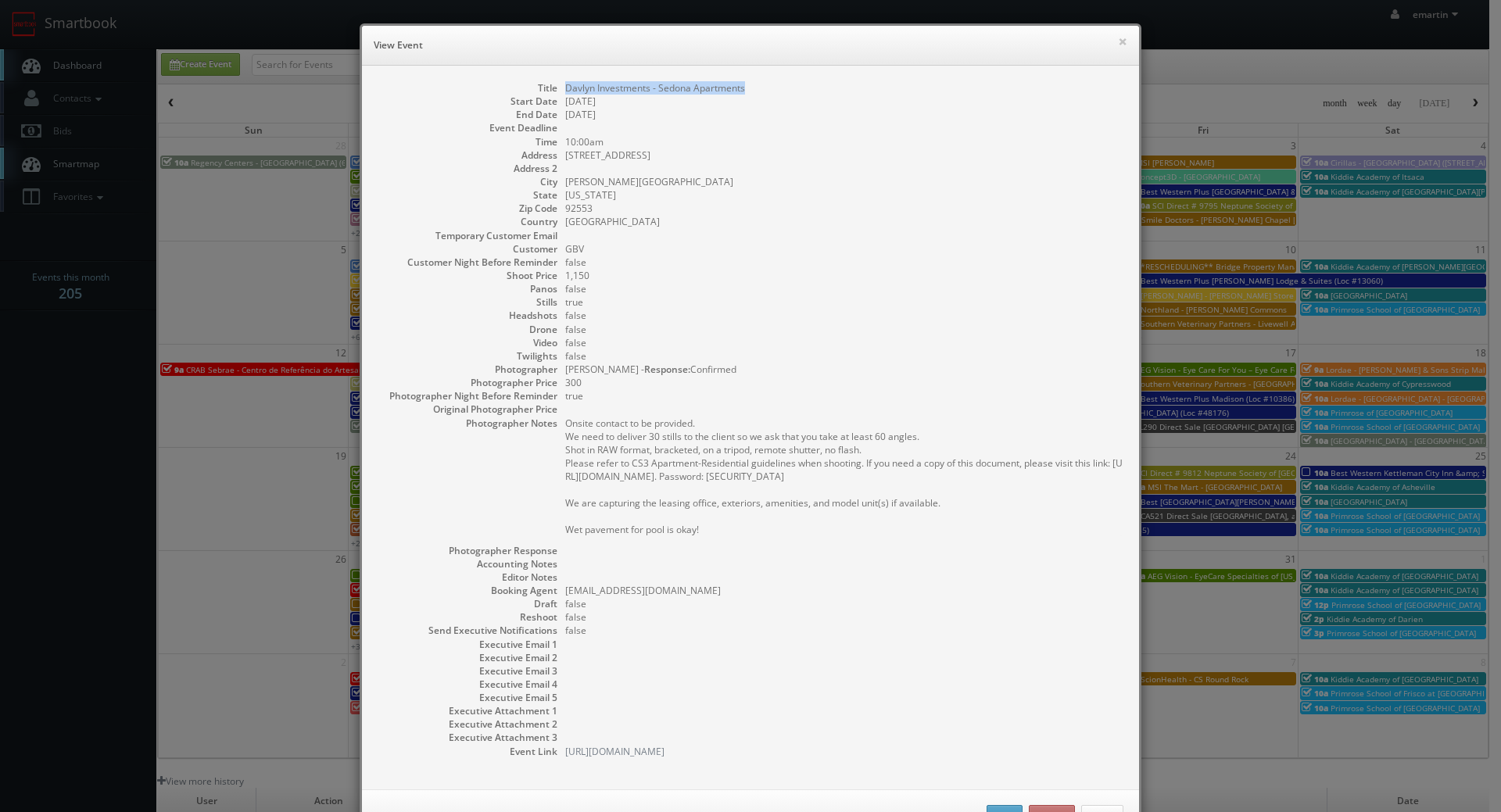
drag, startPoint x: 756, startPoint y: 76, endPoint x: 558, endPoint y: 91, distance: 198.6
click at [558, 91] on div "Title Davlyn Investments - Sedona Apartments Start Date 10/16/2025 End Date 10/…" at bounding box center [750, 427] width 777 height 723
copy dd "Davlyn Investments - Sedona Apartments"
click at [903, 271] on dd "1,150" at bounding box center [844, 276] width 558 height 14
drag, startPoint x: 920, startPoint y: 178, endPoint x: 931, endPoint y: 163, distance: 18.6
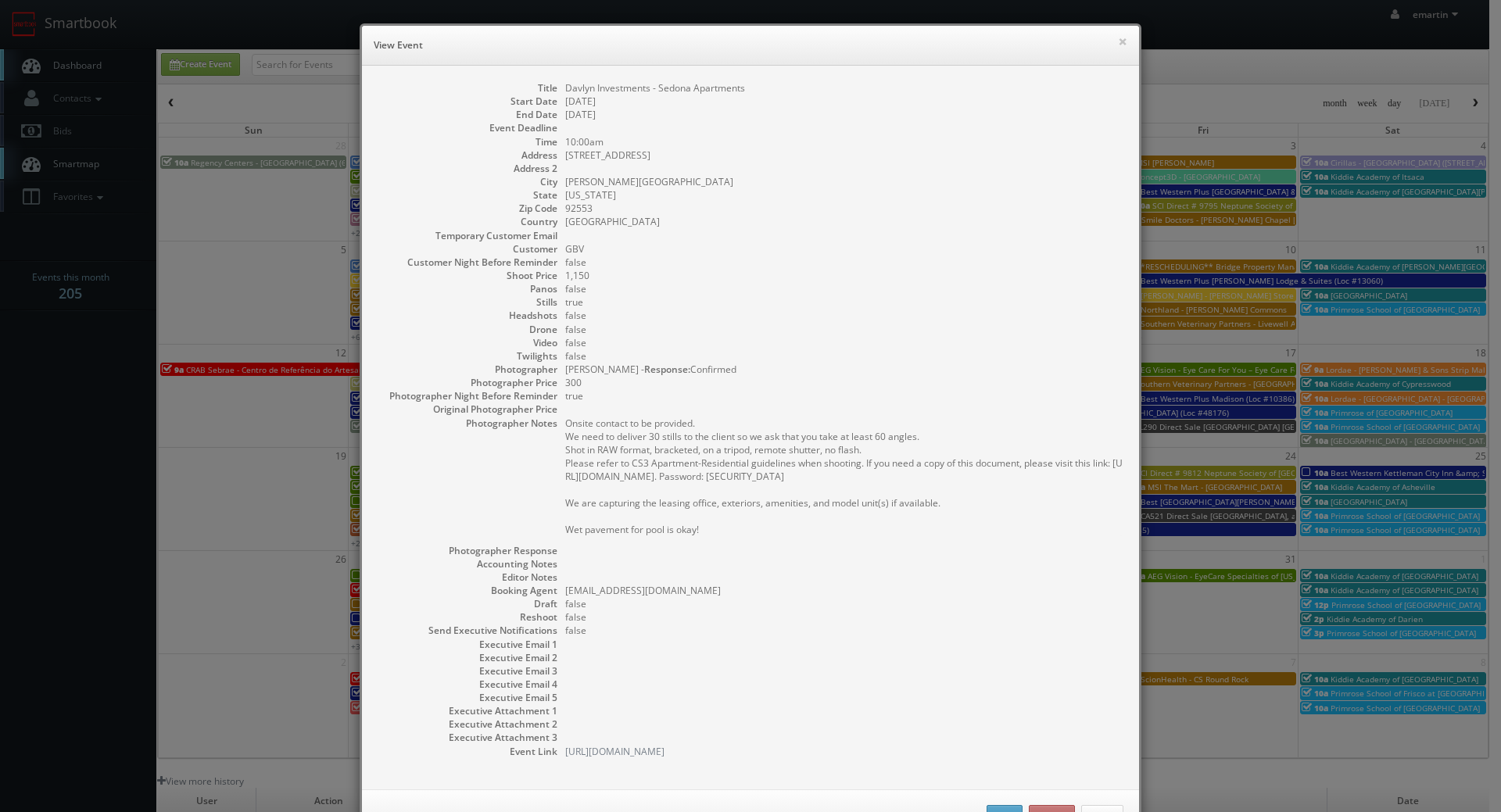
click at [921, 178] on dd "Moreno Valley" at bounding box center [844, 182] width 558 height 14
click at [1119, 38] on button "×" at bounding box center [1122, 41] width 10 height 11
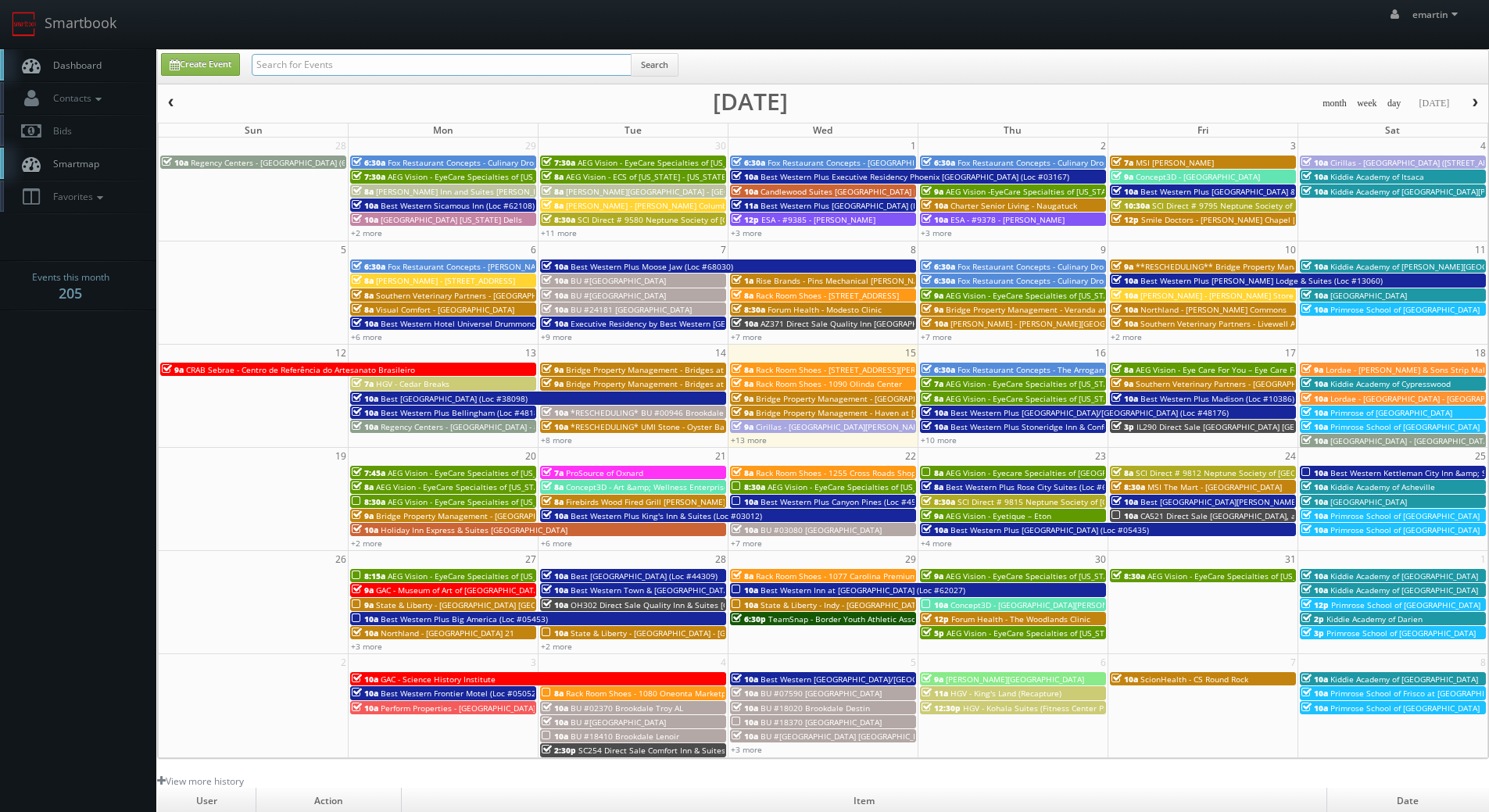
click at [508, 54] on input "text" at bounding box center [441, 65] width 380 height 22
type input "radisson"
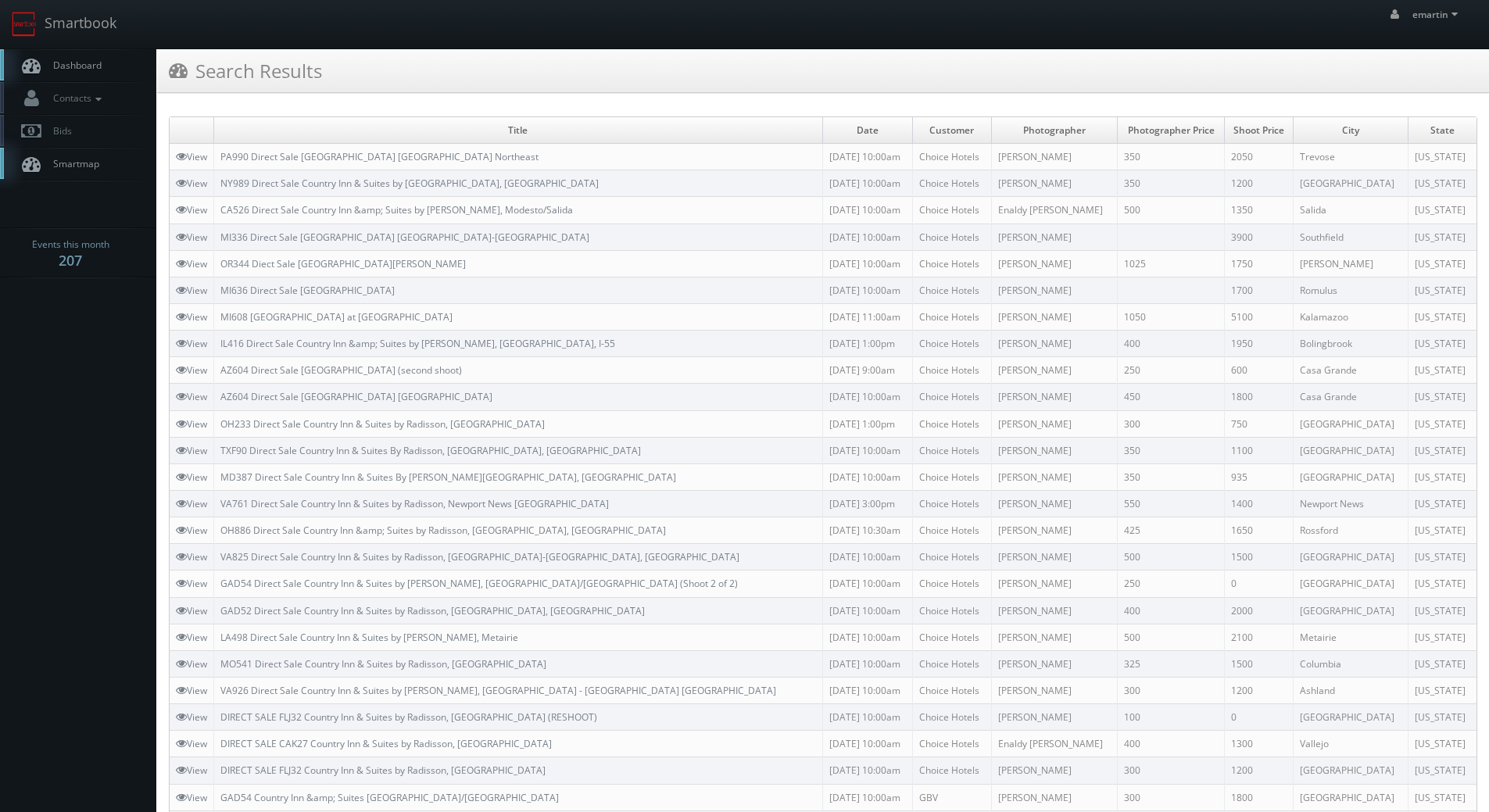
drag, startPoint x: 387, startPoint y: 98, endPoint x: 396, endPoint y: 82, distance: 18.4
click at [387, 98] on div "Search Results" at bounding box center [822, 76] width 1331 height 55
click at [78, 58] on link "Dashboard" at bounding box center [77, 65] width 156 height 32
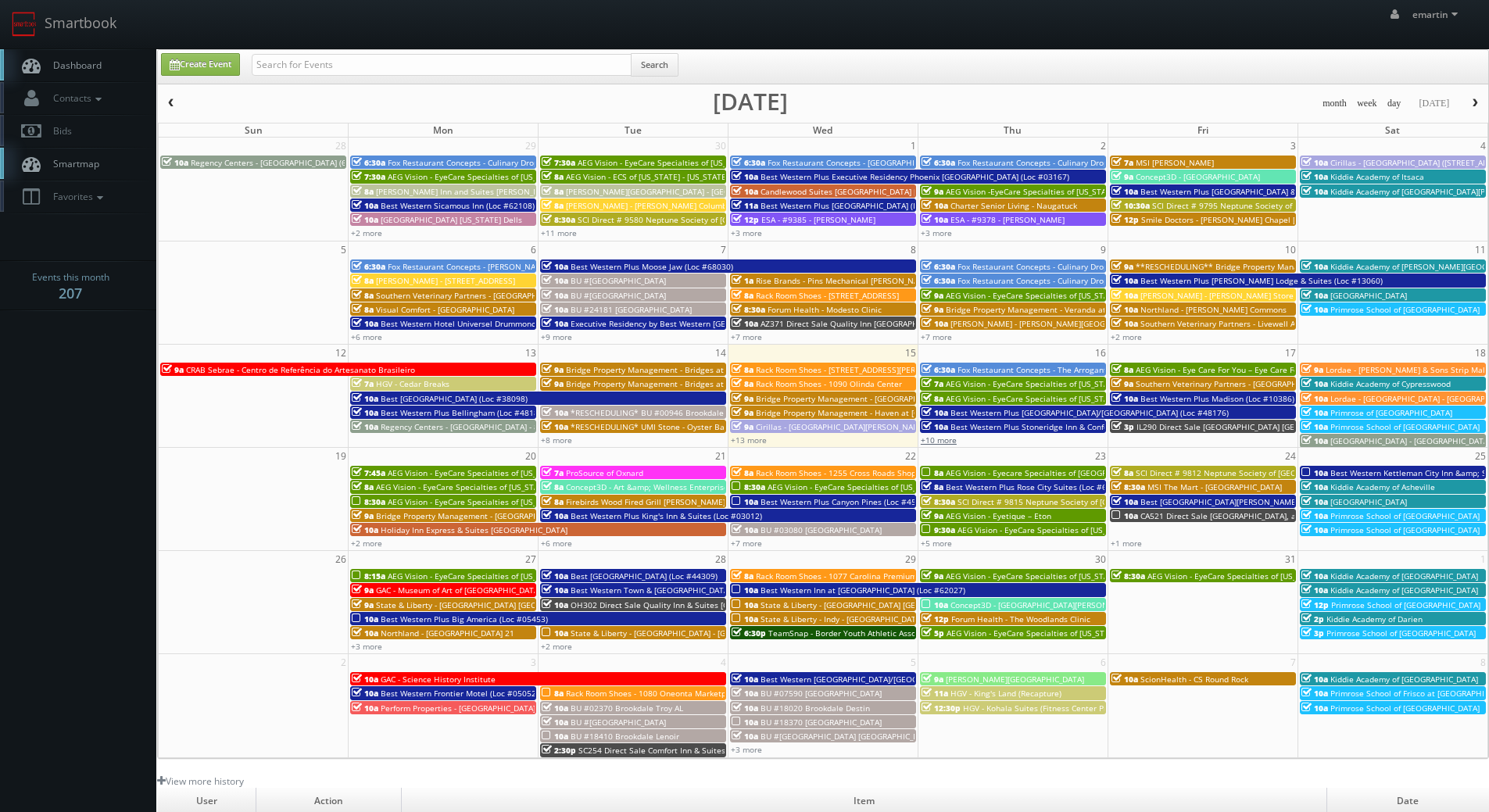
click at [943, 439] on link "+10 more" at bounding box center [938, 439] width 36 height 11
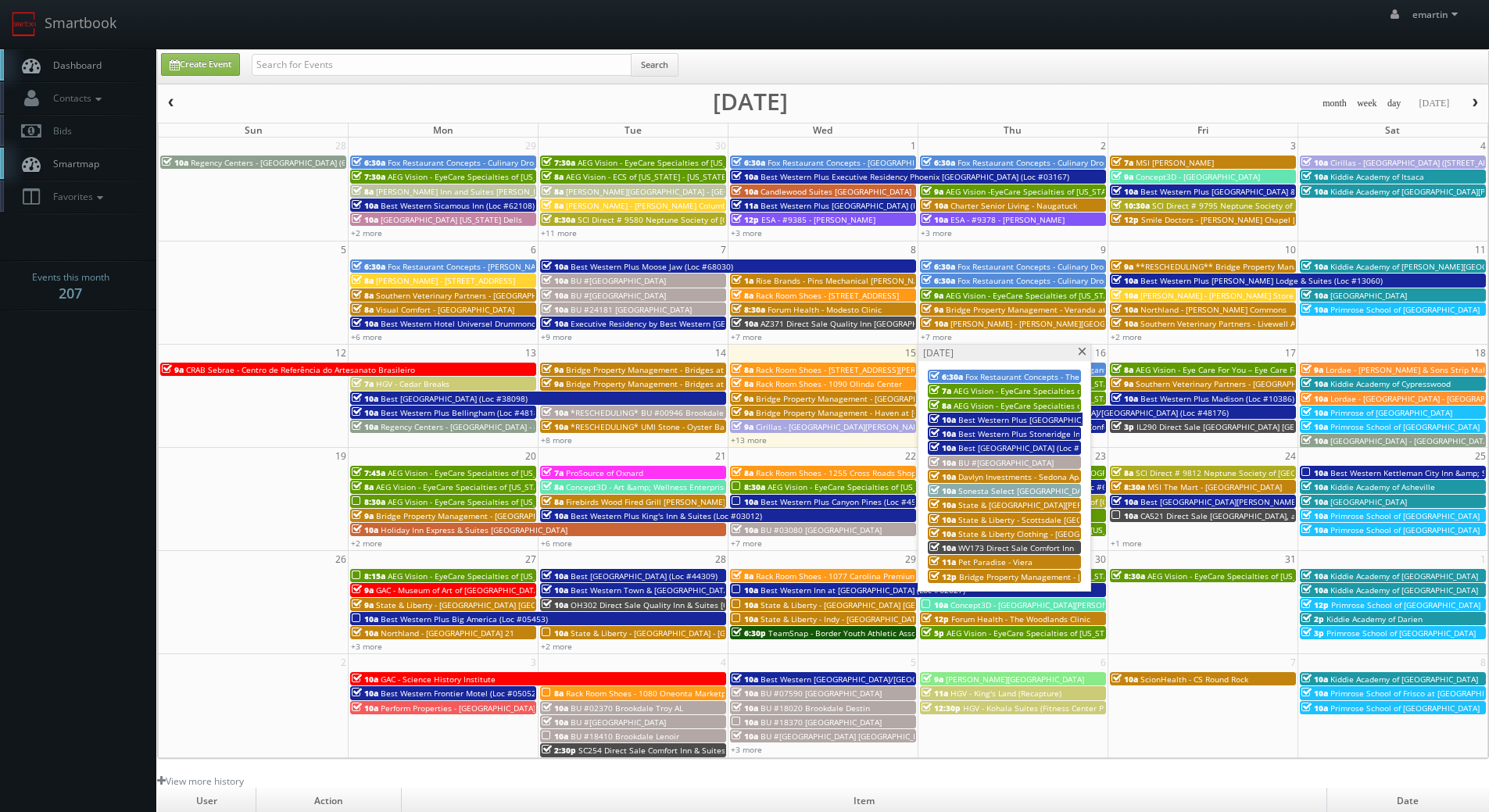
click at [968, 548] on span "WV173 Direct Sale Comfort Inn" at bounding box center [1016, 547] width 115 height 11
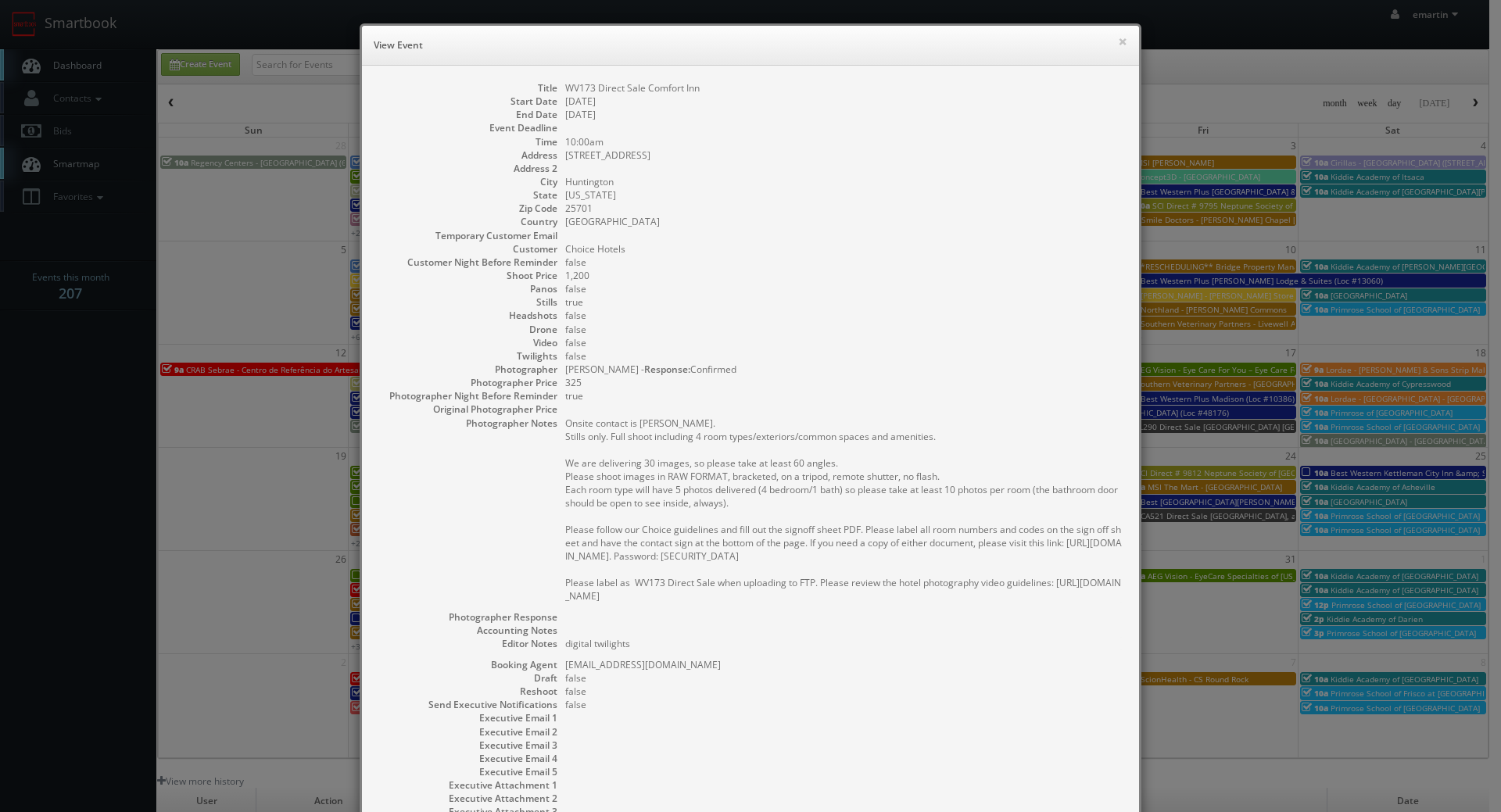
click at [1103, 45] on h6 "View Event" at bounding box center [750, 45] width 753 height 15
click at [1118, 43] on button "×" at bounding box center [1122, 41] width 10 height 11
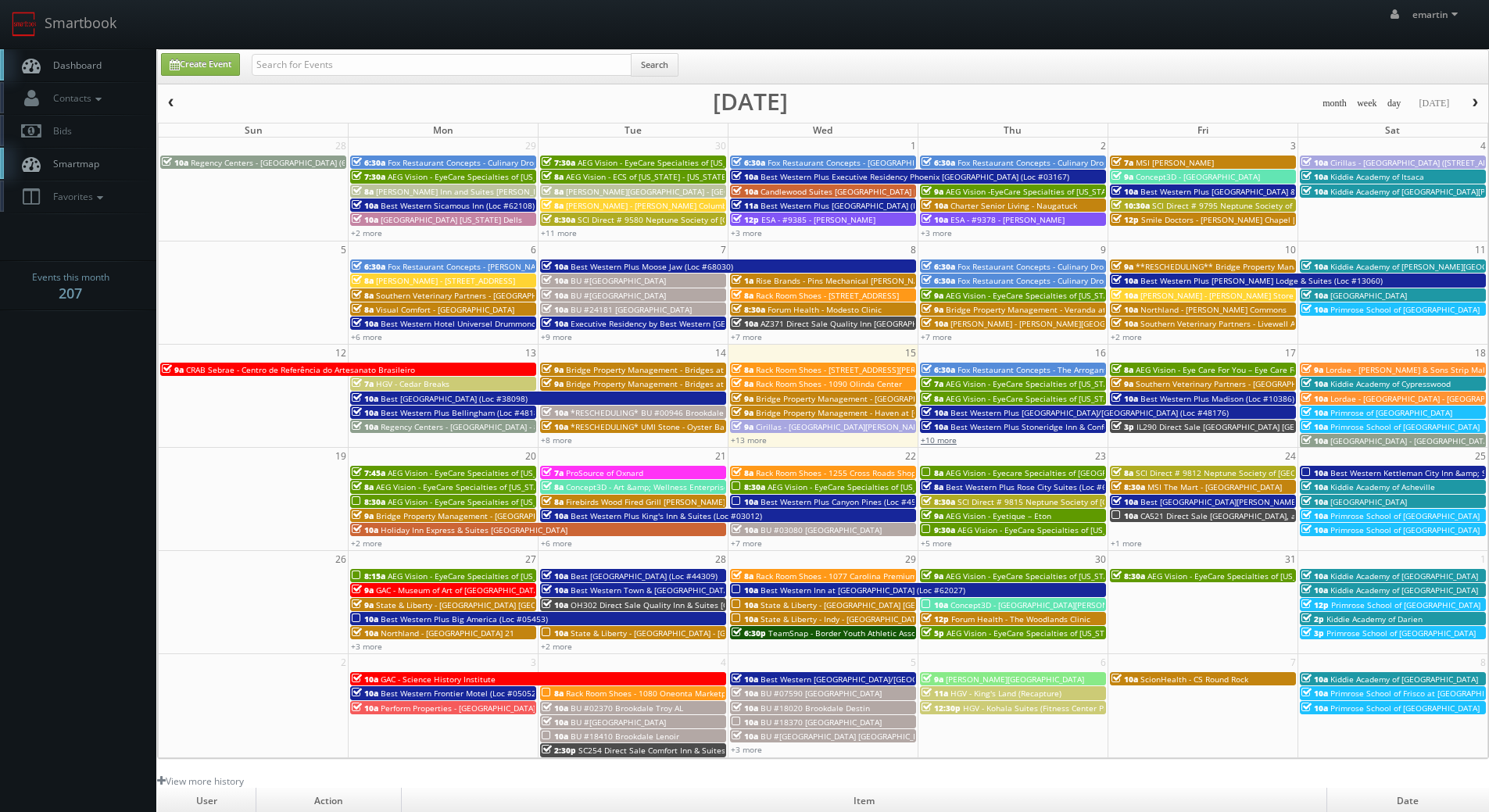
click at [937, 440] on link "+10 more" at bounding box center [938, 439] width 36 height 11
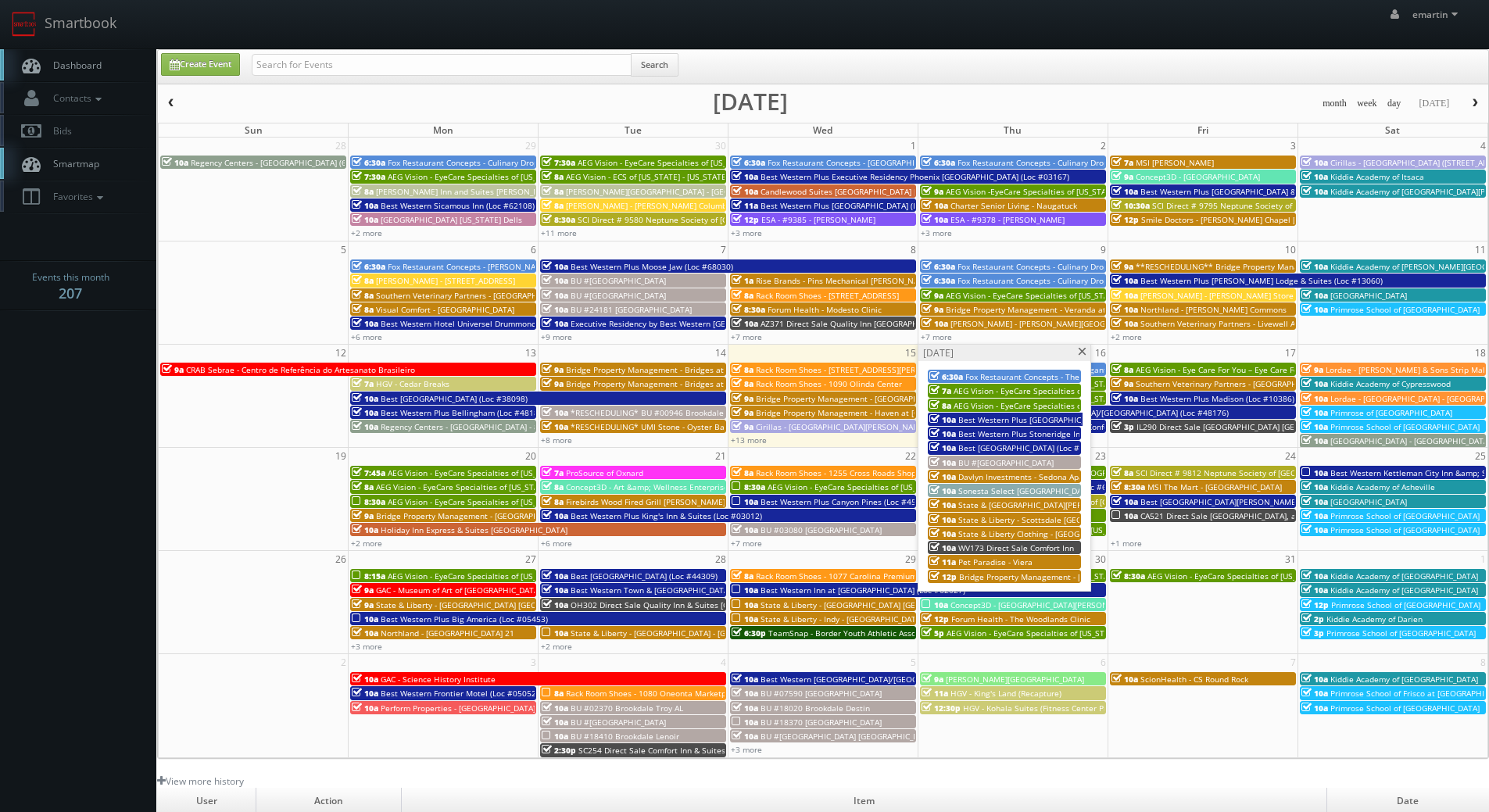
click at [992, 492] on span "Sonesta Select [GEOGRAPHIC_DATA]" at bounding box center [1026, 490] width 136 height 11
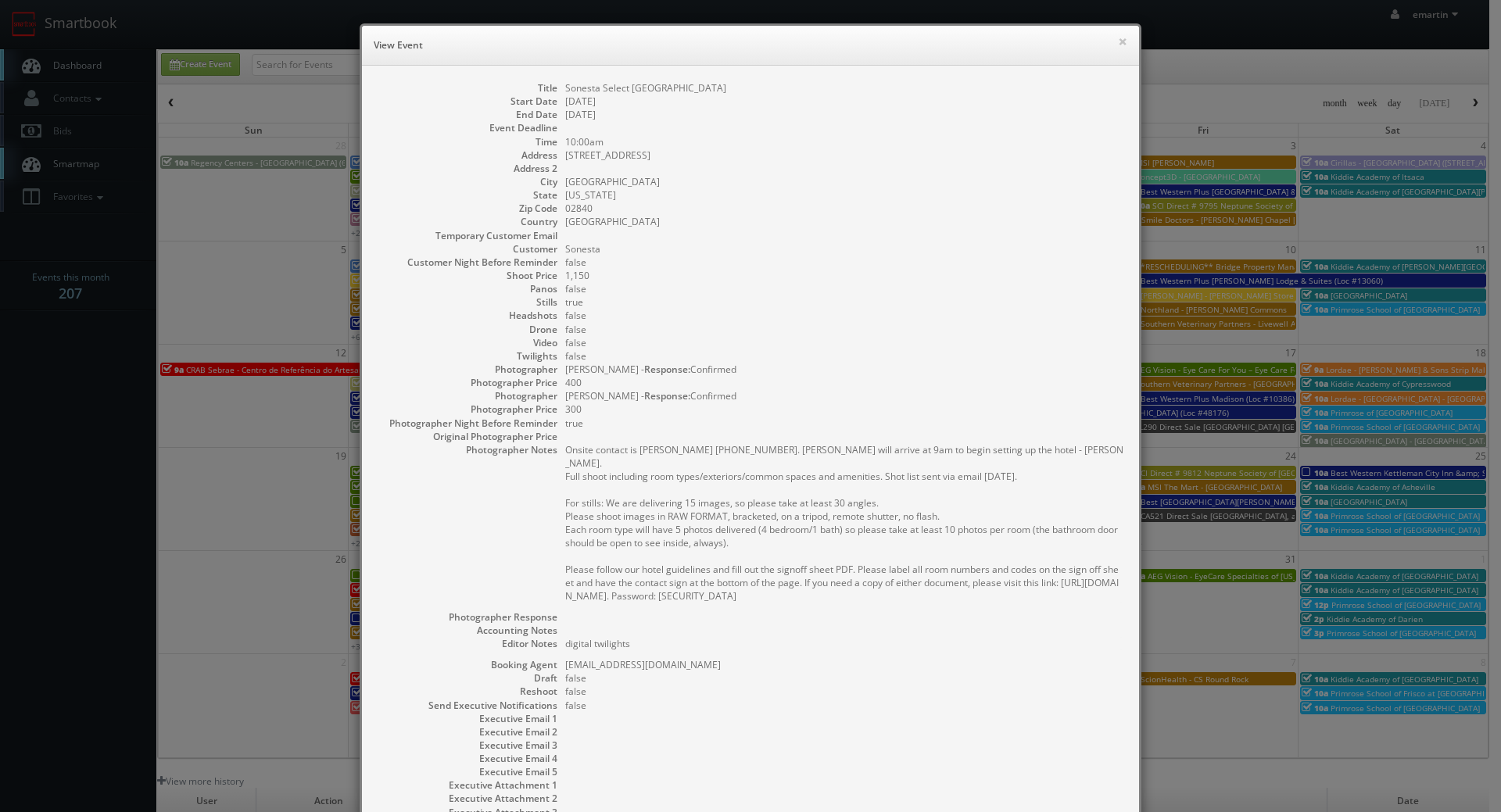
click at [812, 314] on dd "false" at bounding box center [844, 316] width 558 height 14
drag, startPoint x: 998, startPoint y: 450, endPoint x: 1056, endPoint y: 449, distance: 58.0
click at [1056, 449] on pre "Onsite contact is Talia Osgood 781-775-2233. Stager will arrive at 9am to begin…" at bounding box center [844, 523] width 558 height 160
click at [1121, 249] on div "× View Event Title Sonesta Select Newport Middletown Start Date 10/16/2025 End …" at bounding box center [750, 406] width 1501 height 812
click at [1118, 43] on button "×" at bounding box center [1122, 41] width 10 height 11
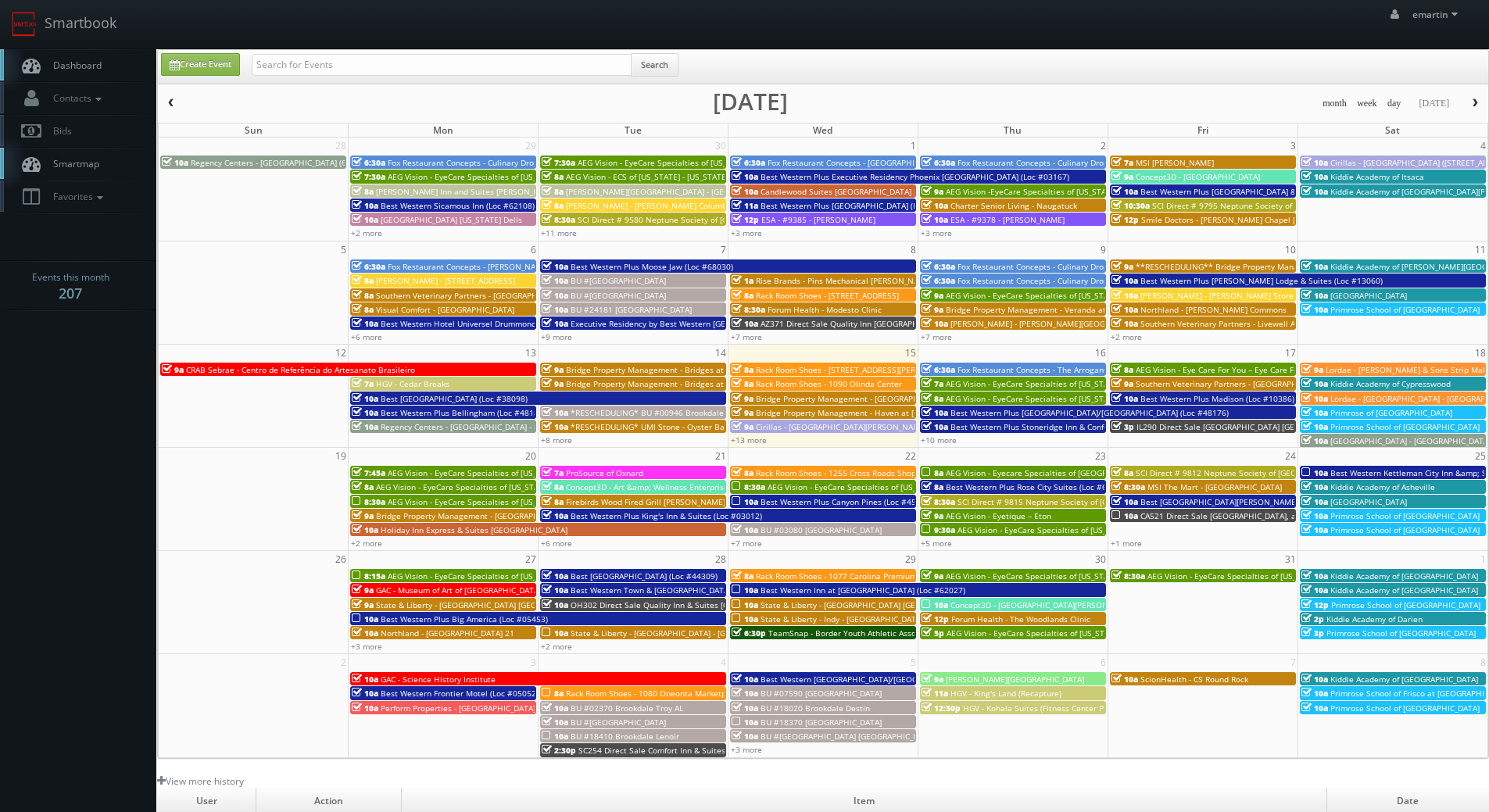
click at [88, 53] on link "Dashboard" at bounding box center [77, 65] width 156 height 32
click at [78, 46] on link "Smartbook" at bounding box center [64, 24] width 128 height 48
click at [74, 64] on span "Dashboard" at bounding box center [74, 66] width 56 height 14
click at [87, 39] on link "Smartbook" at bounding box center [64, 24] width 128 height 48
click at [205, 63] on link "Create Event" at bounding box center [200, 64] width 79 height 22
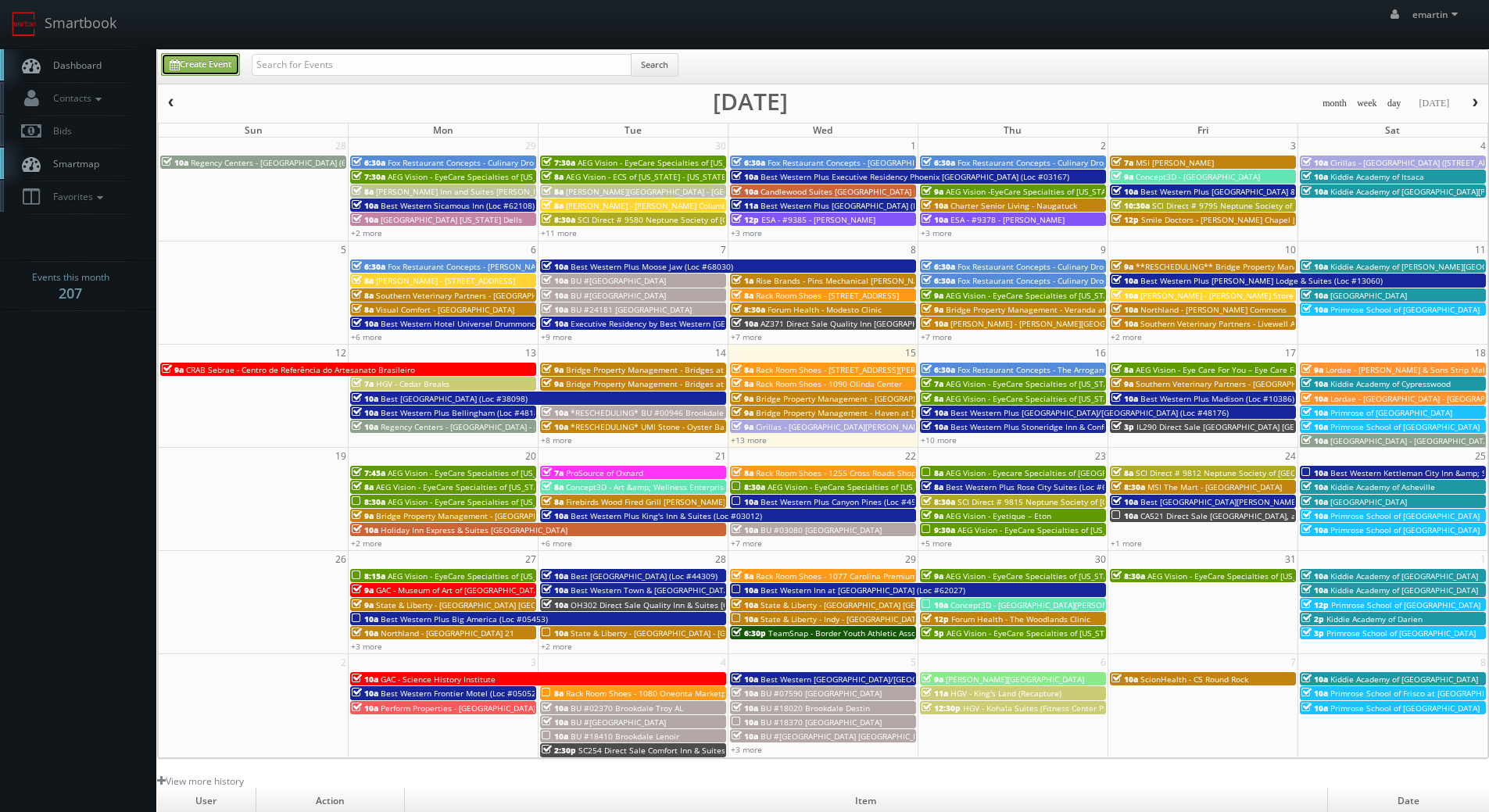
type input "10/15/2025"
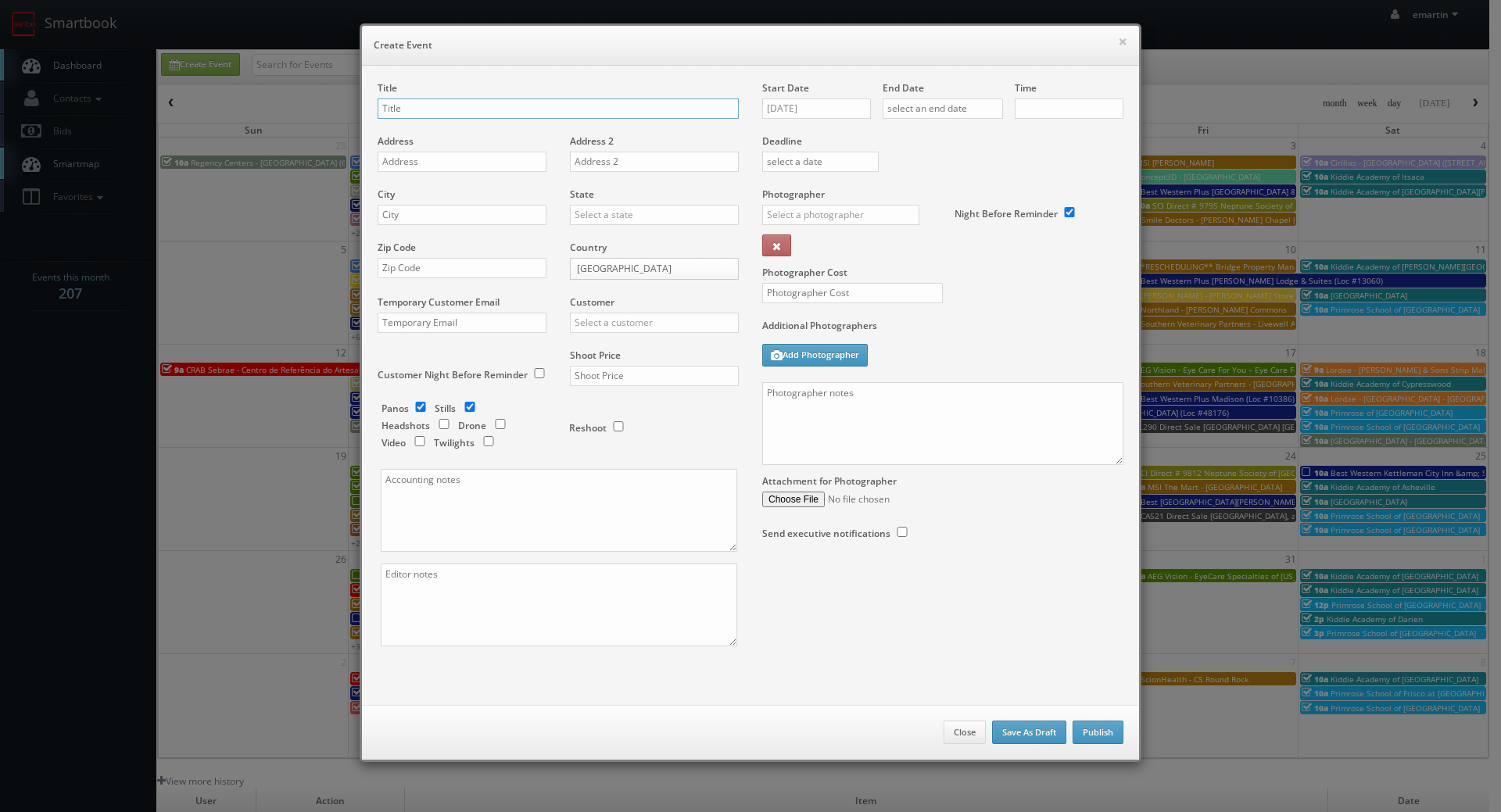
checkbox input "true"
type input "10:00am"
checkbox input "true"
click at [475, 107] on input "text" at bounding box center [558, 108] width 361 height 20
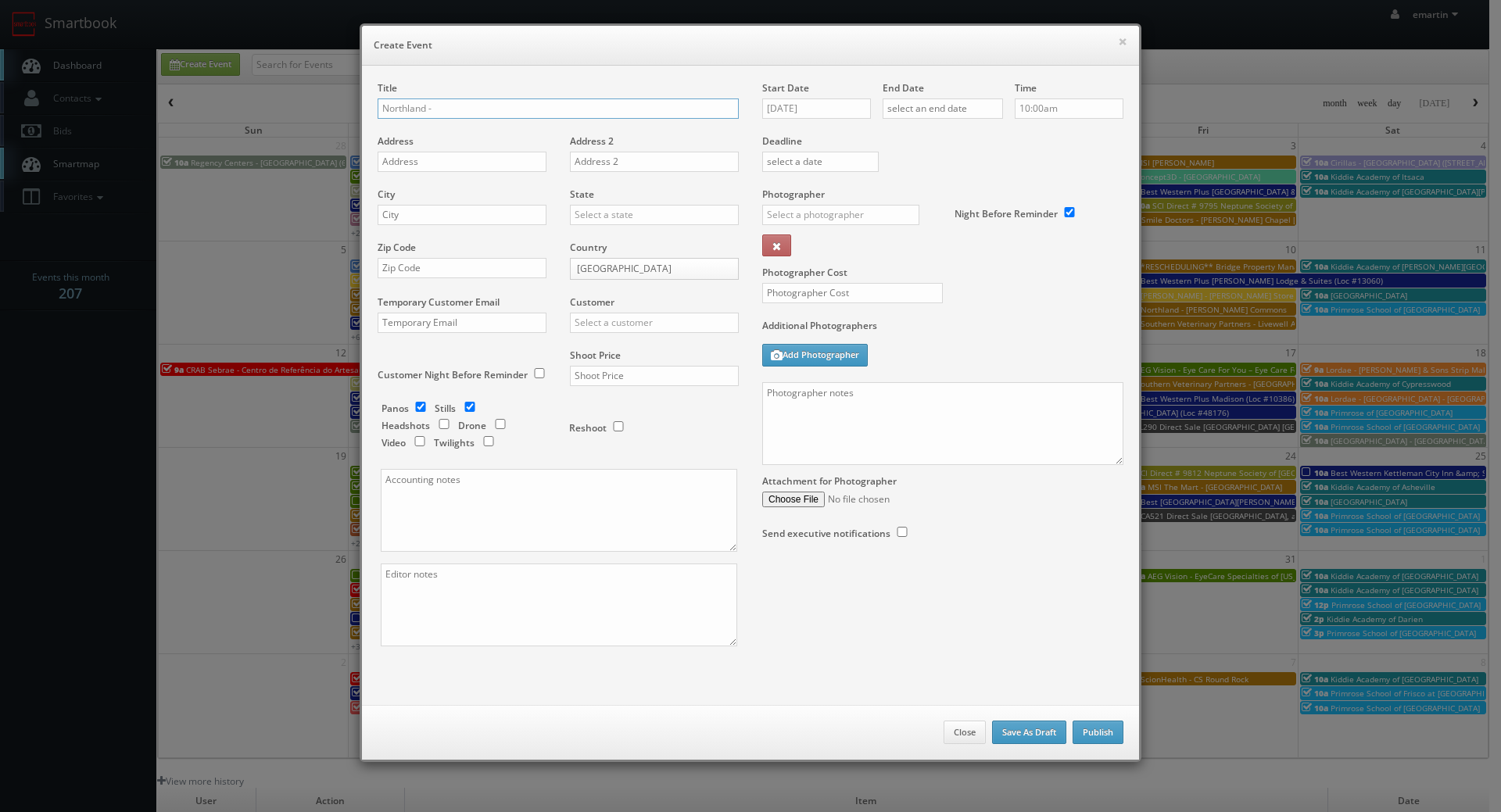
type input "Northland -"
click at [857, 111] on input "10/15/2025" at bounding box center [816, 108] width 108 height 20
click at [847, 259] on td "22" at bounding box center [841, 250] width 24 height 22
type input "10/22/2025"
click at [970, 104] on input "text" at bounding box center [942, 108] width 120 height 20
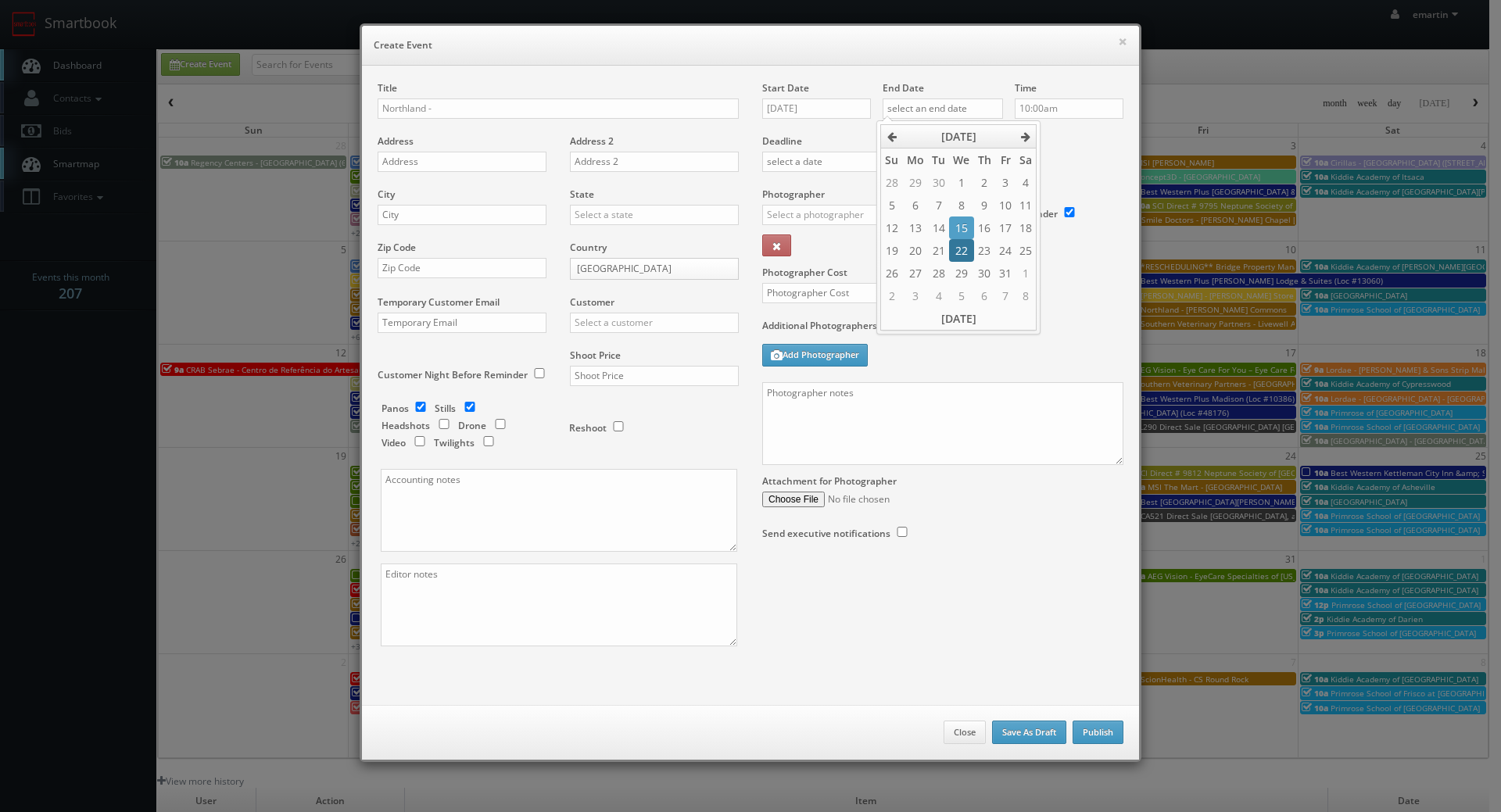
click at [955, 242] on td "22" at bounding box center [961, 250] width 24 height 22
type input "10/22/2025"
click at [1033, 158] on th "Sa" at bounding box center [1026, 160] width 21 height 23
click at [818, 204] on div "Photographer _justin _photog1 Glen Aronwits Chris Dailey John Varnedore John Sa…" at bounding box center [852, 226] width 180 height 78
click at [817, 210] on input "text" at bounding box center [841, 214] width 157 height 20
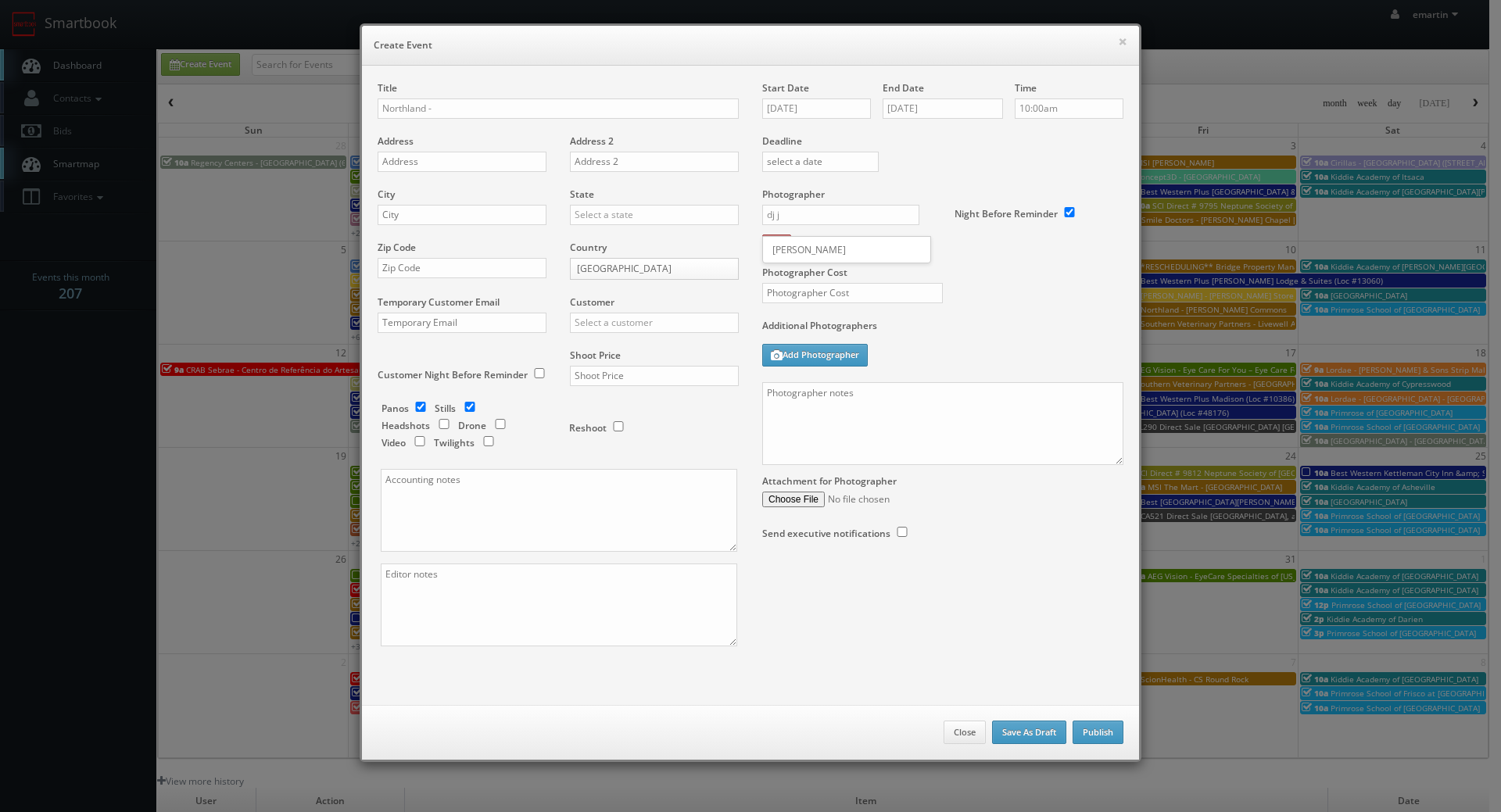
drag, startPoint x: 811, startPoint y: 250, endPoint x: 585, endPoint y: 271, distance: 227.0
click at [809, 252] on div "DJ Jennings" at bounding box center [846, 250] width 168 height 26
type input "DJ Jennings"
drag, startPoint x: 610, startPoint y: 90, endPoint x: 552, endPoint y: 100, distance: 58.9
click at [606, 91] on div "Title Northland -" at bounding box center [558, 107] width 361 height 53
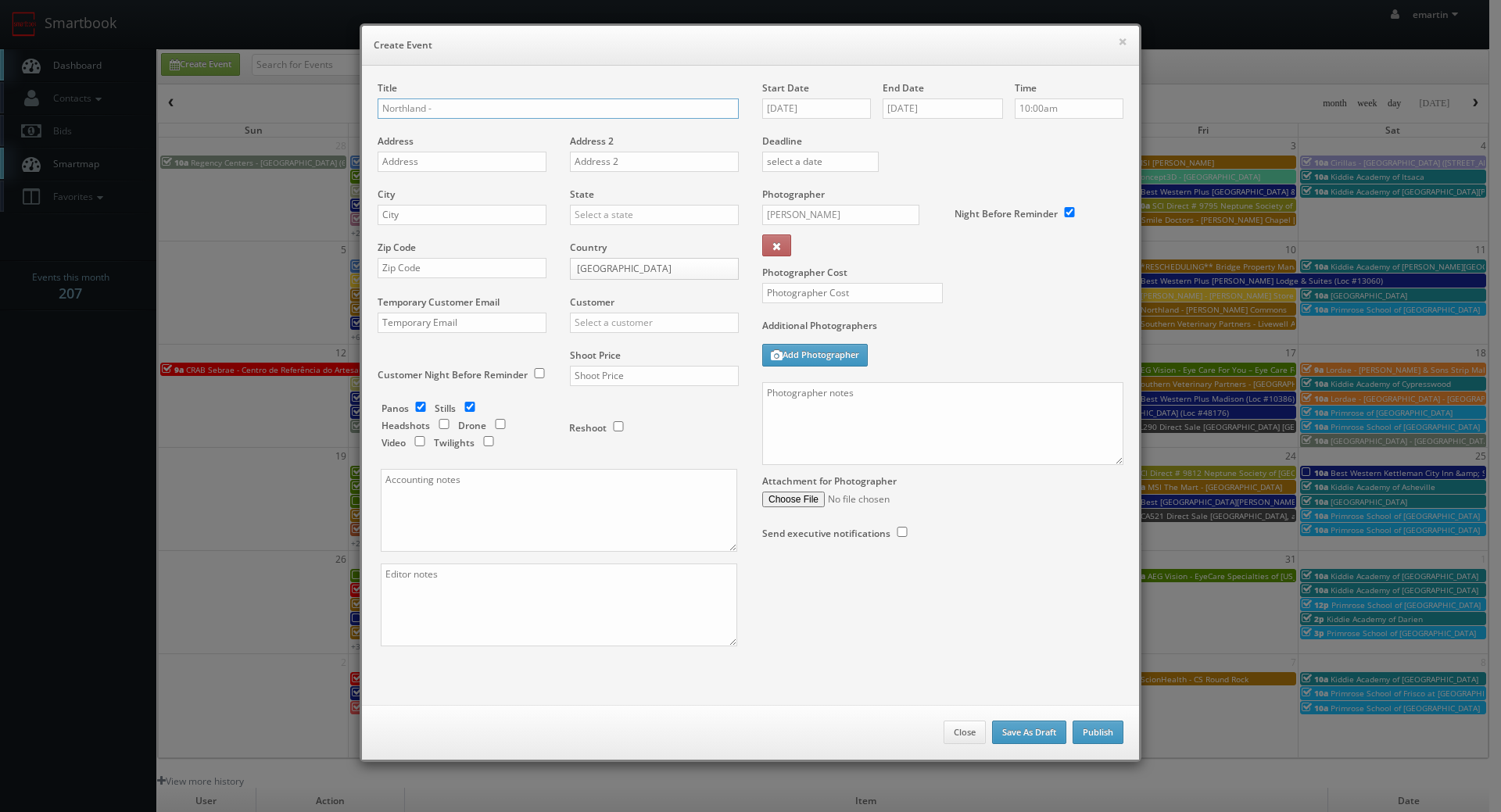
drag, startPoint x: 552, startPoint y: 100, endPoint x: 461, endPoint y: 105, distance: 91.1
click at [551, 100] on input "Northland -" at bounding box center [558, 108] width 361 height 20
paste input "Glenwood at Grant Park"
type input "Northland - [GEOGRAPHIC_DATA] at [GEOGRAPHIC_DATA]"
drag, startPoint x: 440, startPoint y: 160, endPoint x: 28, endPoint y: 200, distance: 413.9
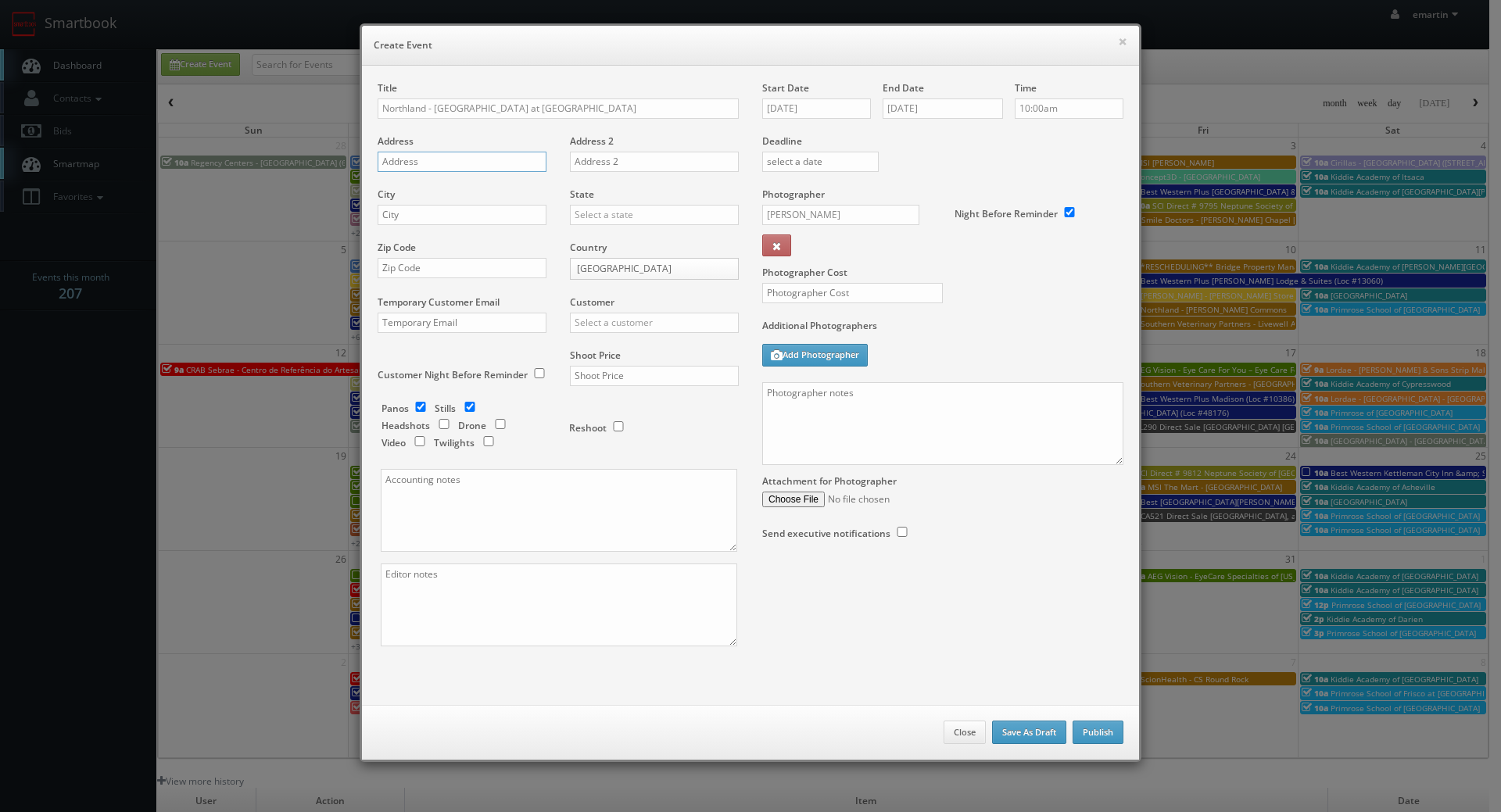
click at [440, 160] on input "text" at bounding box center [462, 162] width 168 height 20
paste input "860 Glenwood Ave SE"
type input "860 Glenwood Ave SE"
click at [439, 204] on div "City" at bounding box center [468, 214] width 180 height 53
drag, startPoint x: 467, startPoint y: 209, endPoint x: 528, endPoint y: 213, distance: 61.1
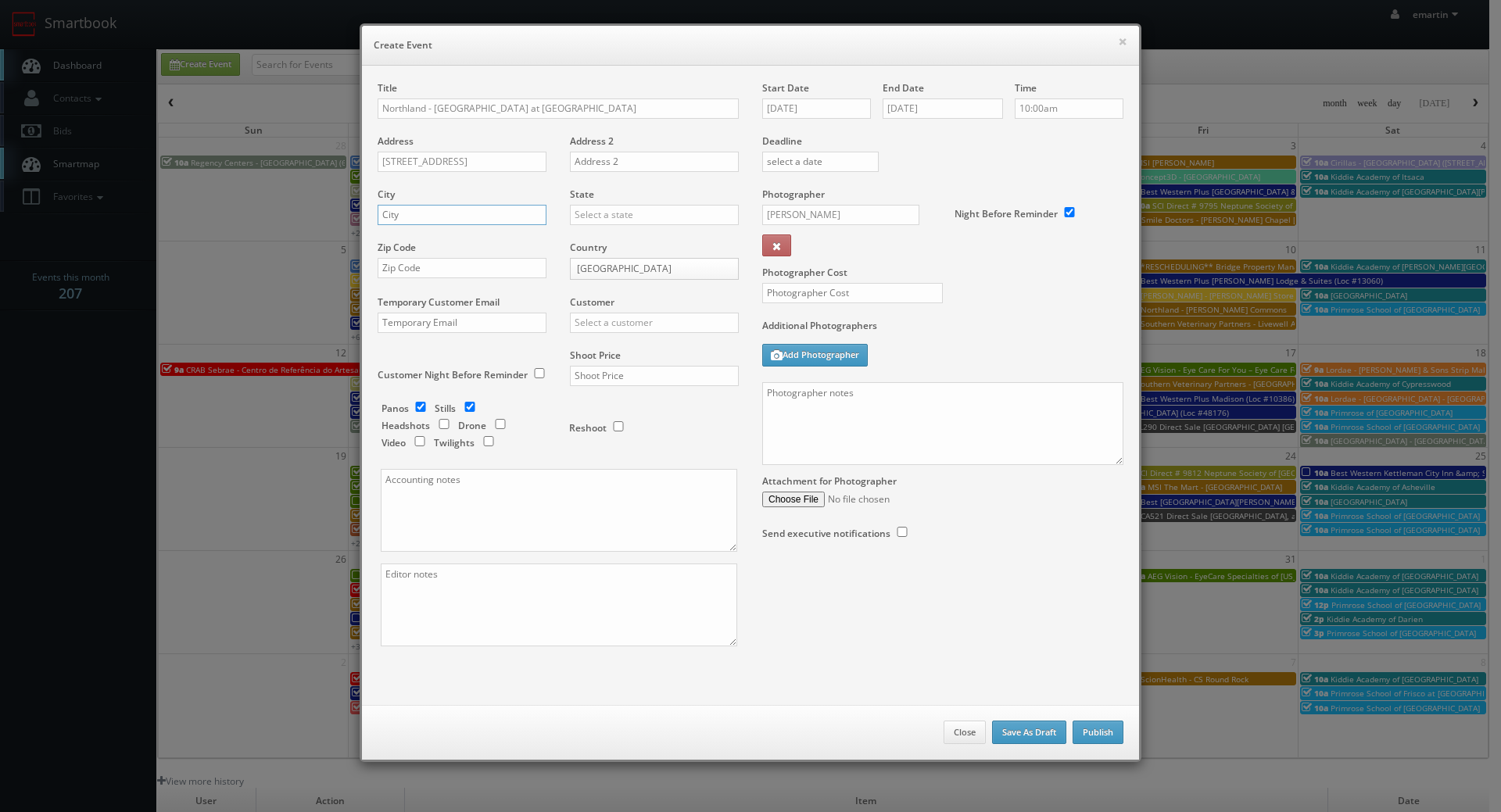
click at [467, 209] on input "text" at bounding box center [462, 214] width 168 height 20
paste input "Atlanta"
type input "Atlanta"
drag, startPoint x: 659, startPoint y: 225, endPoint x: 651, endPoint y: 221, distance: 8.9
click at [655, 224] on input "text" at bounding box center [654, 214] width 168 height 20
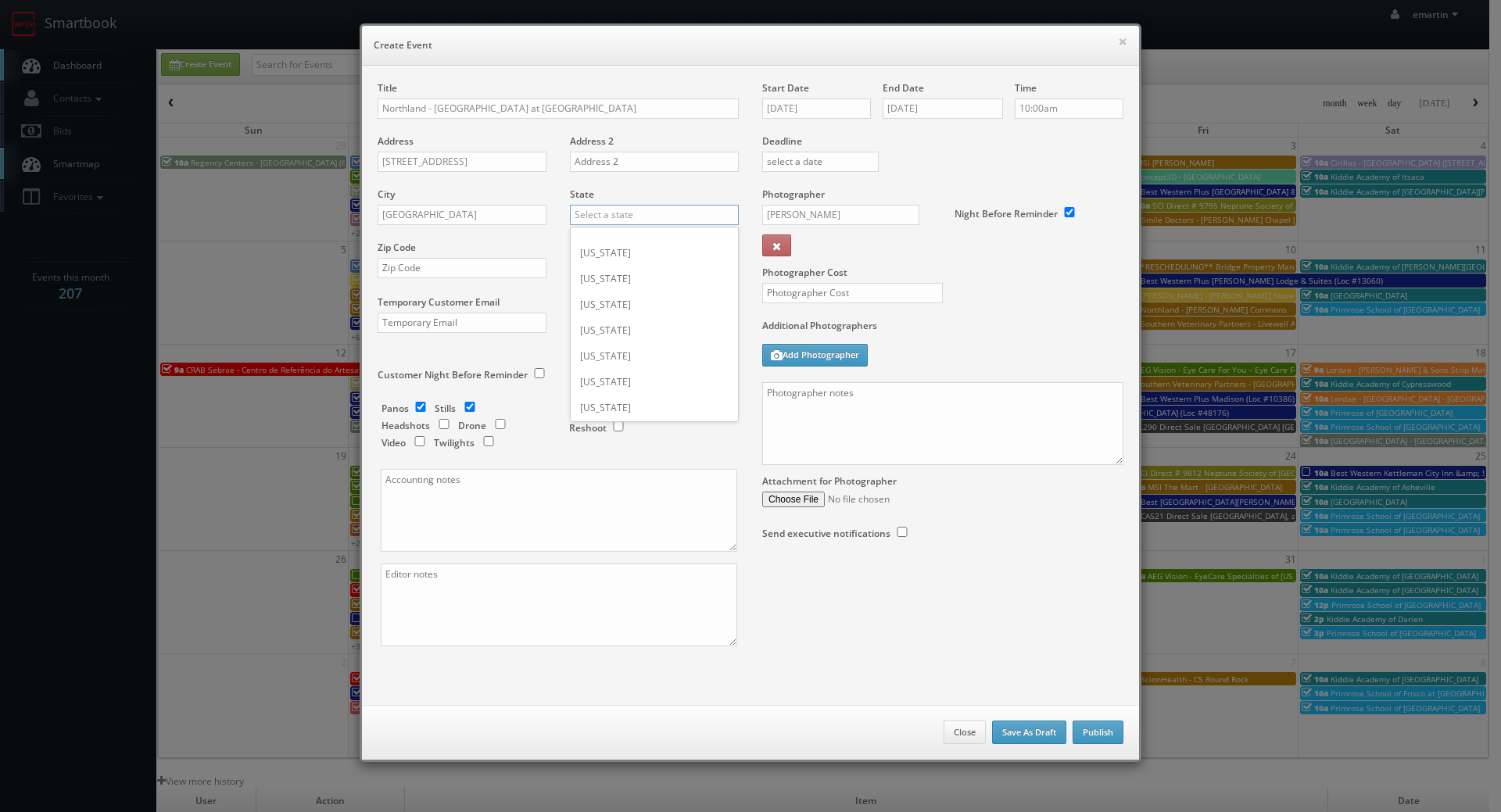
click at [646, 221] on input "text" at bounding box center [654, 214] width 168 height 20
click at [574, 237] on div "[US_STATE]" at bounding box center [654, 240] width 168 height 26
type input "[US_STATE]"
click at [486, 256] on div "Zip Code" at bounding box center [468, 267] width 180 height 53
drag, startPoint x: 509, startPoint y: 268, endPoint x: 566, endPoint y: 289, distance: 60.7
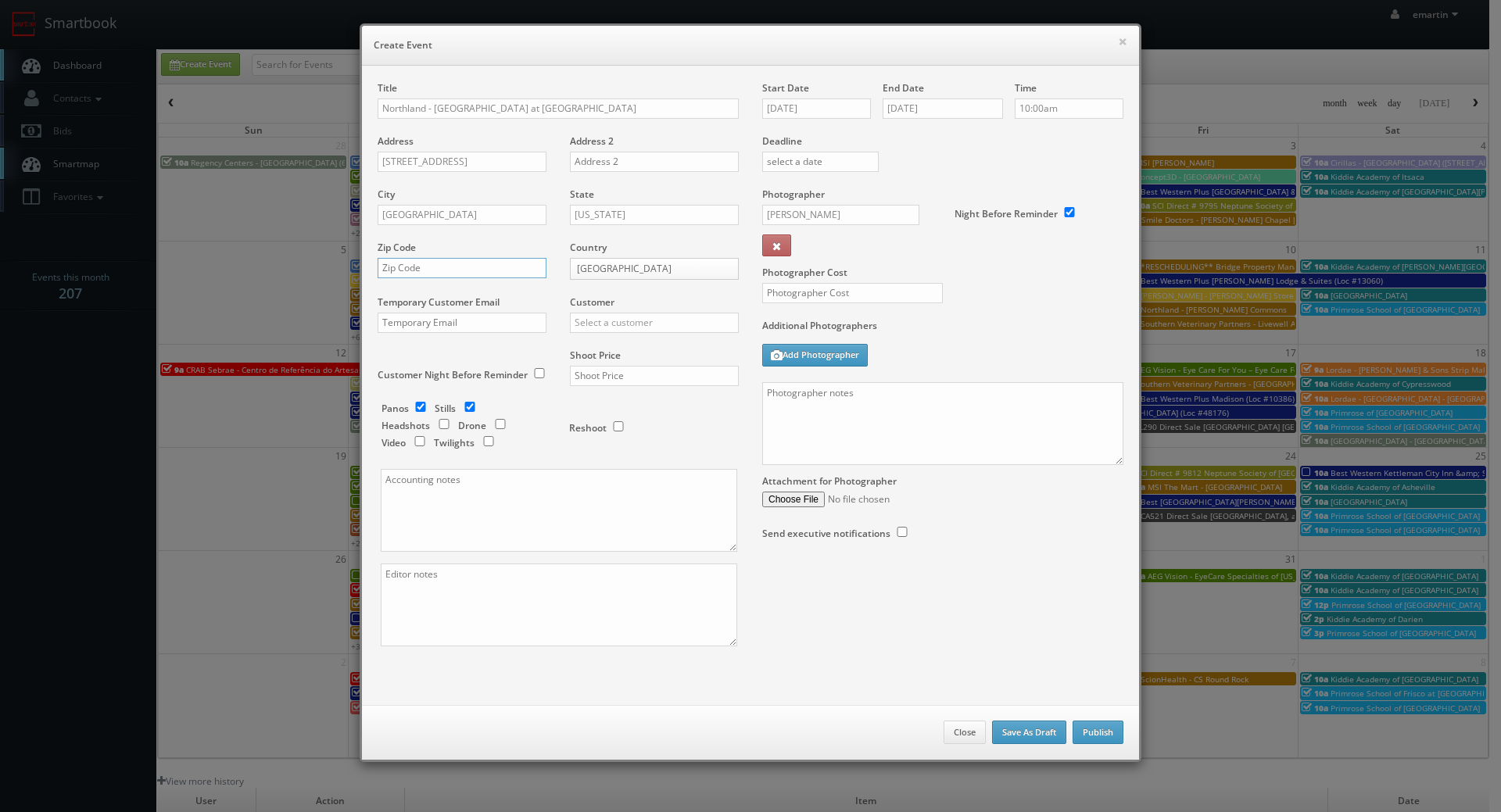
click at [509, 268] on input "text" at bounding box center [462, 267] width 168 height 20
paste input "30316"
type input "30316"
click at [590, 306] on label "Customer" at bounding box center [592, 302] width 45 height 14
drag, startPoint x: 613, startPoint y: 326, endPoint x: 624, endPoint y: 326, distance: 11.0
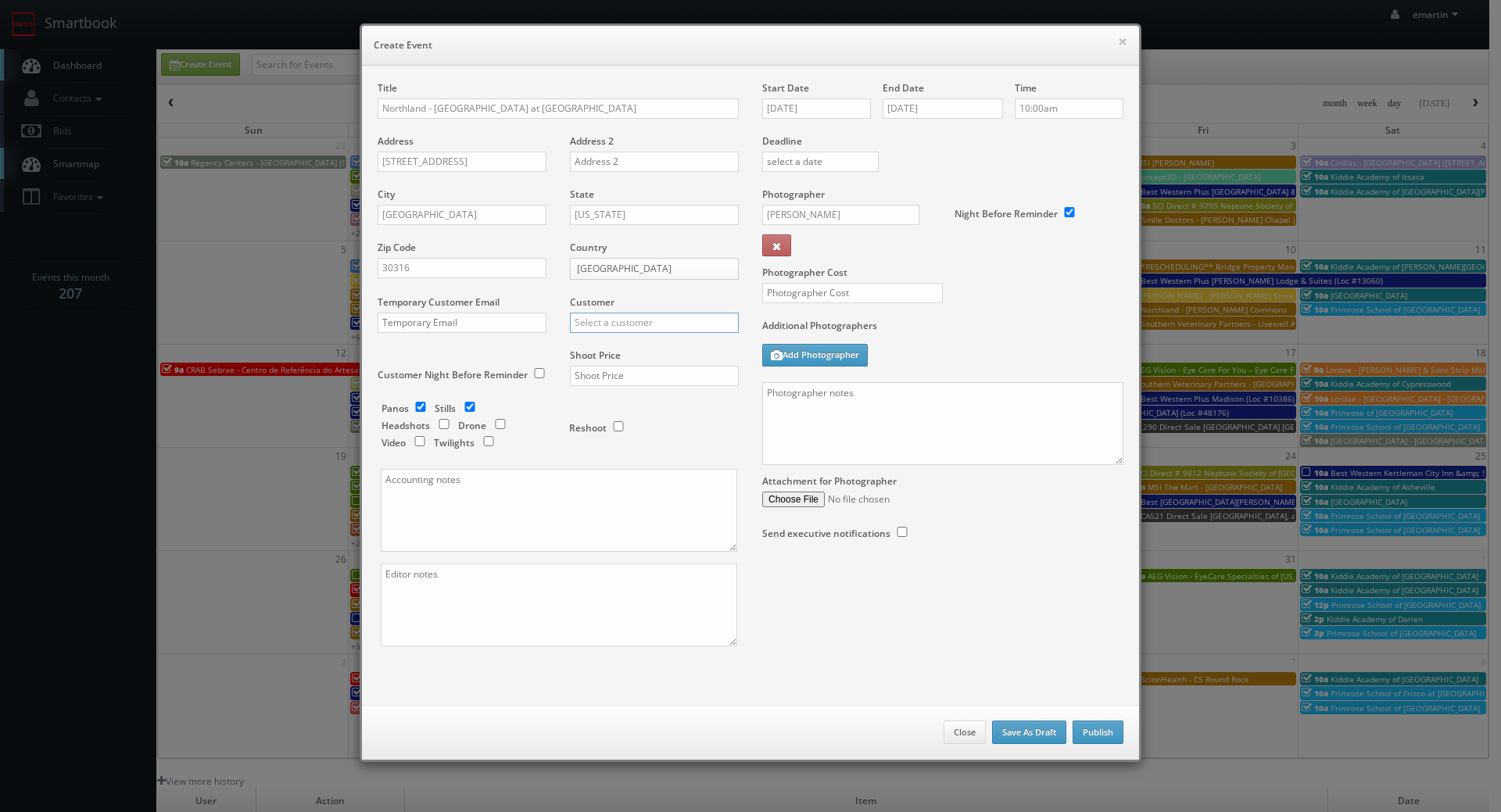
click at [616, 326] on input "text" at bounding box center [654, 322] width 168 height 20
type input "n"
click at [624, 342] on div "GBV" at bounding box center [654, 347] width 168 height 26
type input "GBV"
click at [610, 378] on input "text" at bounding box center [654, 376] width 168 height 20
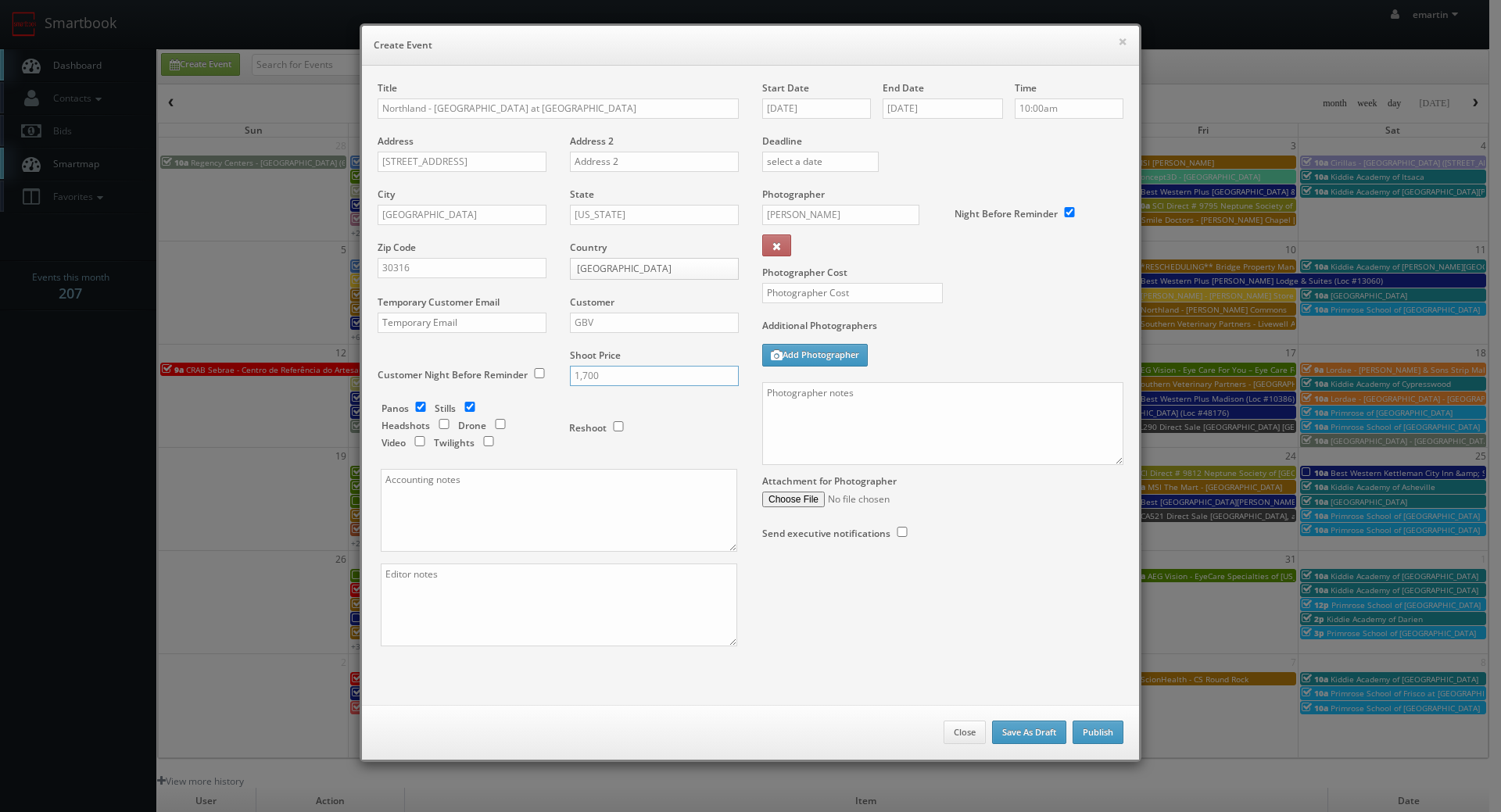
type input "1,700"
click at [435, 411] on label "Stills" at bounding box center [445, 408] width 21 height 14
click at [409, 405] on input "checkbox" at bounding box center [420, 406] width 23 height 10
checkbox input "false"
click at [491, 424] on input "checkbox" at bounding box center [500, 424] width 23 height 10
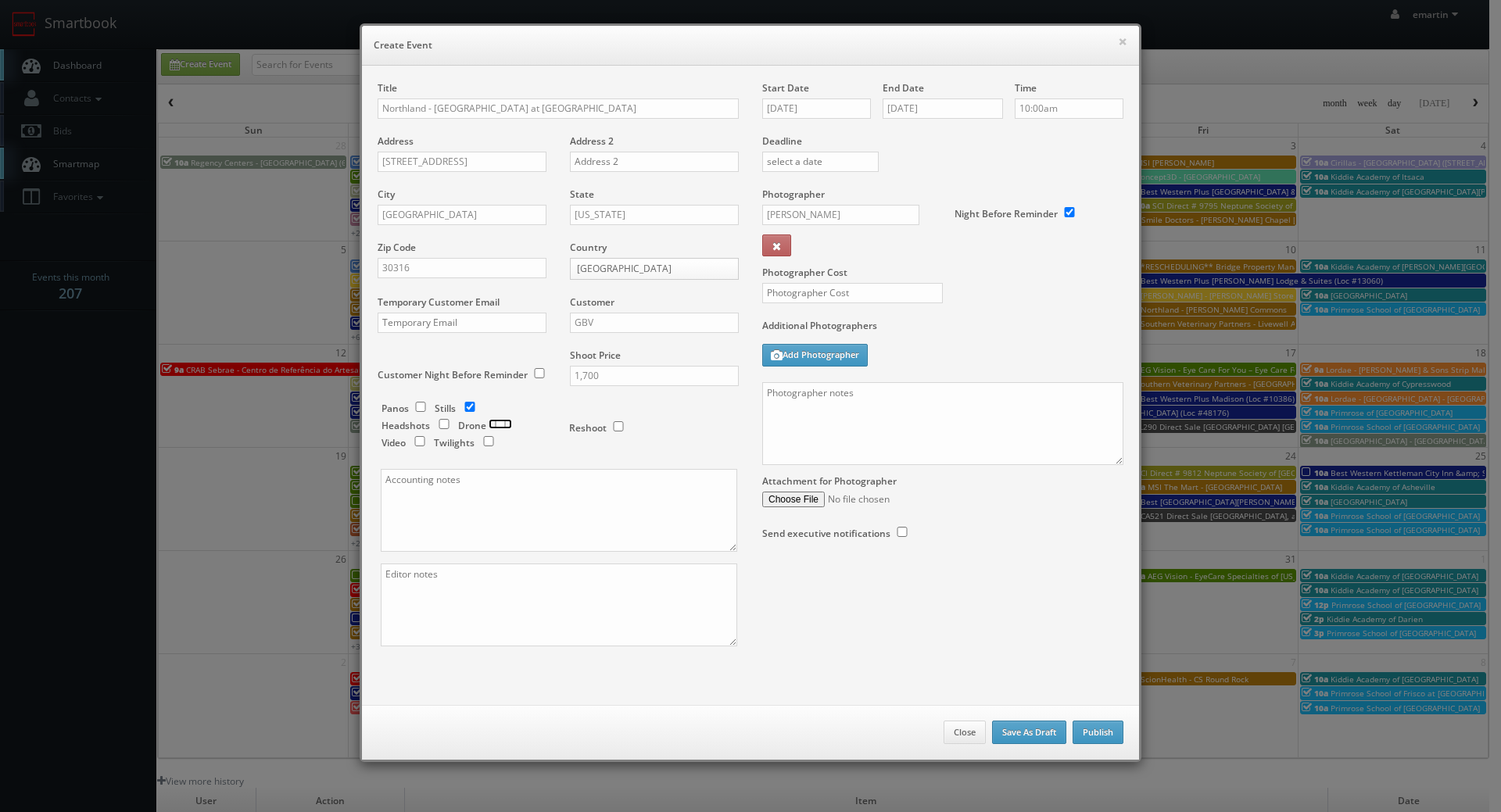
checkbox input "true"
click at [811, 396] on textarea at bounding box center [942, 424] width 361 height 83
paste textarea "Onsite contact is Steve Gabriel, Community Manager, 860-525-2121 • Two model un…"
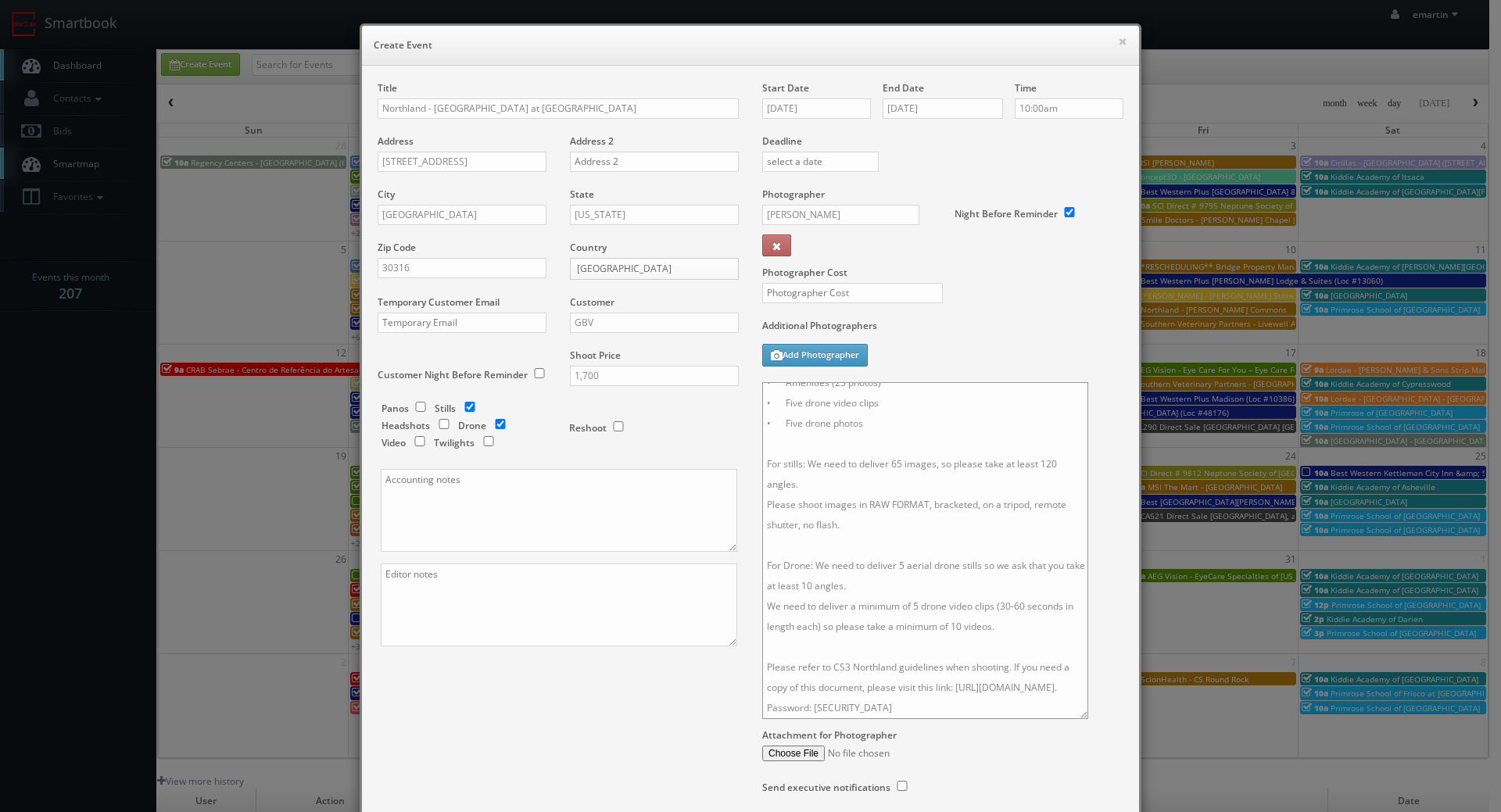
scroll to position [91, 0]
drag, startPoint x: 1113, startPoint y: 454, endPoint x: 1081, endPoint y: 707, distance: 255.0
click at [1078, 708] on textarea "Onsite contact is Steve Gabriel, Community Manager, 860-525-2121 • Two model un…" at bounding box center [925, 551] width 326 height 338
click at [881, 481] on textarea "Onsite contact is Steve Gabriel, Community Manager, 860-525-2121 • Two model un…" at bounding box center [925, 551] width 326 height 338
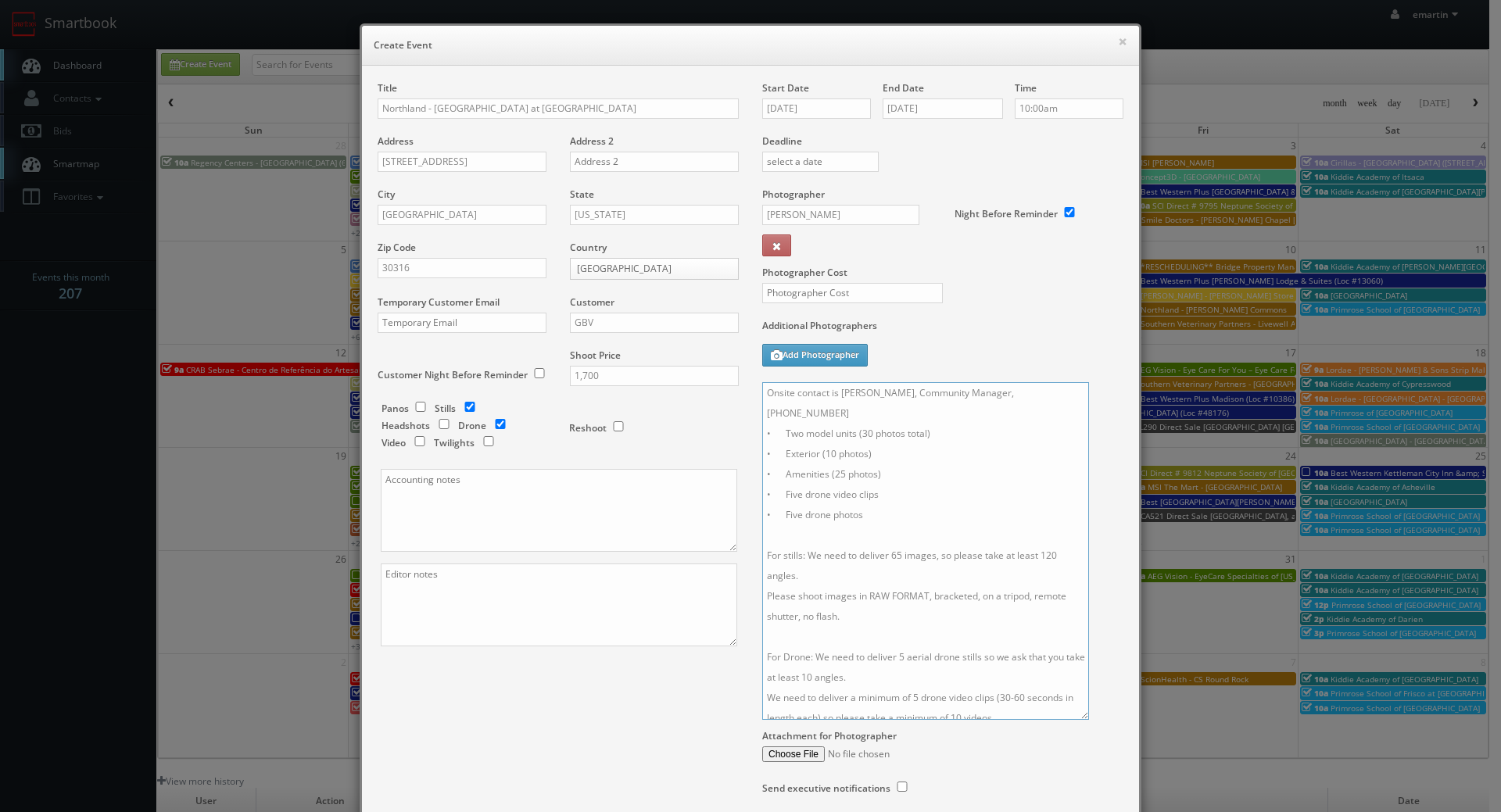
drag, startPoint x: 1057, startPoint y: 393, endPoint x: 837, endPoint y: 390, distance: 220.0
click at [837, 390] on textarea "Onsite contact is Steve Gabriel, Community Manager, 860-525-2121 • Two model un…" at bounding box center [925, 551] width 326 height 338
type textarea "Onsite contact to be provided! • Two model units (30 photos total) • Exterior (…"
click at [963, 375] on div "Additional Photographers Add Photographer" at bounding box center [942, 349] width 361 height 63
click at [882, 291] on input "text" at bounding box center [852, 292] width 180 height 20
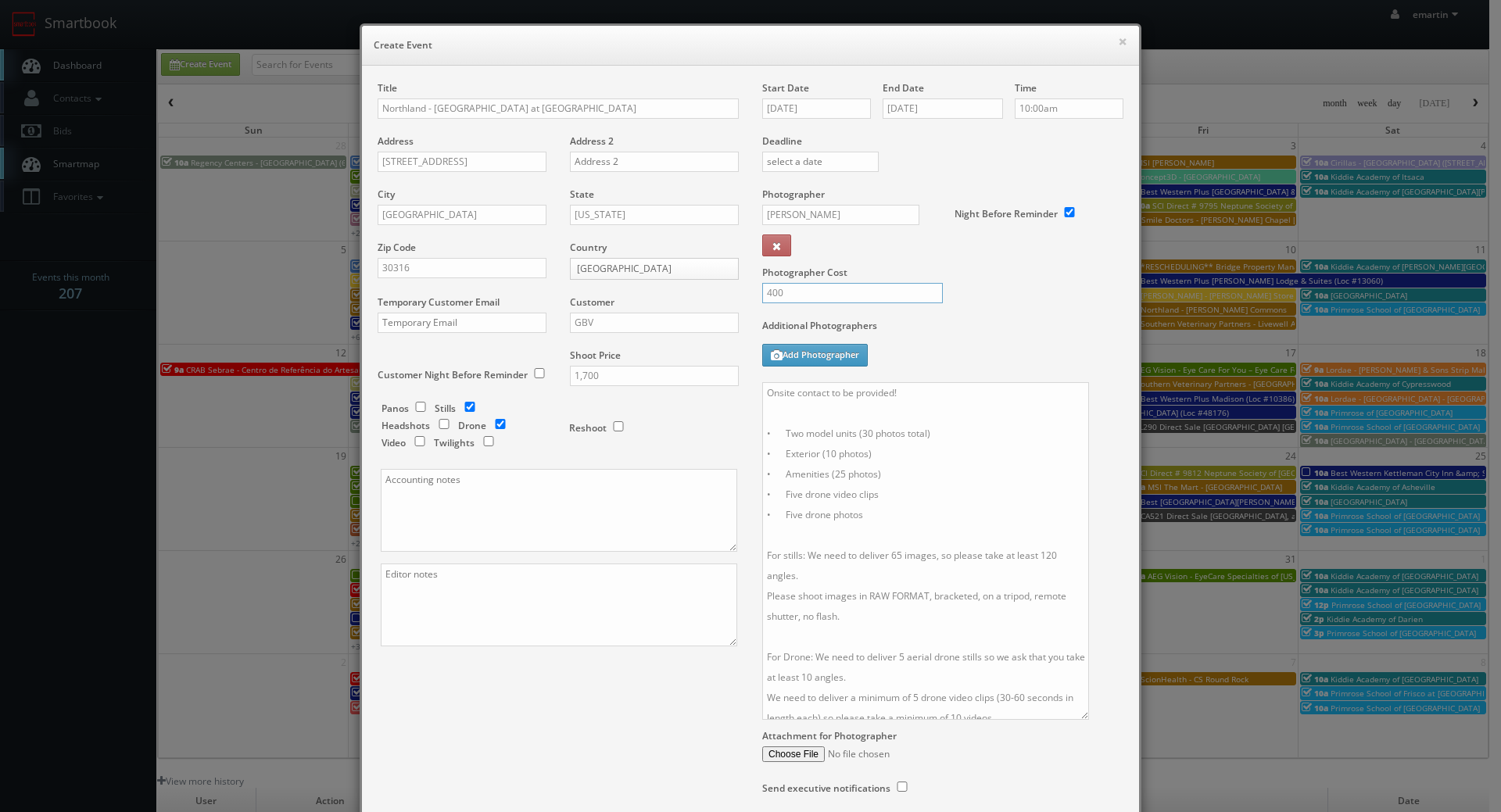
type input "400"
click at [943, 326] on label "Additional Photographers" at bounding box center [942, 329] width 361 height 21
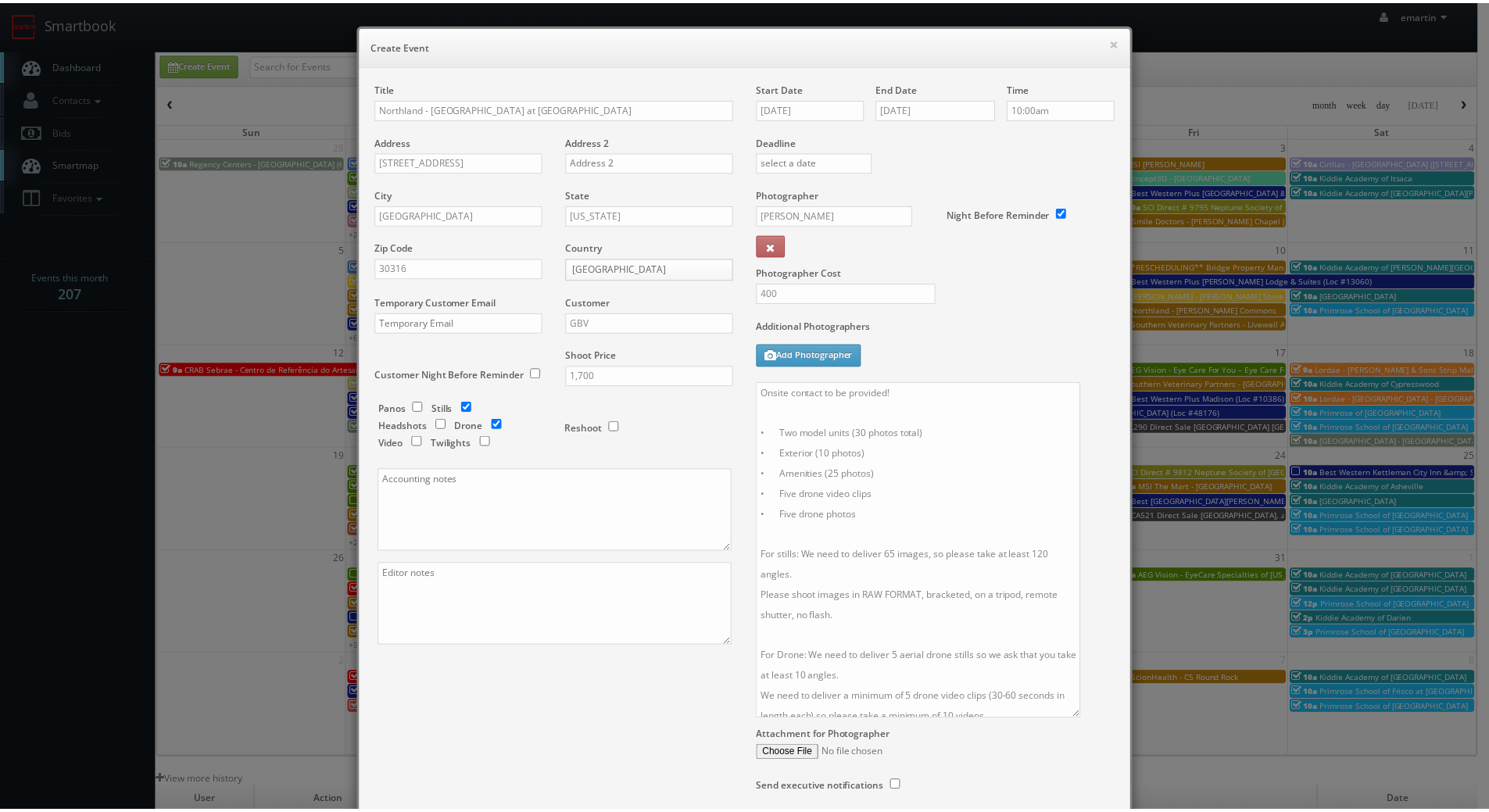
scroll to position [125, 0]
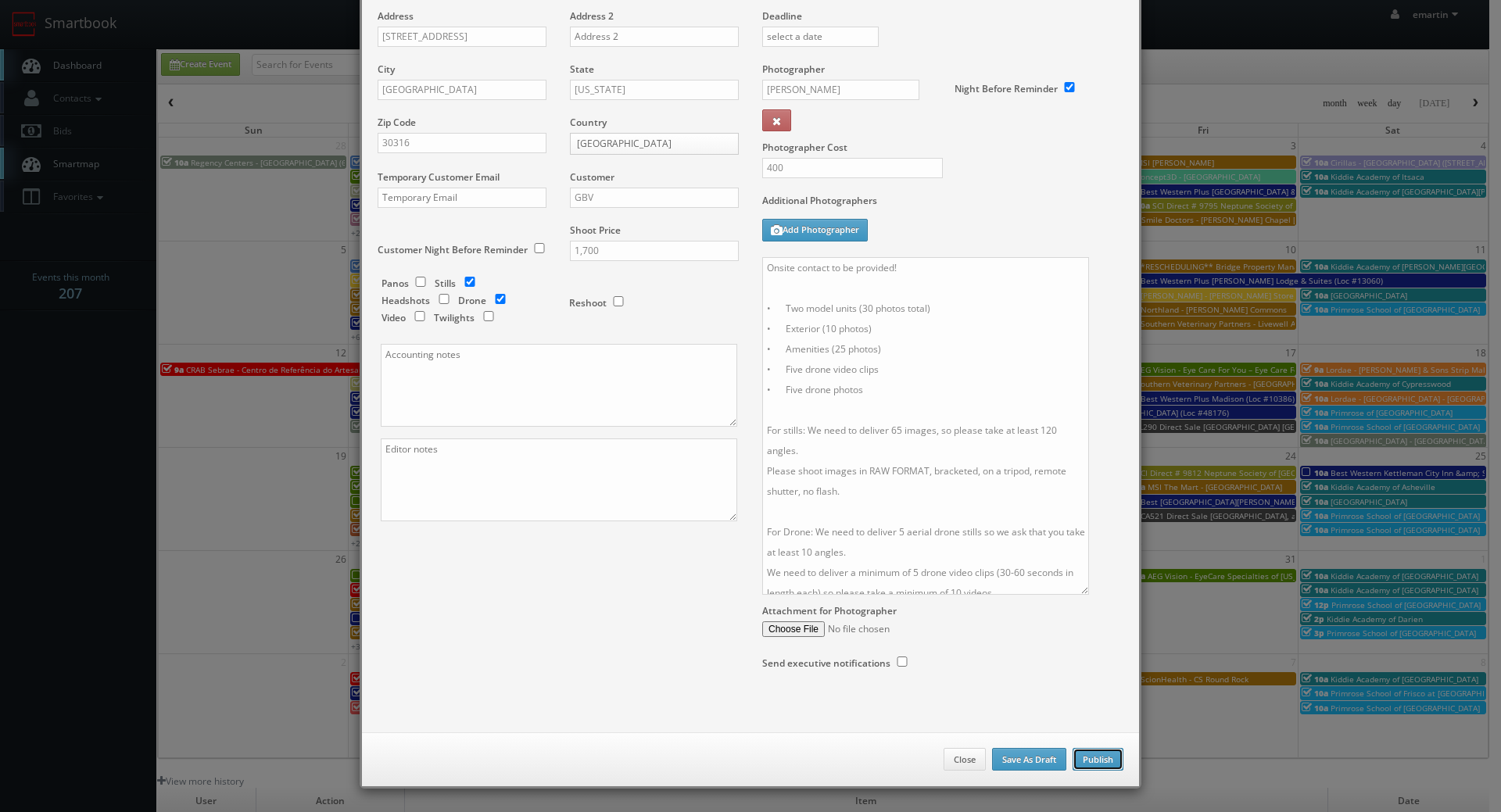
click at [1109, 756] on button "Publish" at bounding box center [1097, 759] width 50 height 23
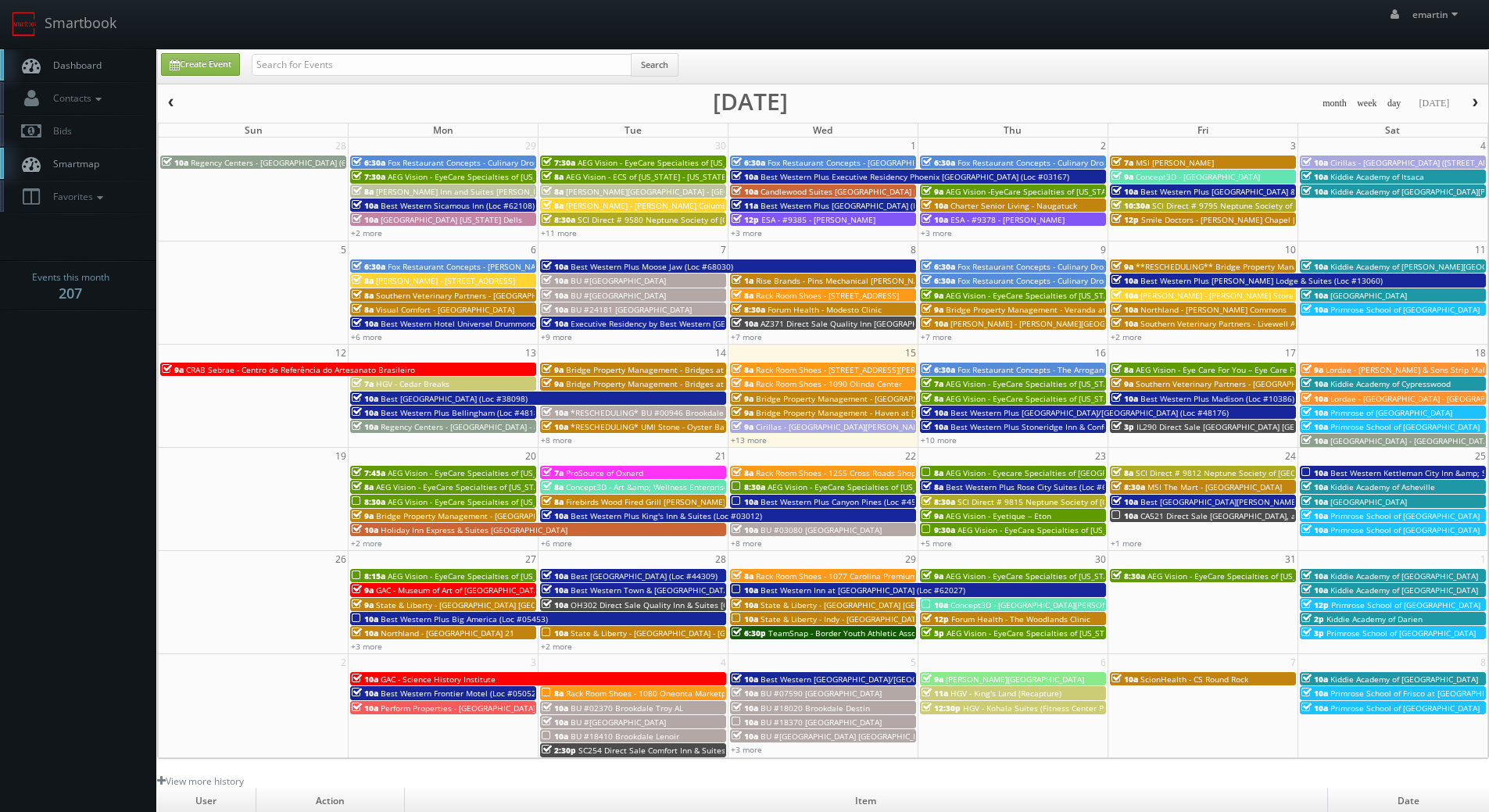
drag, startPoint x: 73, startPoint y: 50, endPoint x: 49, endPoint y: 60, distance: 26.0
click at [73, 50] on link "Dashboard" at bounding box center [77, 65] width 156 height 32
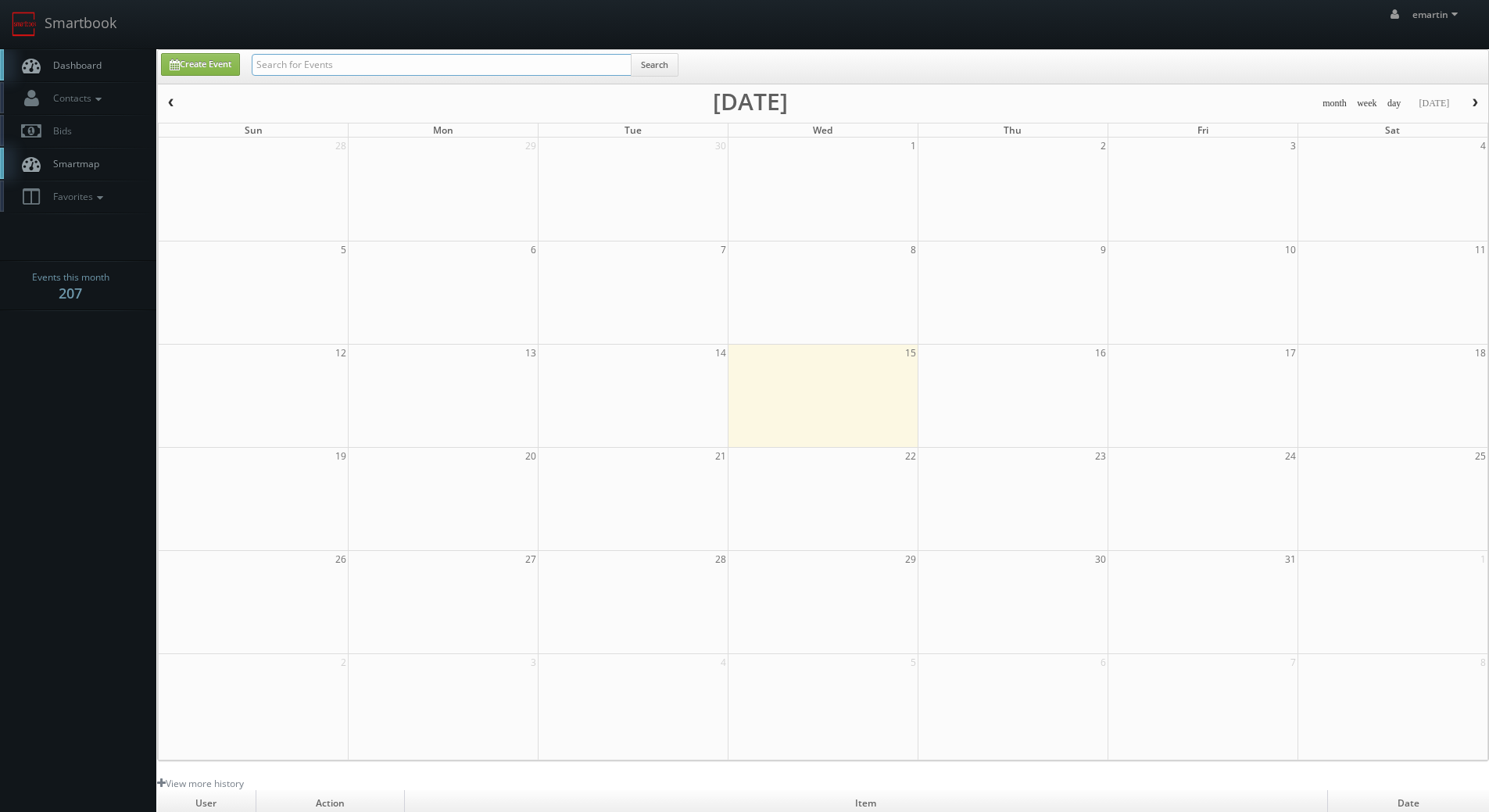
click at [415, 71] on input "text" at bounding box center [441, 65] width 380 height 22
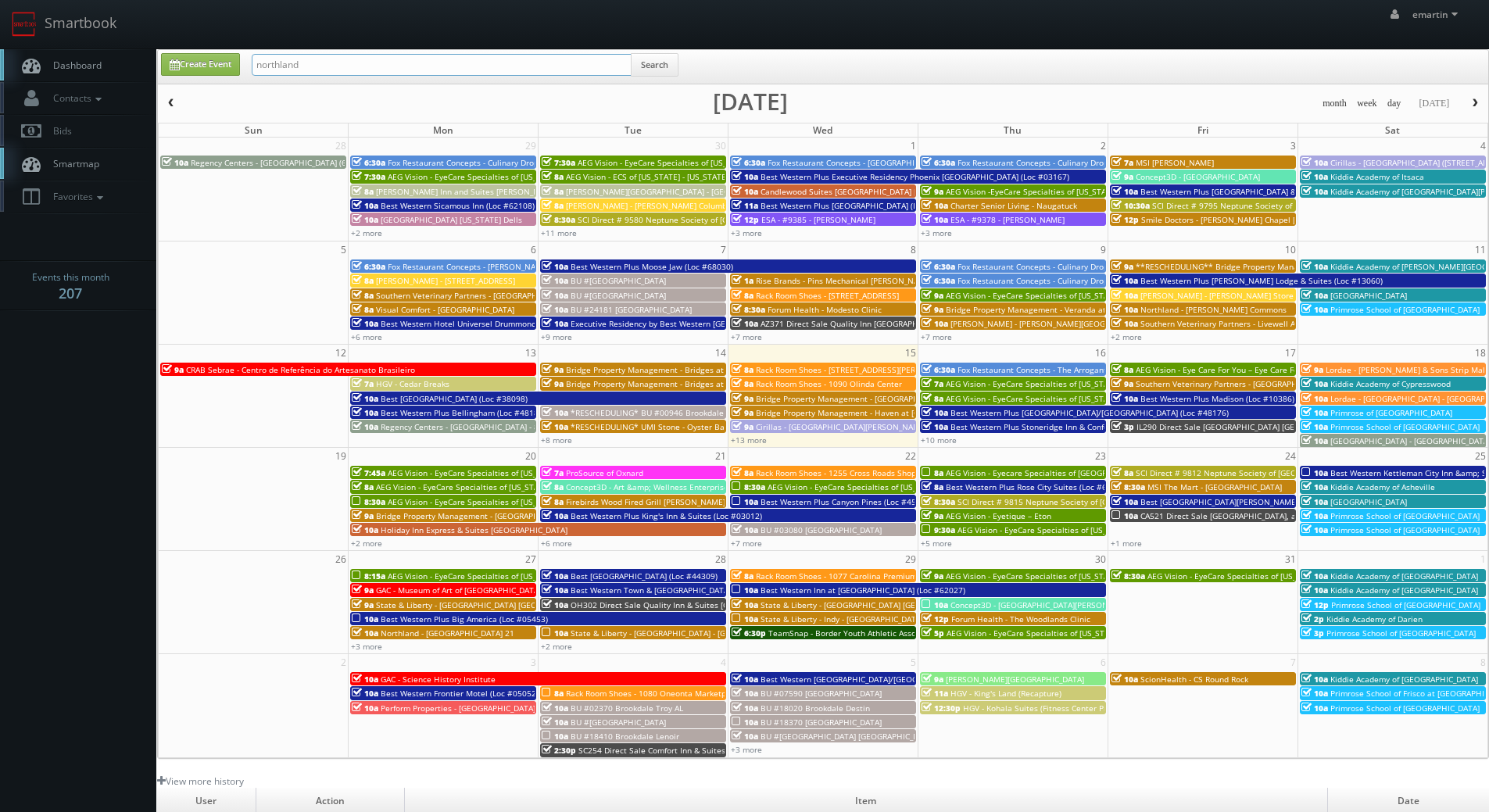
type input "northland"
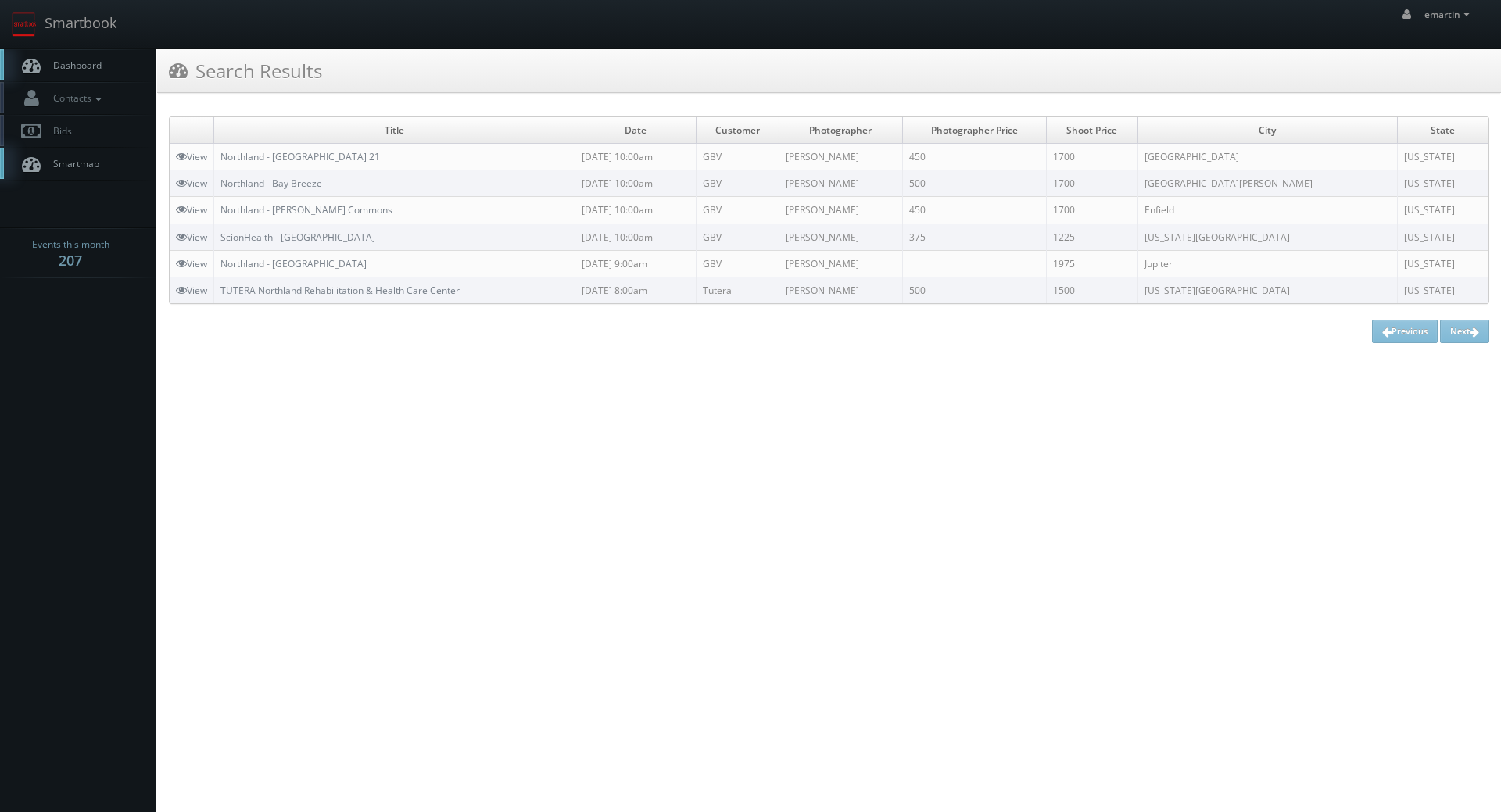
click at [279, 144] on td "Northland - [GEOGRAPHIC_DATA] 21" at bounding box center [394, 157] width 361 height 26
click at [275, 159] on link "Northland - [GEOGRAPHIC_DATA] 21" at bounding box center [300, 157] width 160 height 14
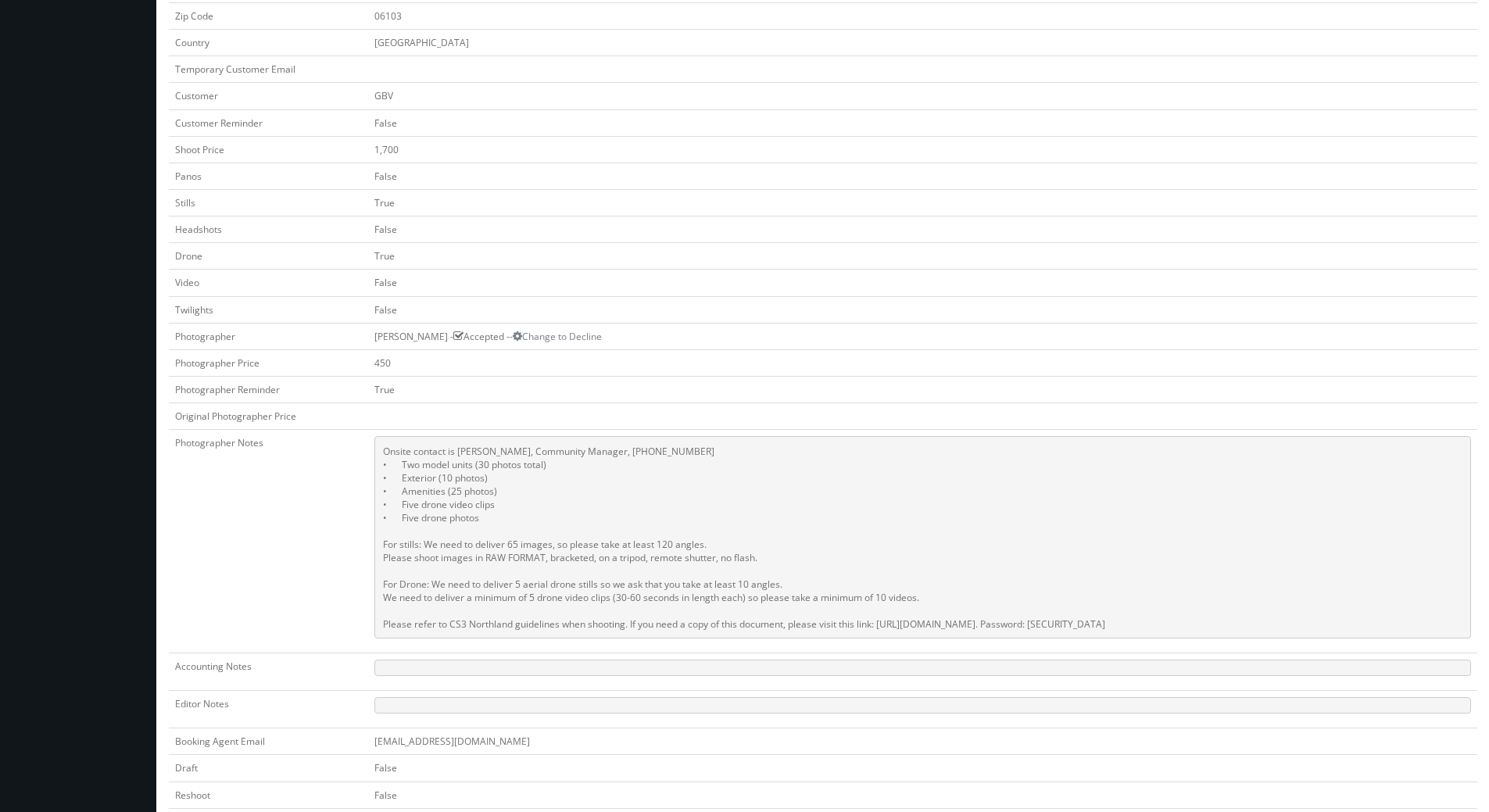
scroll to position [468, 0]
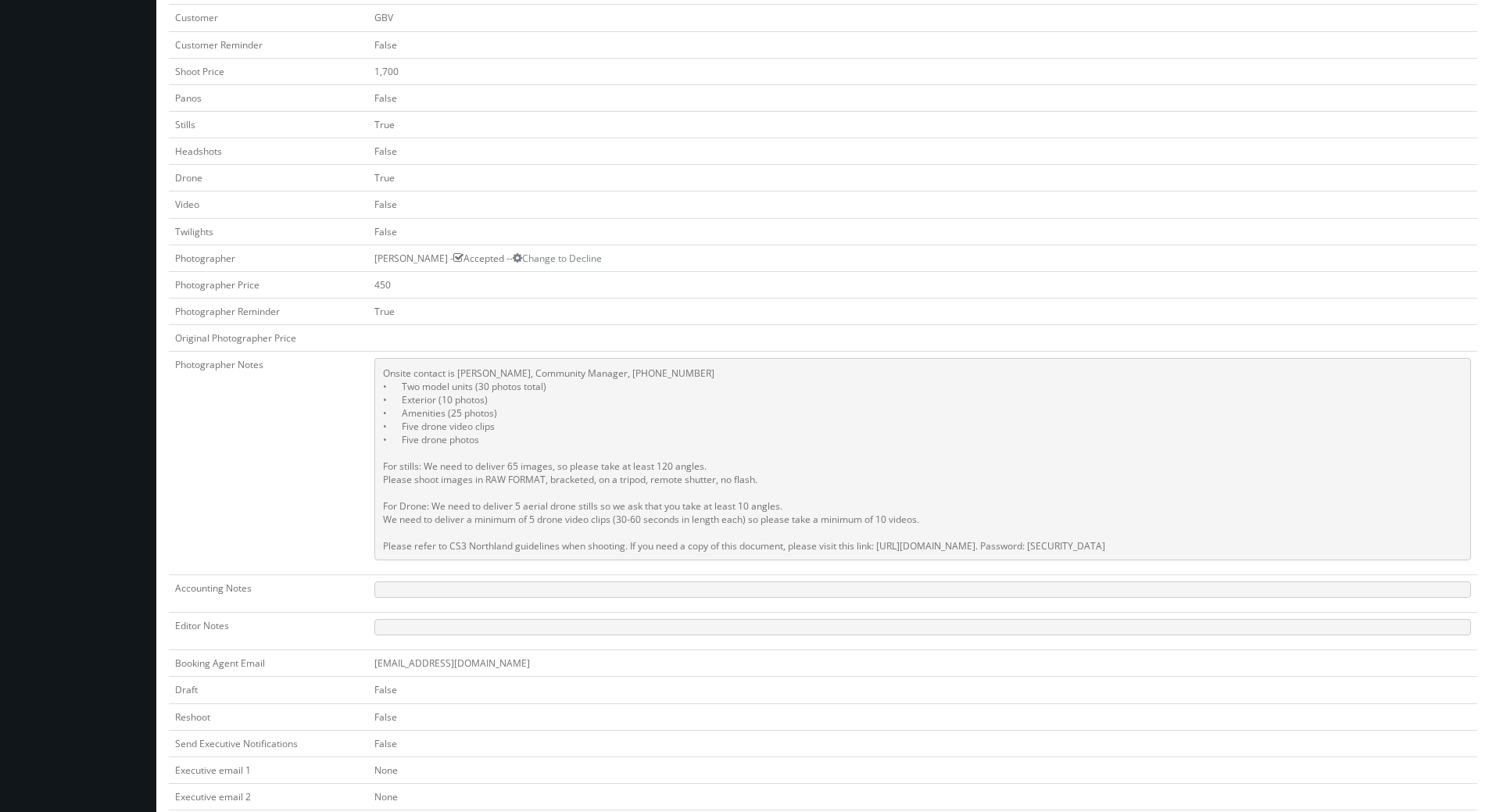
drag, startPoint x: 1231, startPoint y: 545, endPoint x: 359, endPoint y: 371, distance: 889.2
click at [375, 371] on pre "Onsite contact is Steve Gabriel, Community Manager, 860-525-2121 • Two model un…" at bounding box center [923, 459] width 1096 height 202
copy pre "Onsite contact is Steve Gabriel, Community Manager, 860-525-2121 • Two model un…"
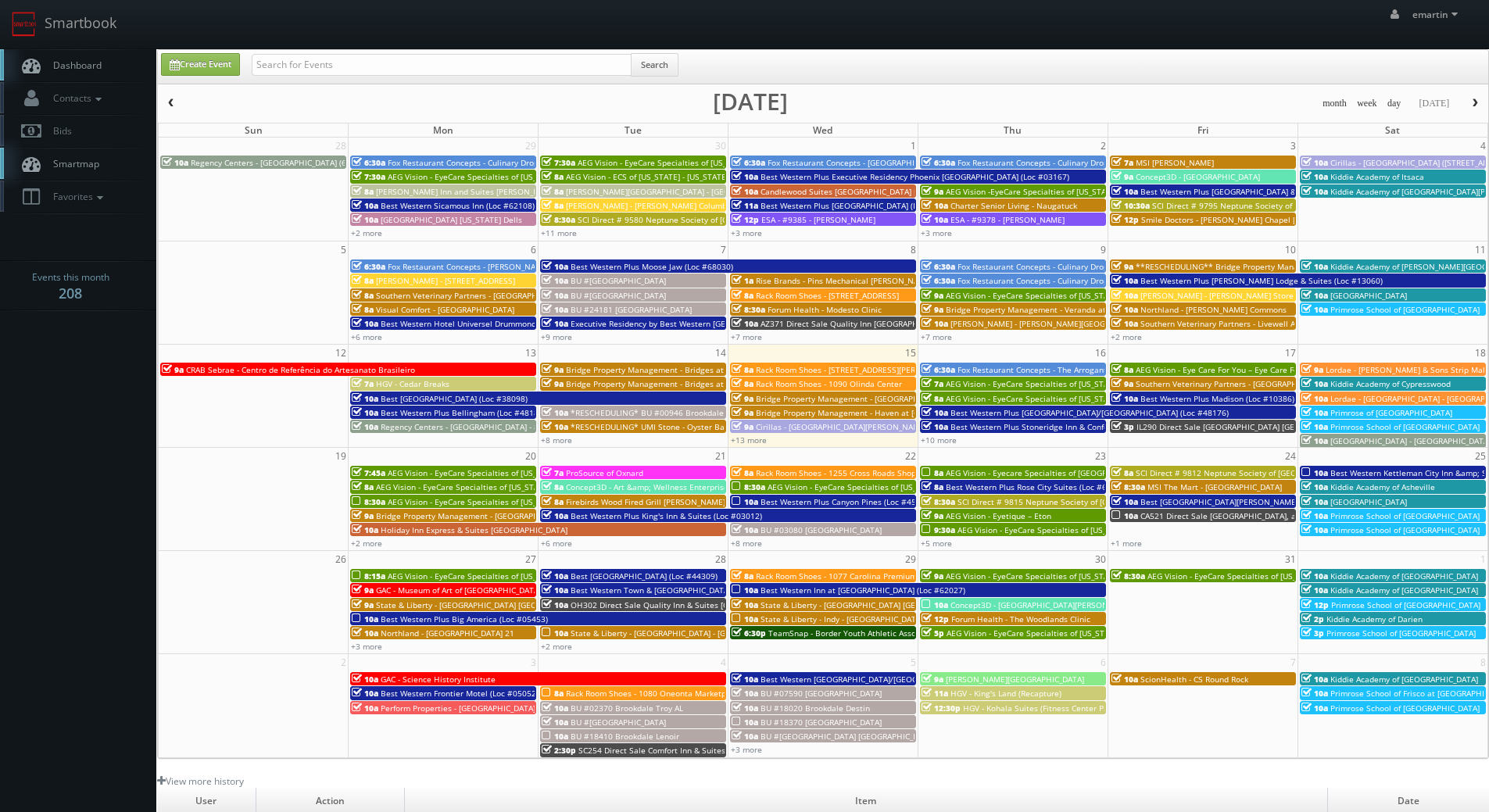
click at [67, 71] on span "Dashboard" at bounding box center [74, 66] width 56 height 14
drag, startPoint x: 124, startPoint y: 66, endPoint x: 3, endPoint y: 55, distance: 121.5
click at [124, 66] on link "Dashboard" at bounding box center [77, 65] width 156 height 32
click at [951, 440] on link "+10 more" at bounding box center [938, 439] width 36 height 11
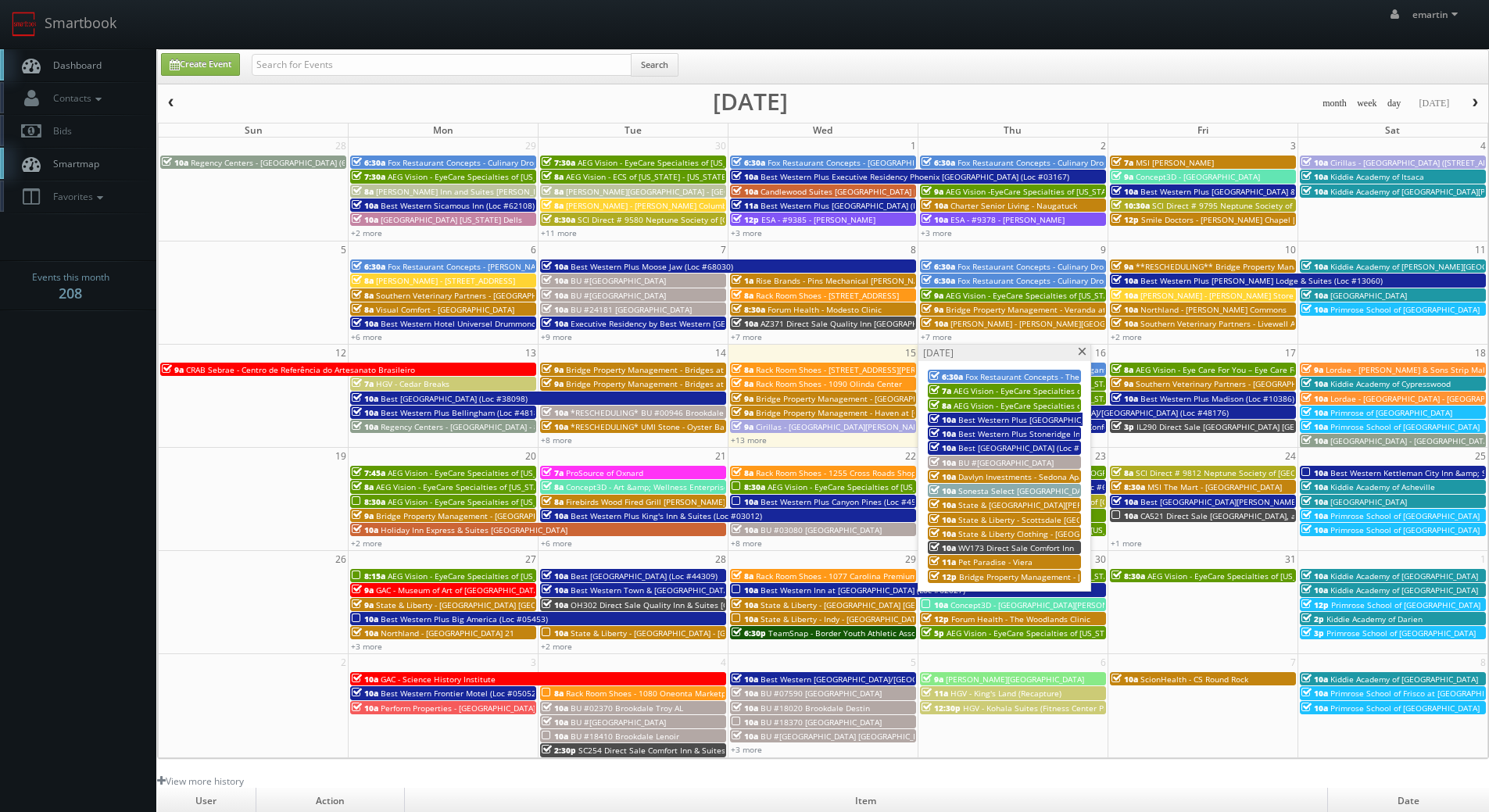
click at [983, 488] on span "Sonesta Select [GEOGRAPHIC_DATA]" at bounding box center [1026, 490] width 136 height 11
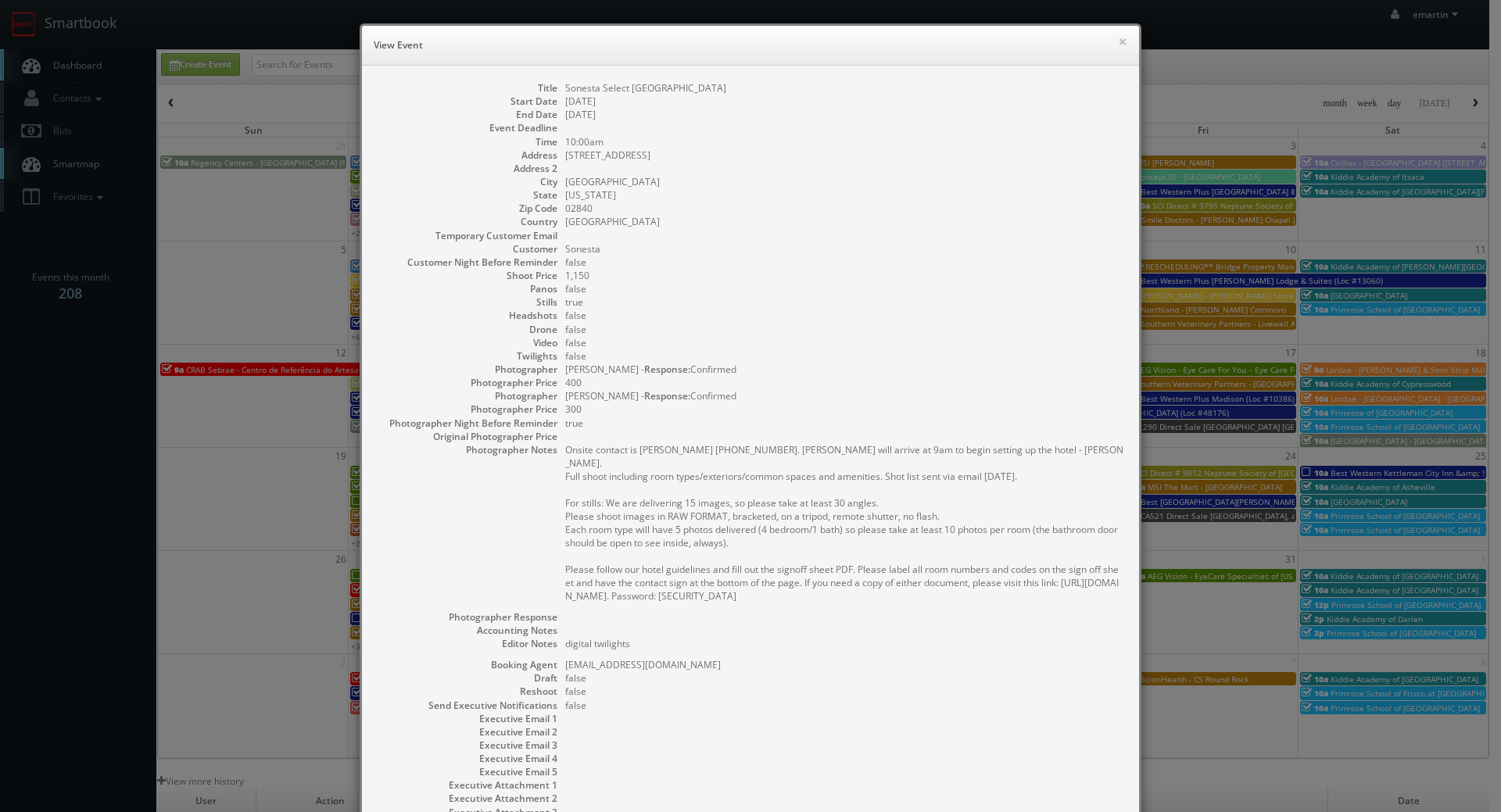
click at [814, 469] on pre "Onsite contact is Talia Osgood 781-775-2233. Stager will arrive at 9am to begin…" at bounding box center [844, 523] width 558 height 160
click at [1087, 70] on div "Title Sonesta Select Newport Middletown Start Date 10/16/2025 End Date 10/16/20…" at bounding box center [750, 465] width 777 height 797
click at [1118, 46] on button "×" at bounding box center [1122, 41] width 10 height 11
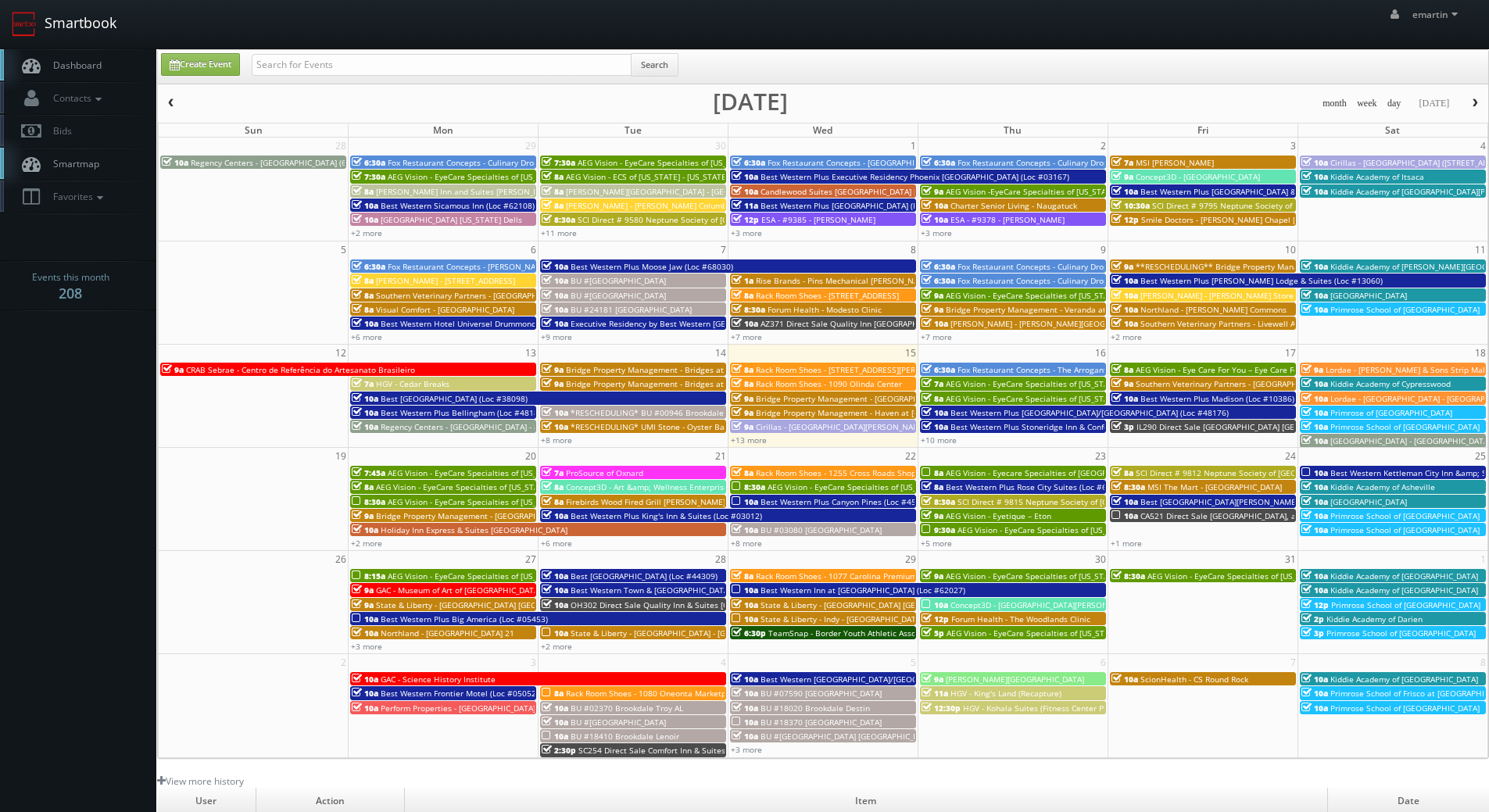
click at [96, 43] on link "Smartbook" at bounding box center [64, 24] width 128 height 48
drag, startPoint x: 91, startPoint y: 55, endPoint x: 93, endPoint y: 43, distance: 12.2
click at [91, 55] on link "Dashboard" at bounding box center [77, 65] width 156 height 32
click at [46, 63] on span "Dashboard" at bounding box center [74, 66] width 56 height 14
click at [49, 50] on link "Dashboard" at bounding box center [77, 65] width 156 height 32
